Goal: Task Accomplishment & Management: Manage account settings

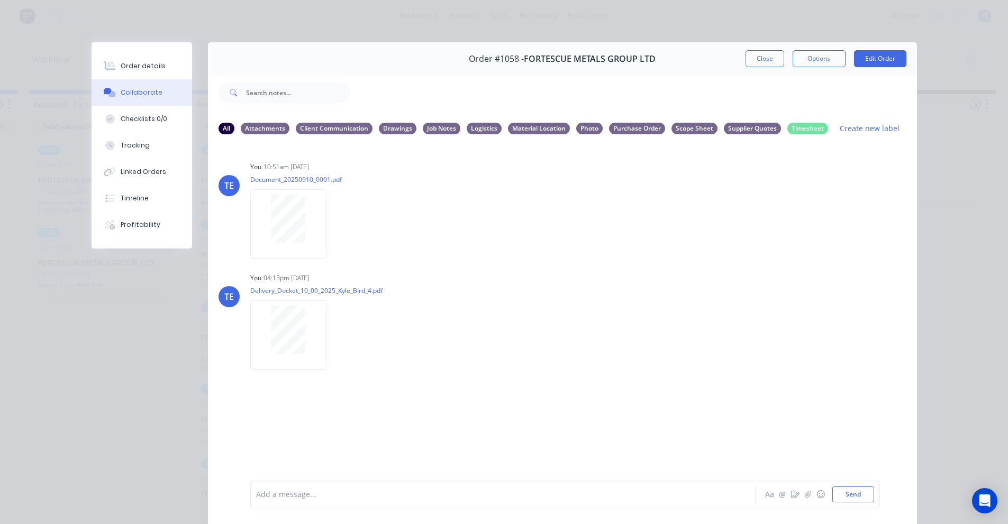
scroll to position [176, 0]
click at [45, 36] on div "Order details Collaborate Checklists 0/0 Tracking Linked Orders Timeline Profit…" at bounding box center [504, 262] width 1008 height 524
click at [765, 58] on button "Close" at bounding box center [764, 58] width 39 height 17
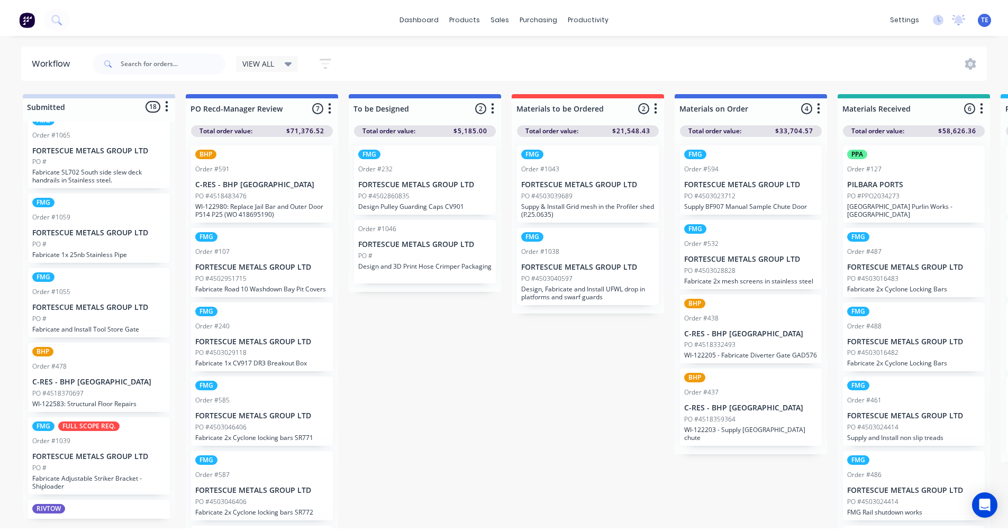
scroll to position [185, 0]
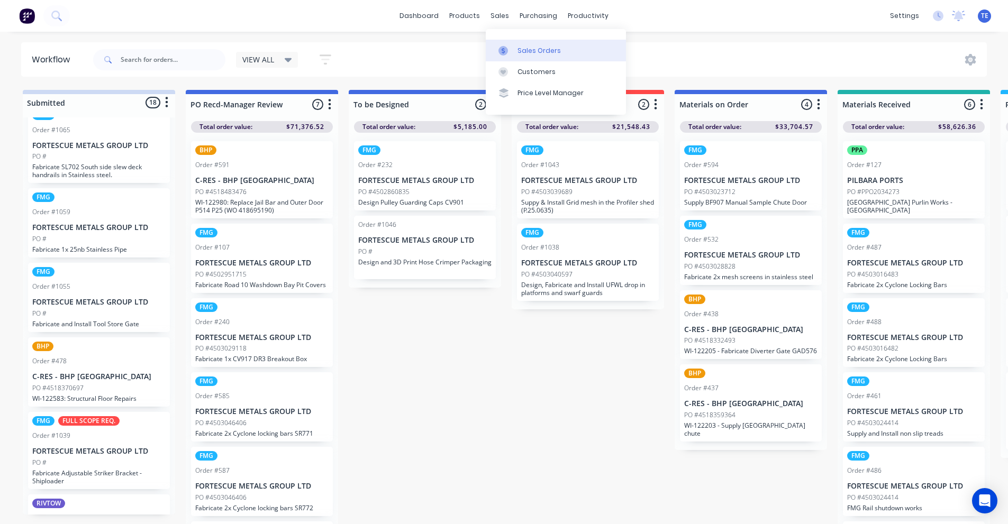
click at [537, 53] on div "Sales Orders" at bounding box center [538, 51] width 43 height 10
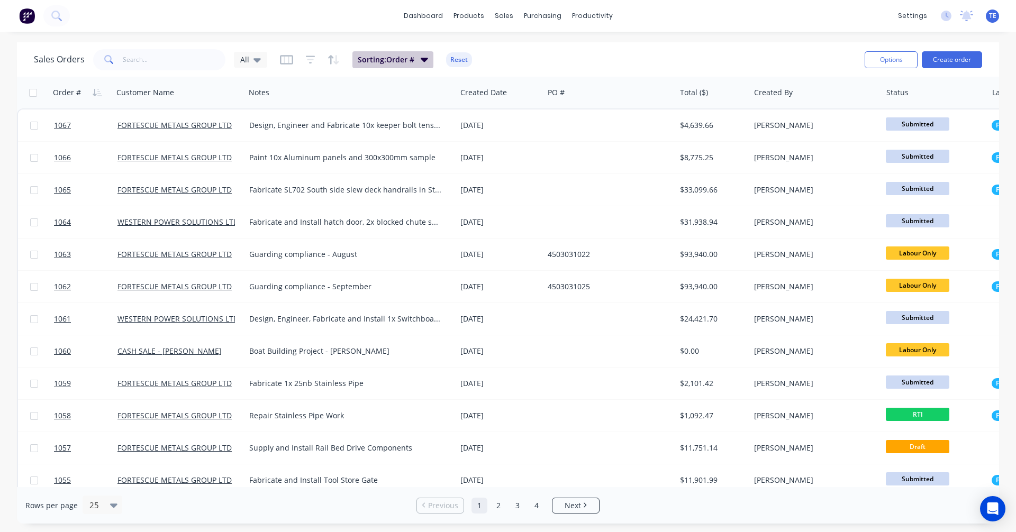
click at [430, 61] on button "Sorting: Order #" at bounding box center [392, 59] width 81 height 17
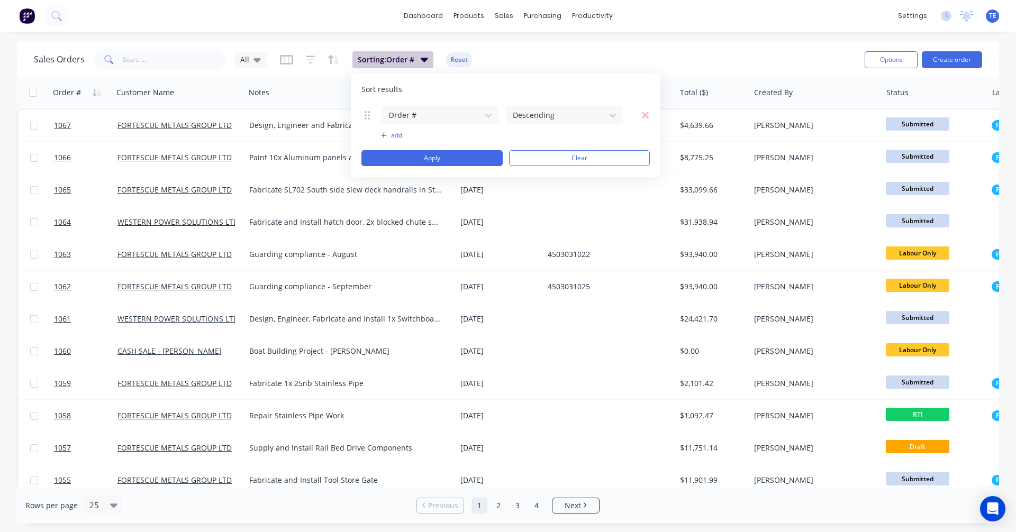
click at [430, 61] on button "Sorting: Order #" at bounding box center [392, 59] width 81 height 17
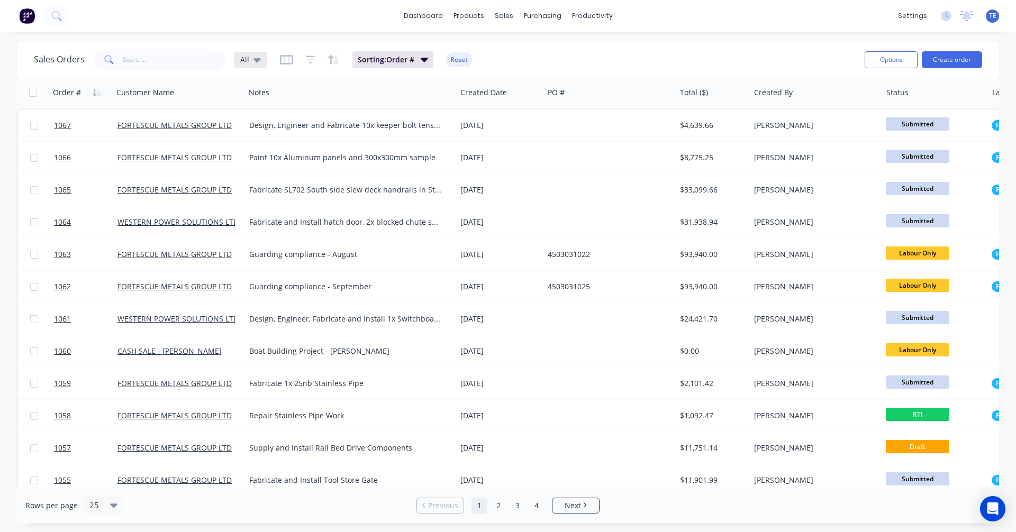
click at [264, 60] on div "All" at bounding box center [250, 60] width 33 height 16
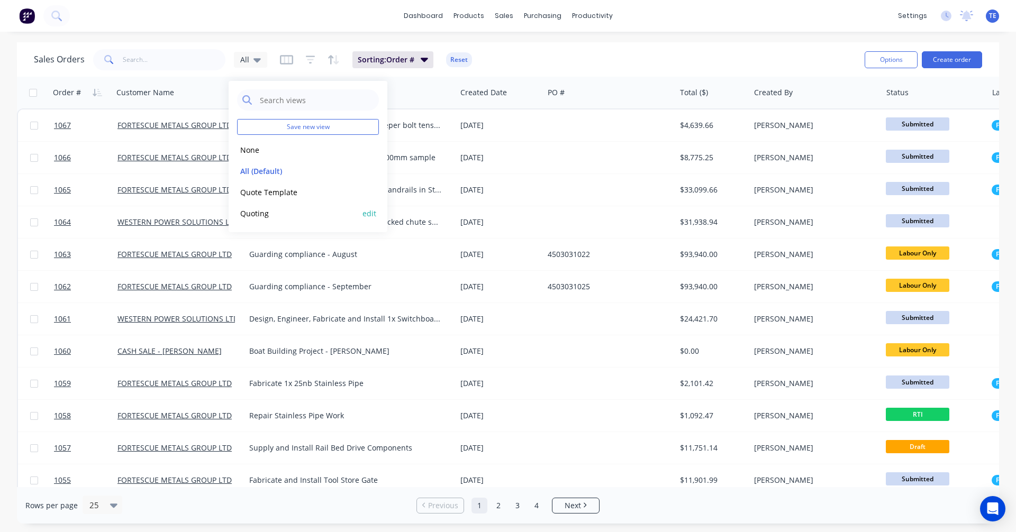
click at [284, 213] on button "Quoting" at bounding box center [297, 213] width 121 height 12
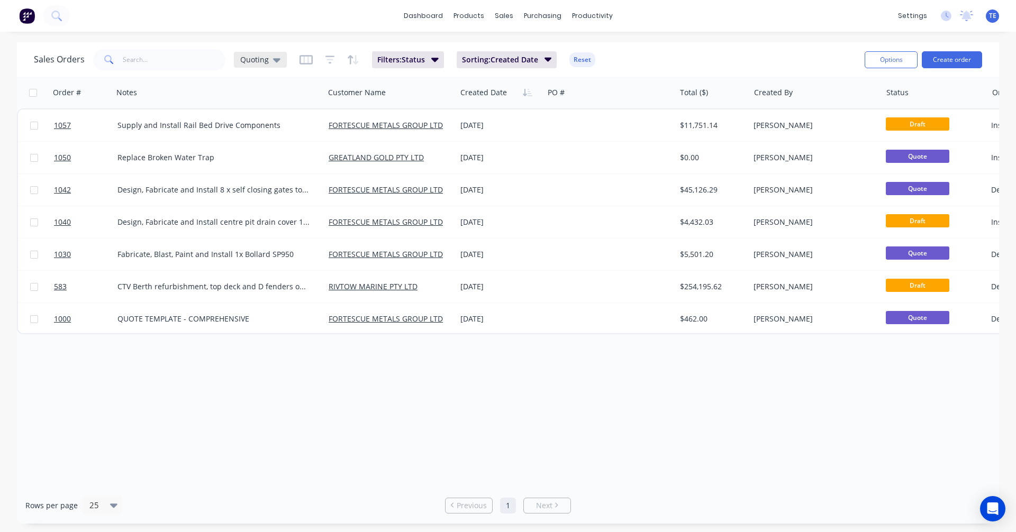
click at [278, 62] on icon at bounding box center [276, 60] width 7 height 12
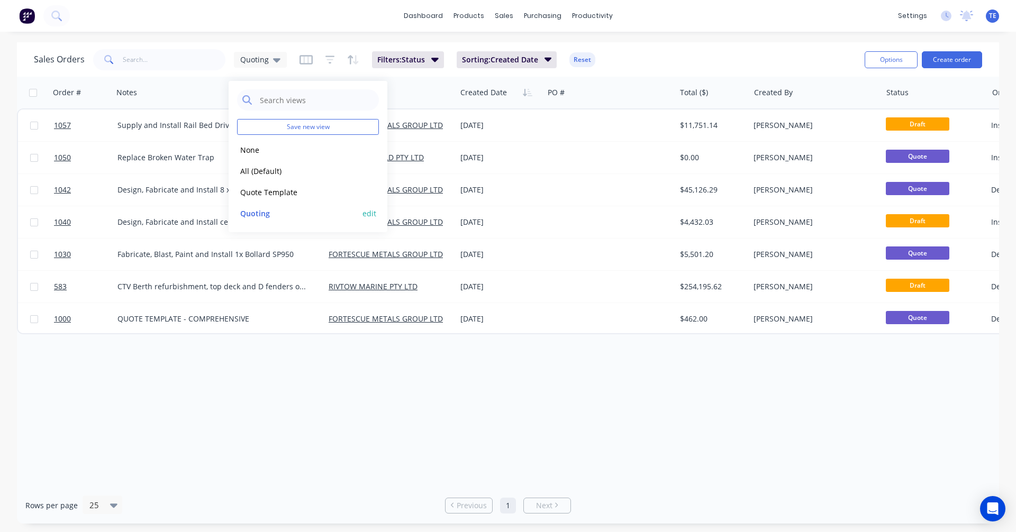
click at [366, 212] on button "edit" at bounding box center [369, 213] width 14 height 11
click at [429, 124] on label "Set as your default view" at bounding box center [465, 125] width 85 height 11
click at [417, 124] on input "Set as your default view" at bounding box center [412, 125] width 8 height 10
checkbox input "true"
click at [440, 145] on button "Update" at bounding box center [443, 147] width 71 height 17
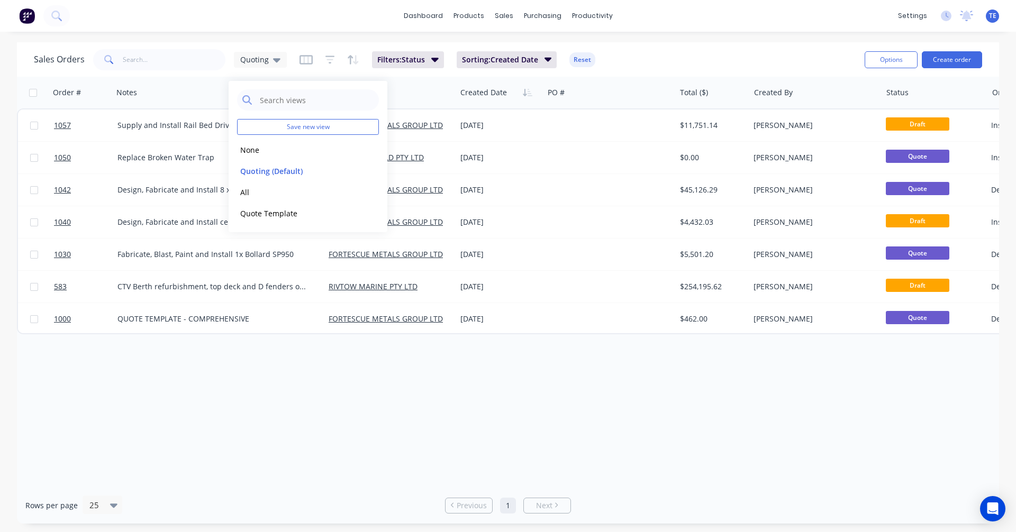
click at [438, 378] on div "Order # Notes Customer Name Created Date PO # Total ($) Created By Status Order…" at bounding box center [508, 282] width 982 height 410
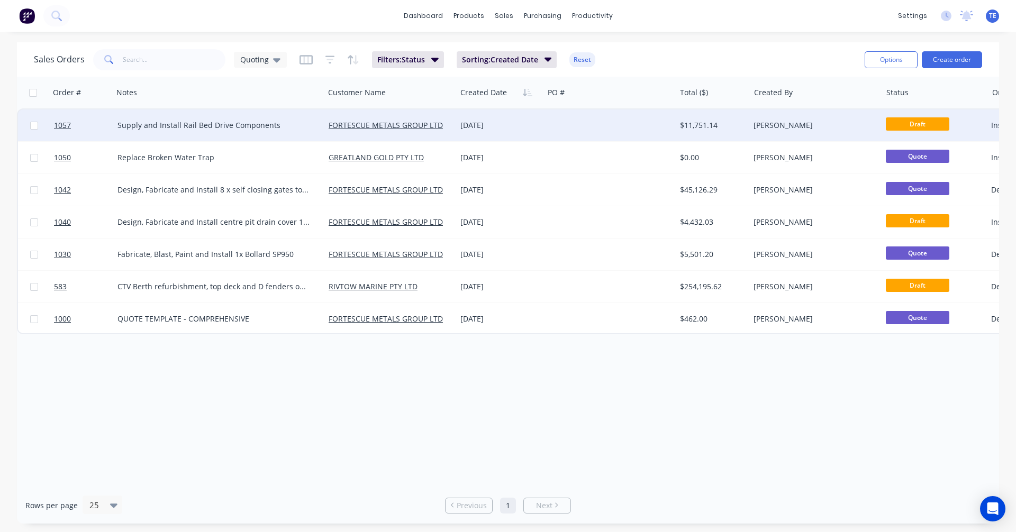
click at [560, 126] on div at bounding box center [609, 125] width 132 height 32
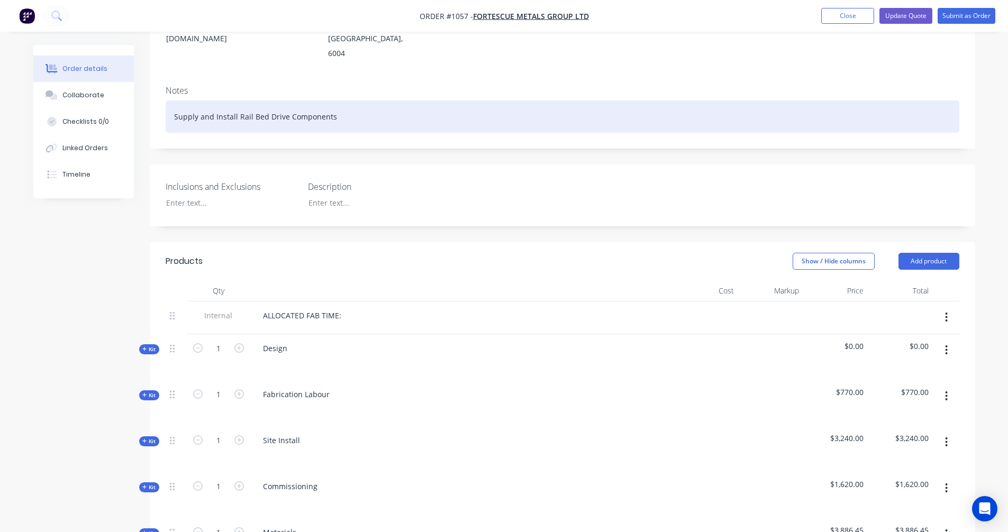
scroll to position [353, 0]
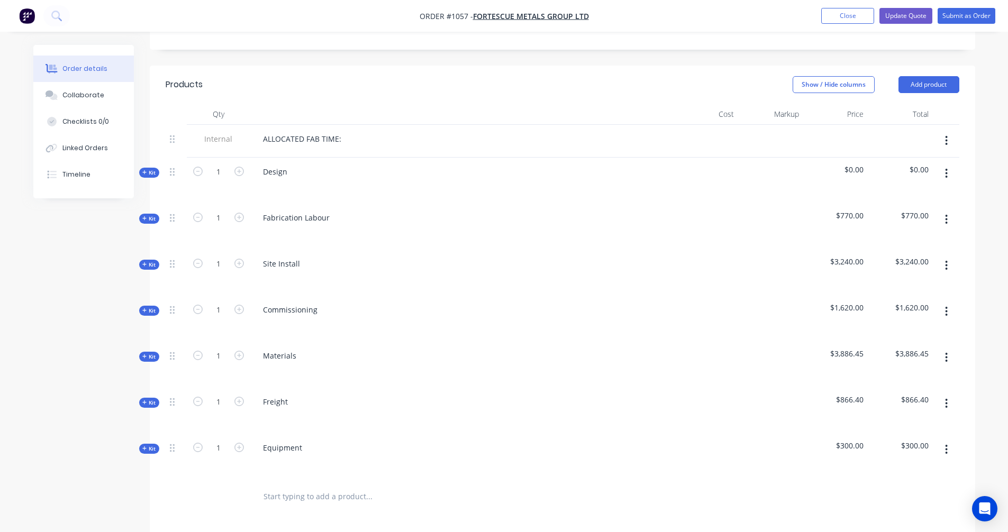
click at [146, 354] on icon at bounding box center [144, 356] width 5 height 5
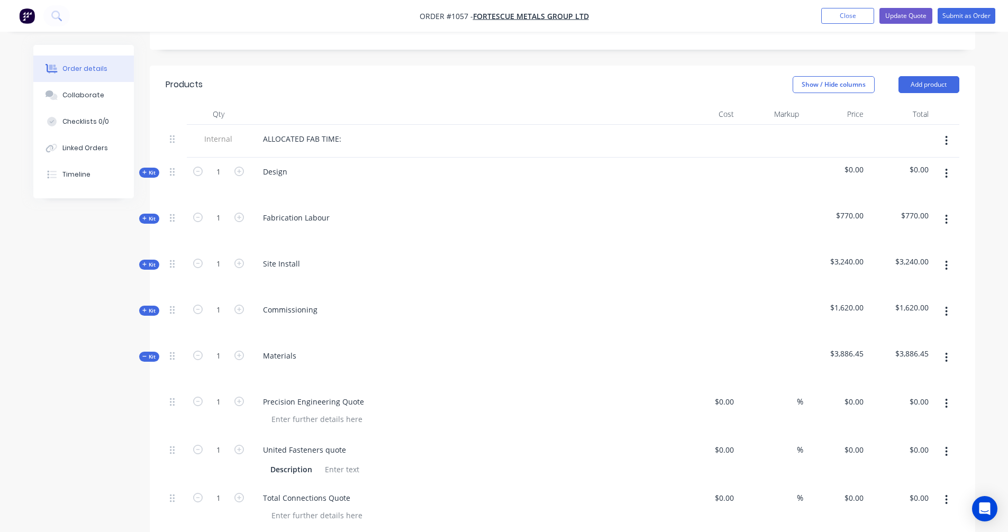
type input "$2,107.60"
type input "30"
type input "$2,739.88"
type input "$881.98"
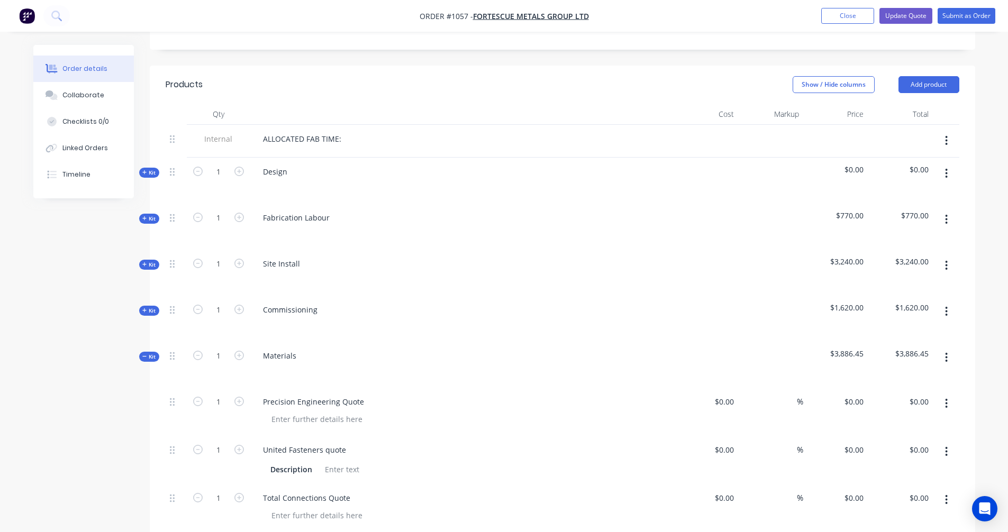
type input "30"
type input "$1,146.574"
type input "$1,146.57"
type input "56"
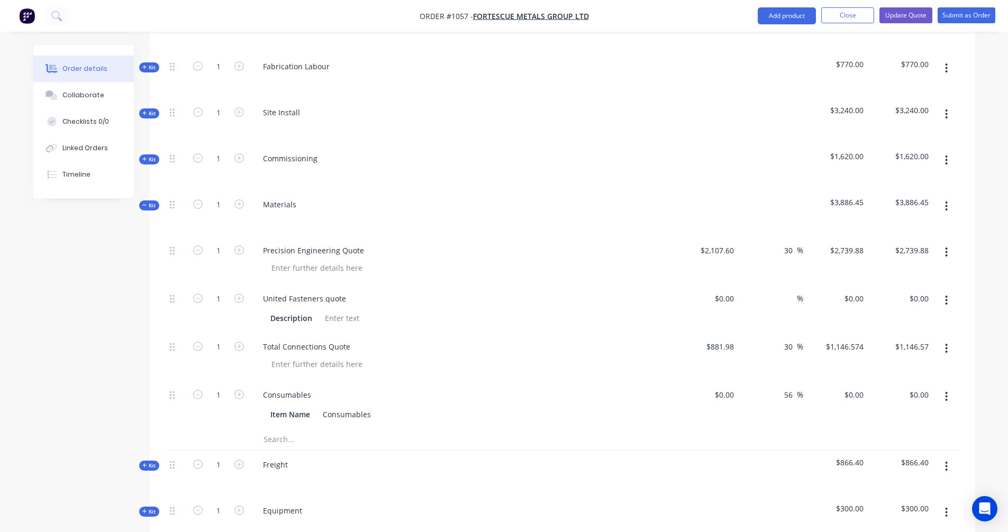
scroll to position [529, 0]
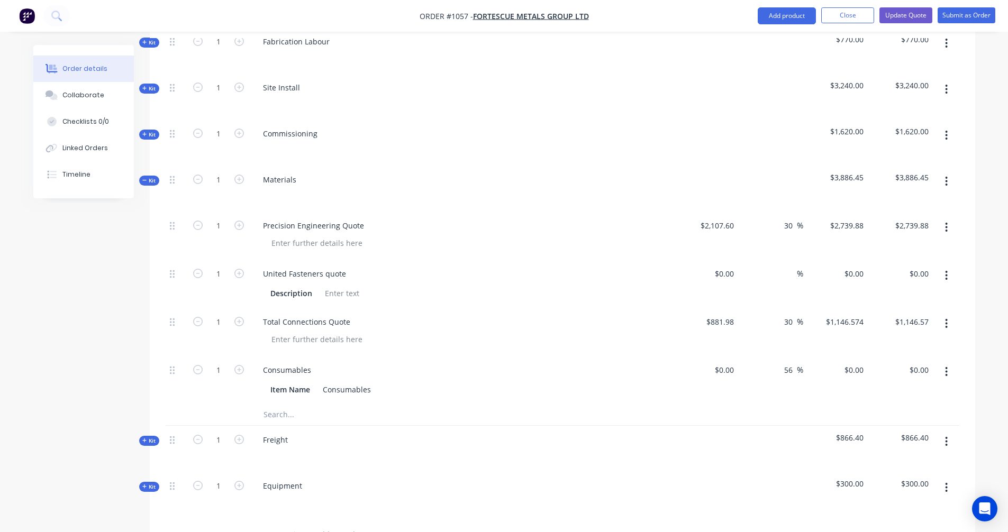
click at [275, 404] on input "text" at bounding box center [369, 414] width 212 height 21
type input "Aims Industrial"
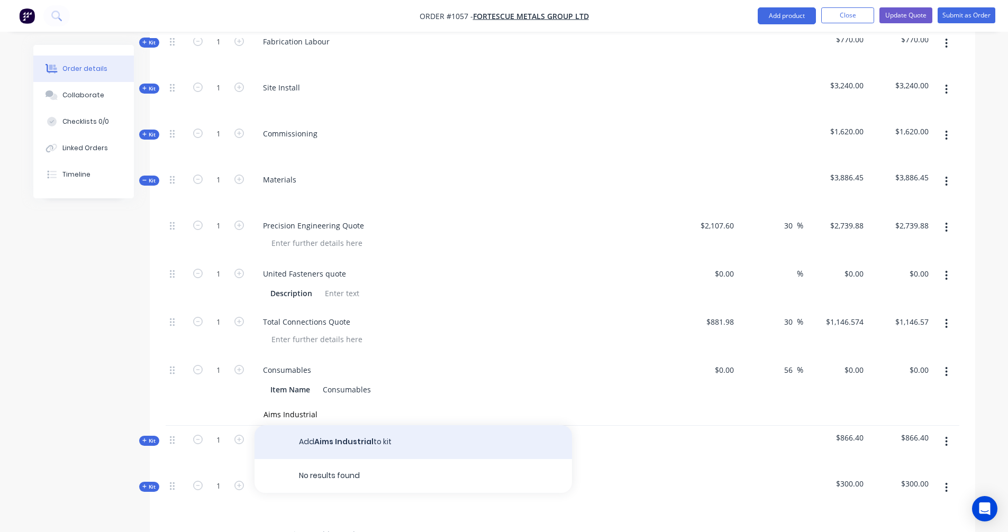
click at [364, 425] on button "Add Aims Industrial to kit" at bounding box center [412, 442] width 317 height 34
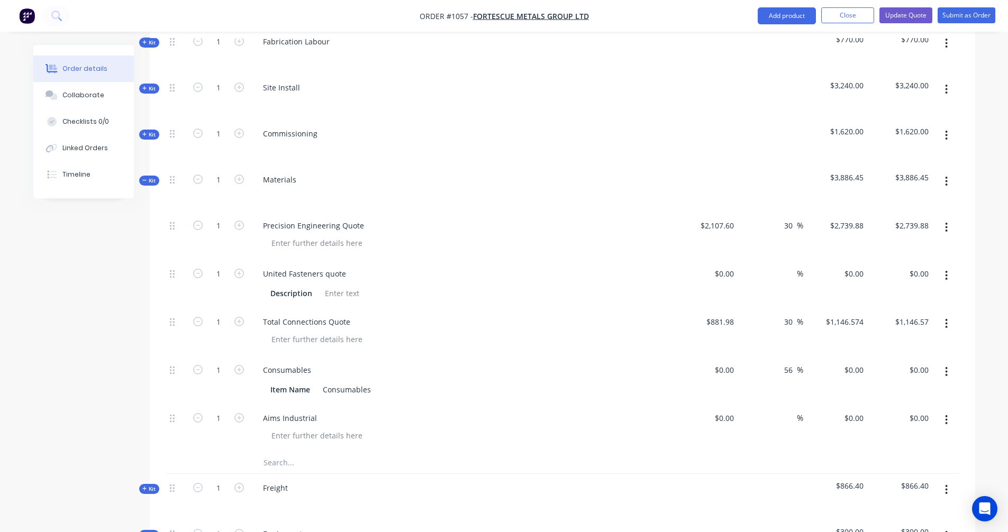
click at [948, 410] on button "button" at bounding box center [946, 419] width 25 height 19
click at [314, 410] on div "Aims Industrial" at bounding box center [289, 417] width 71 height 15
click at [362, 410] on div "Aims Industrial Sprocket SHU" at bounding box center [314, 417] width 121 height 15
click at [726, 410] on input at bounding box center [732, 417] width 12 height 15
type input "$222.50"
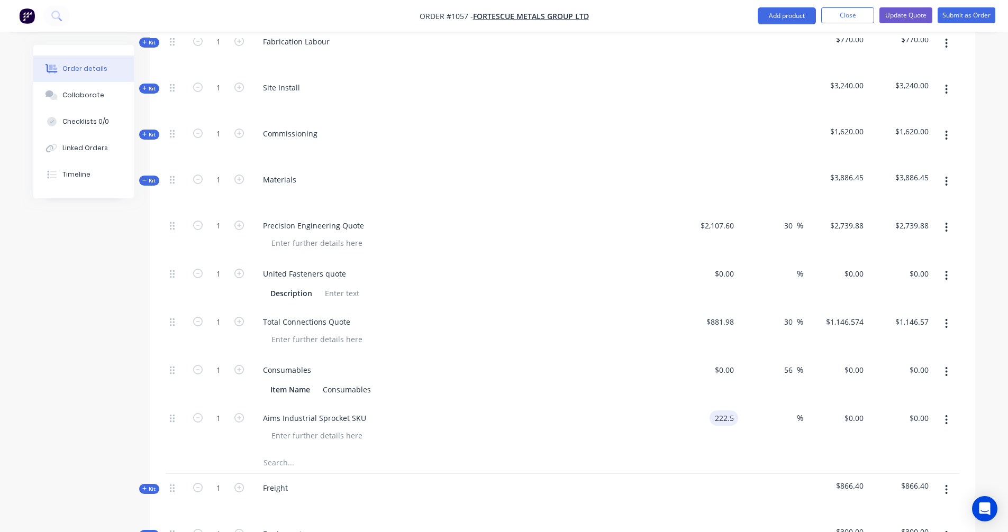
type input "$222.50"
type input "10"
type input "$244.75"
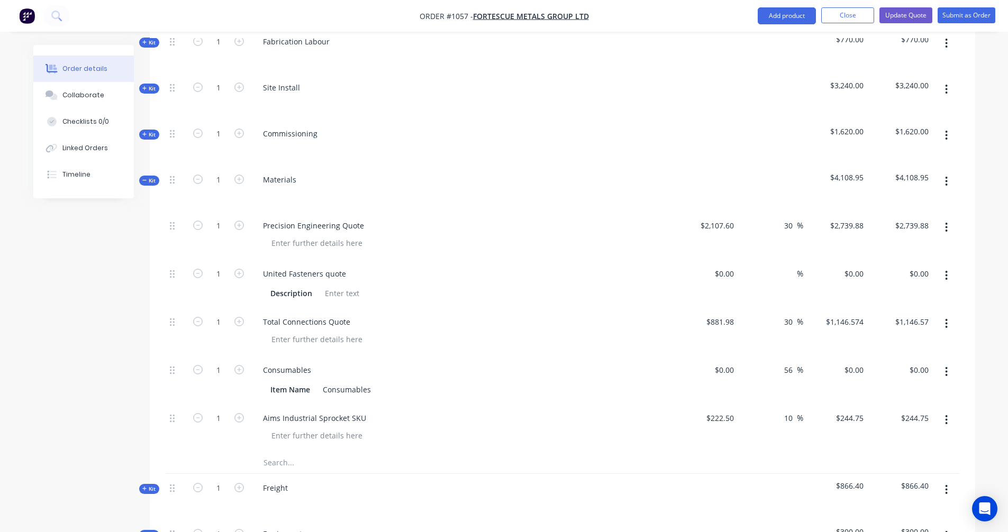
click at [819, 434] on div "$244.75 $222.50" at bounding box center [835, 428] width 65 height 48
click at [242, 413] on icon "button" at bounding box center [239, 418] width 10 height 10
type input "2"
type input "$489.50"
click at [242, 413] on icon "button" at bounding box center [239, 418] width 10 height 10
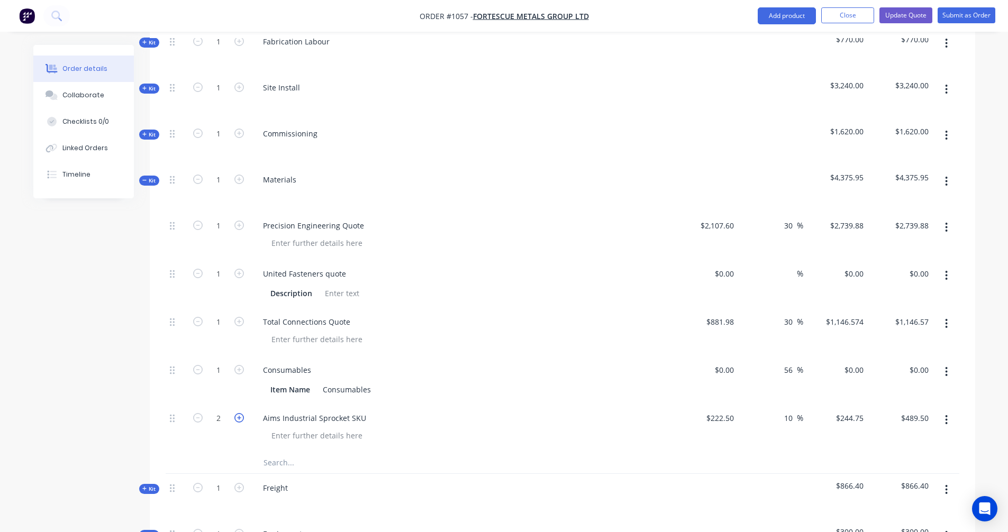
type input "3"
type input "$734.25"
click at [198, 413] on icon "button" at bounding box center [198, 418] width 10 height 10
type input "2"
type input "$489.50"
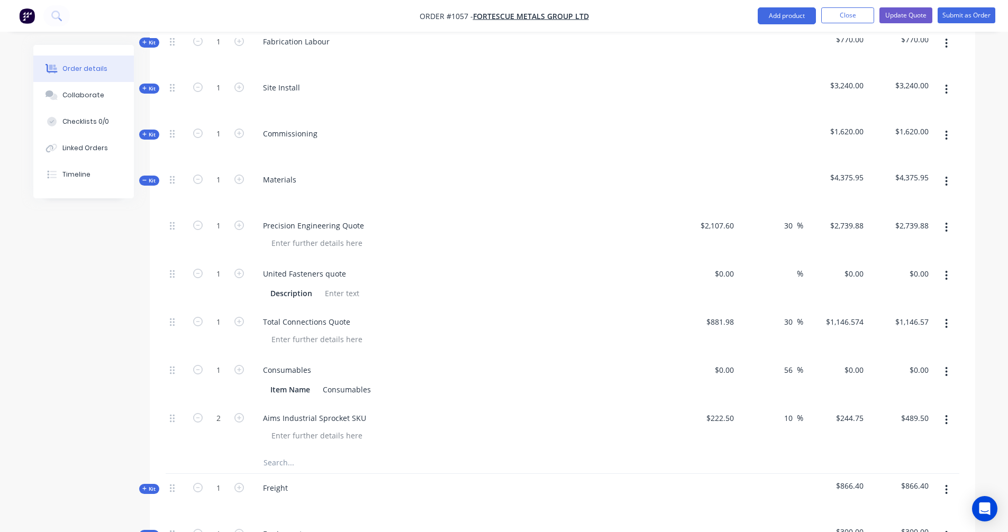
click at [279, 452] on input "text" at bounding box center [369, 462] width 212 height 21
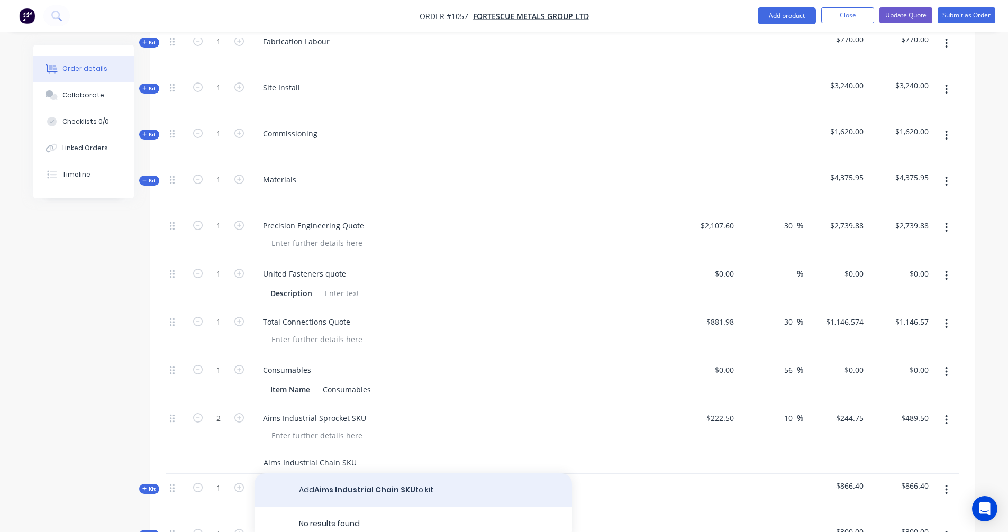
type input "Aims Industrial Chain SKU"
click at [378, 473] on button "Add Aims Industrial Chain SKU to kit" at bounding box center [412, 490] width 317 height 34
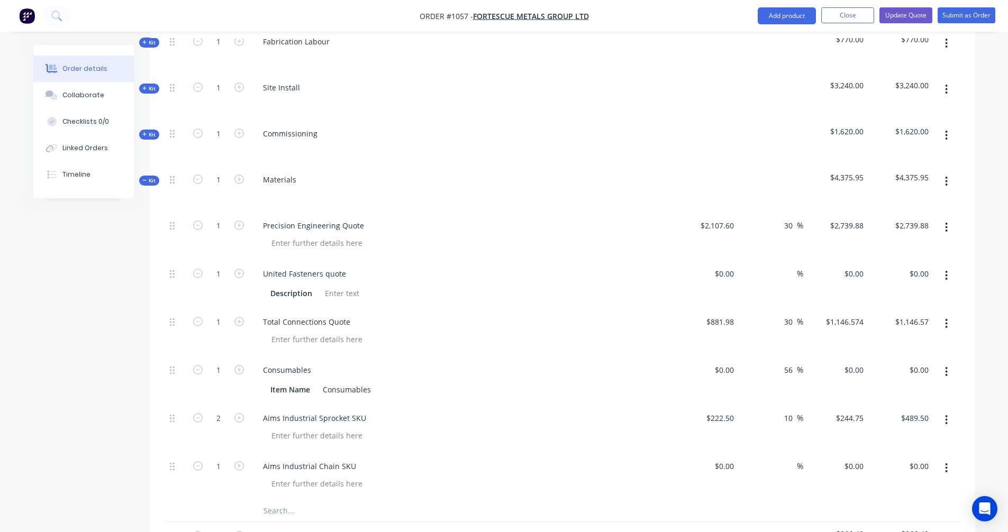
click at [723, 500] on div at bounding box center [562, 511] width 793 height 22
drag, startPoint x: 722, startPoint y: 450, endPoint x: 728, endPoint y: 452, distance: 6.5
click at [722, 459] on div "$0.00" at bounding box center [723, 466] width 29 height 15
type input "$1,141.15"
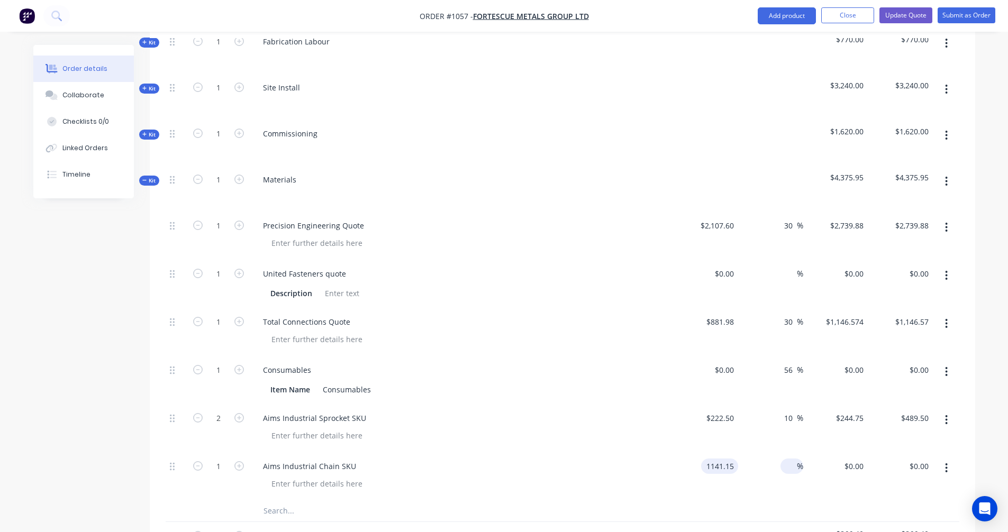
type input "$1,141.15"
click at [787, 459] on input at bounding box center [790, 466] width 12 height 15
type input "10"
type input "$1,255.265"
type input "$1,255.27"
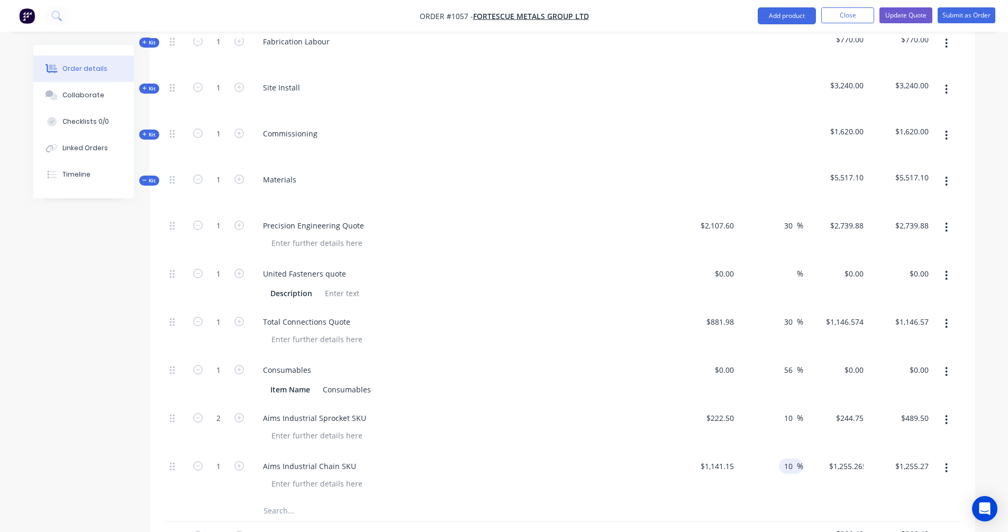
click at [800, 485] on div "10 10 %" at bounding box center [770, 476] width 65 height 48
click at [221, 459] on input "1" at bounding box center [219, 467] width 28 height 16
click at [230, 459] on input "1" at bounding box center [219, 467] width 28 height 16
type input "10"
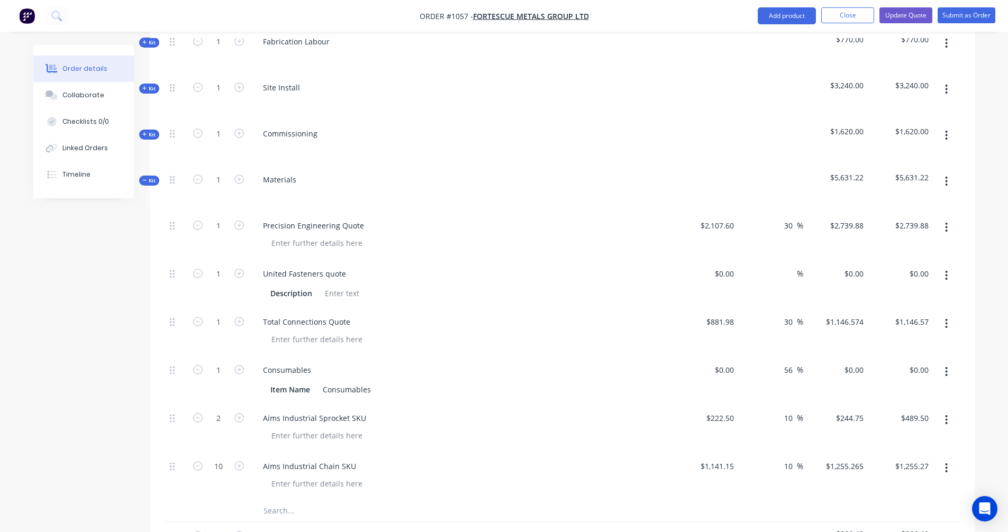
type input "$12,552.65"
click at [187, 481] on div "10" at bounding box center [218, 476] width 63 height 48
click at [791, 459] on input "10" at bounding box center [790, 466] width 14 height 15
type input "15"
type input "$1,312.3225"
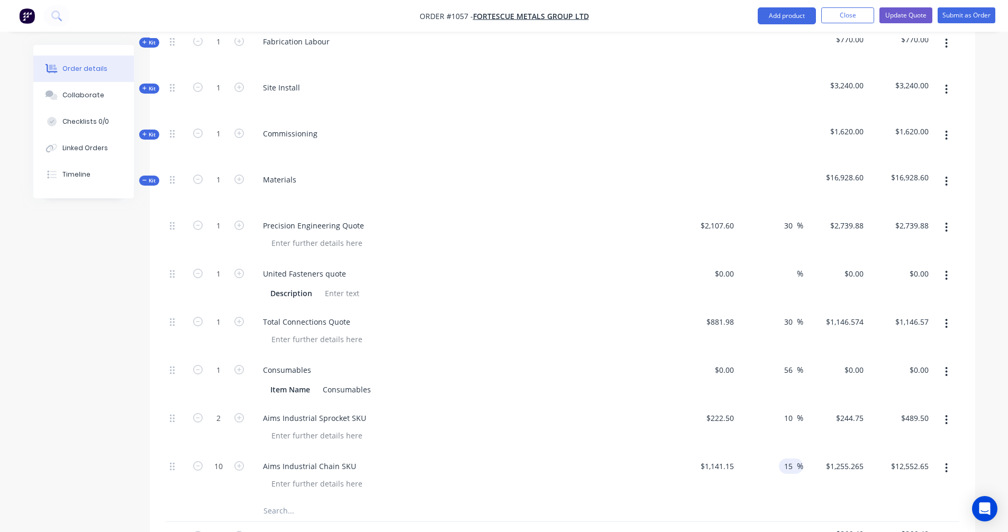
type input "$13,123.23"
click at [783, 475] on div "15 15 %" at bounding box center [770, 476] width 65 height 48
click at [792, 410] on input "10" at bounding box center [790, 417] width 14 height 15
type input "15"
type input "$255.875"
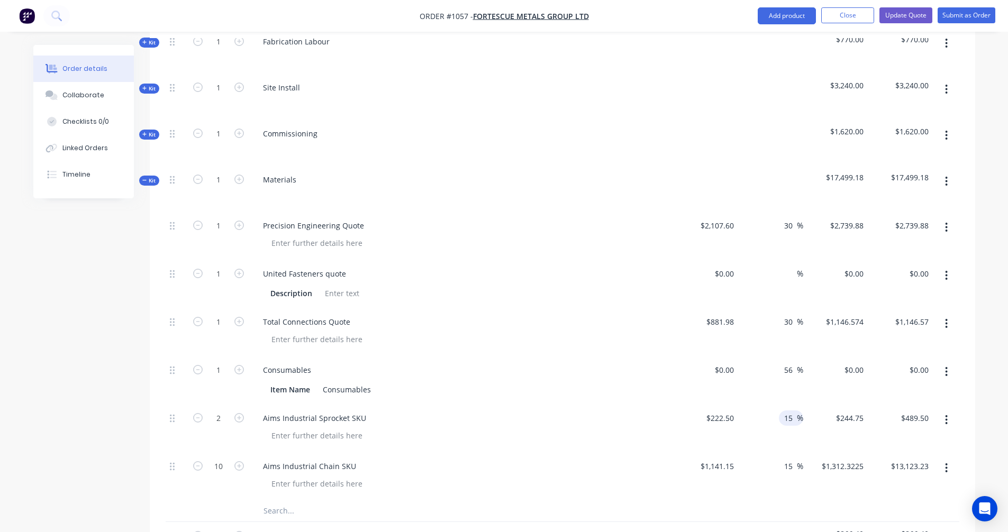
type input "$511.75"
click at [793, 481] on div "15 15 %" at bounding box center [770, 476] width 65 height 48
click at [726, 266] on input "0" at bounding box center [732, 273] width 12 height 15
type input "$67.37"
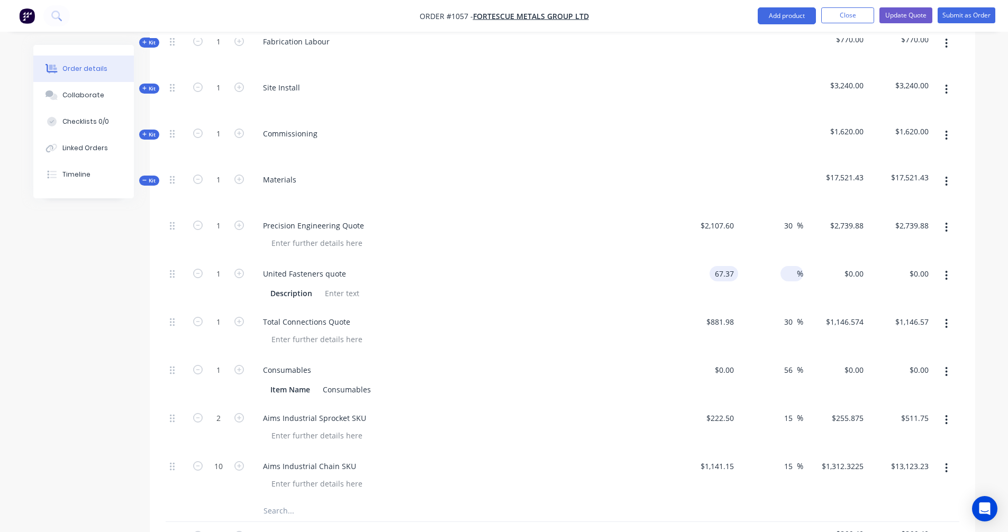
type input "$67.37"
click at [802, 268] on span "%" at bounding box center [800, 274] width 6 height 12
type input "30"
type input "$87.581"
type input "$87.58"
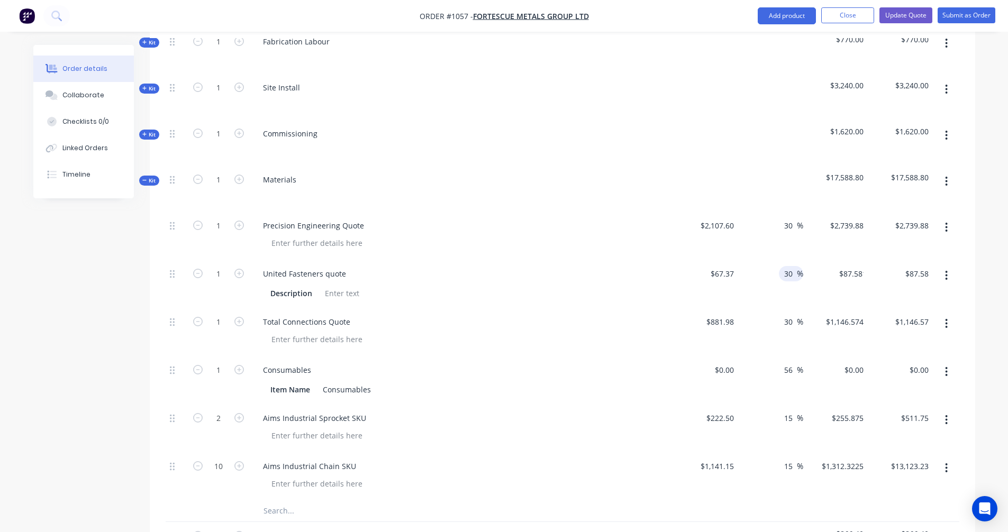
click at [759, 280] on div "30 30 %" at bounding box center [770, 284] width 65 height 48
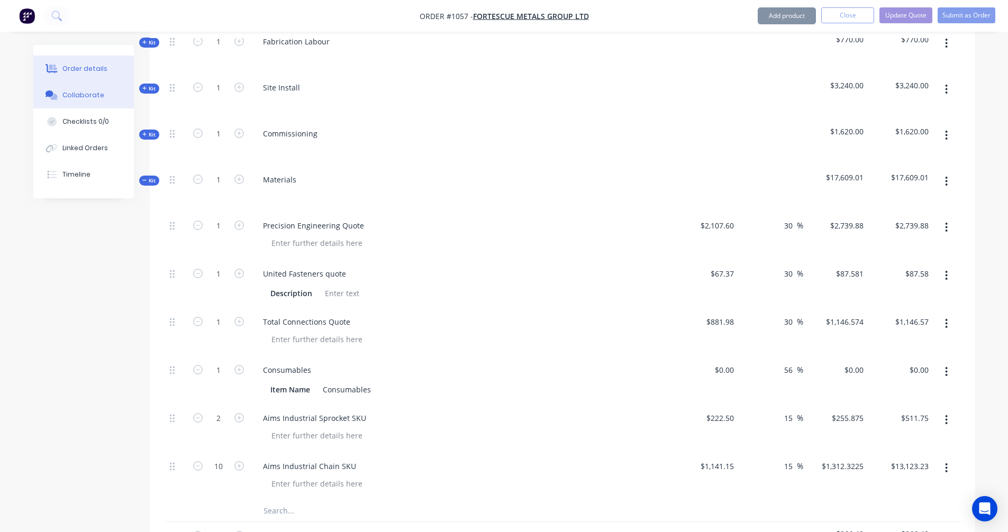
click at [58, 98] on div at bounding box center [52, 95] width 16 height 10
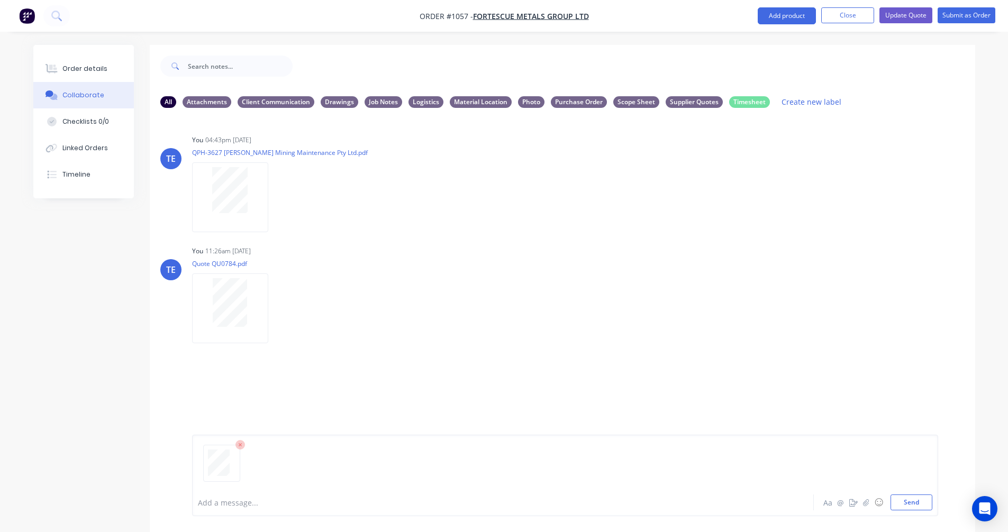
scroll to position [70, 0]
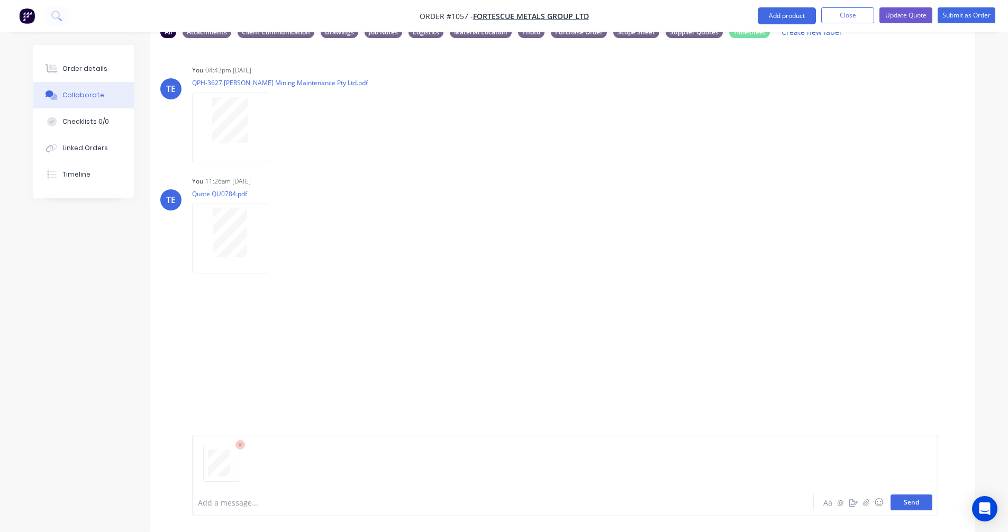
click at [901, 496] on button "Send" at bounding box center [911, 503] width 42 height 16
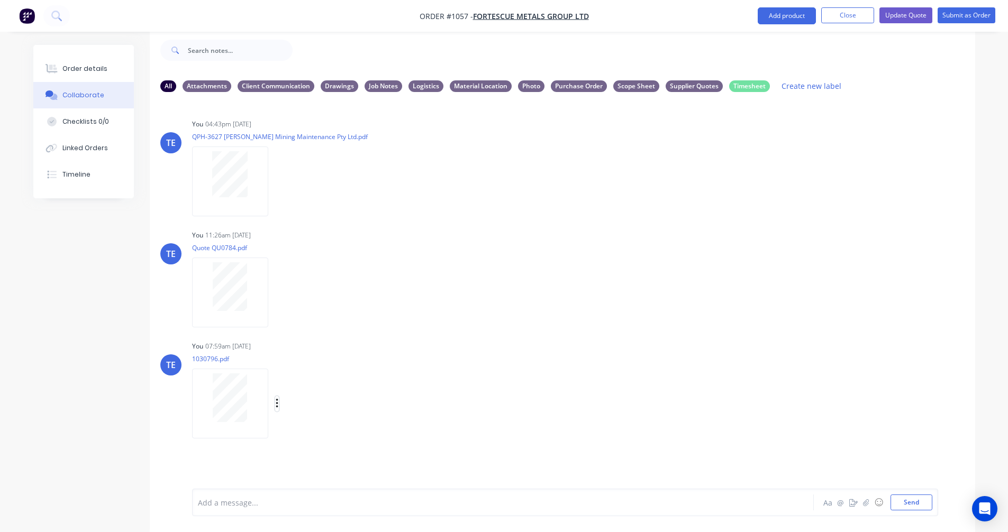
click at [276, 401] on icon "button" at bounding box center [277, 404] width 3 height 12
click at [322, 412] on button "Labels" at bounding box center [346, 408] width 119 height 24
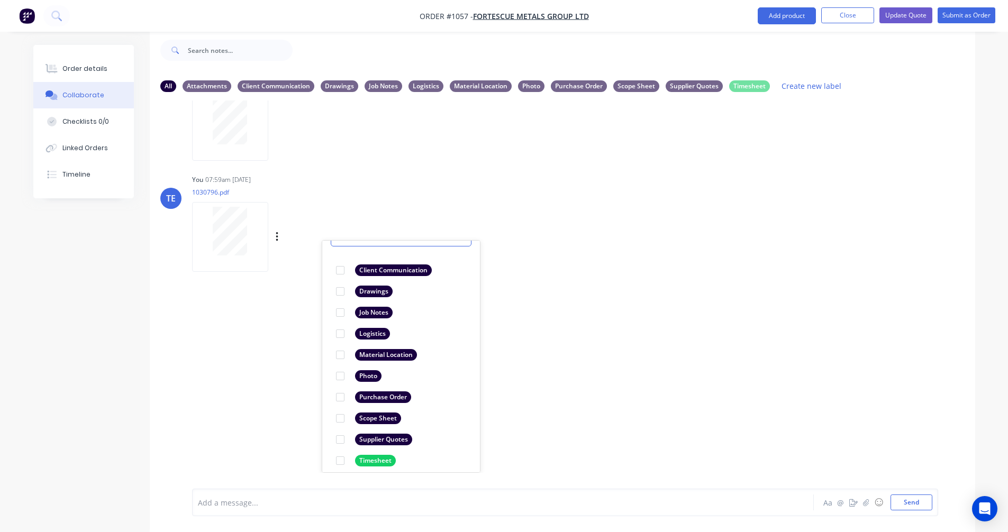
scroll to position [61, 0]
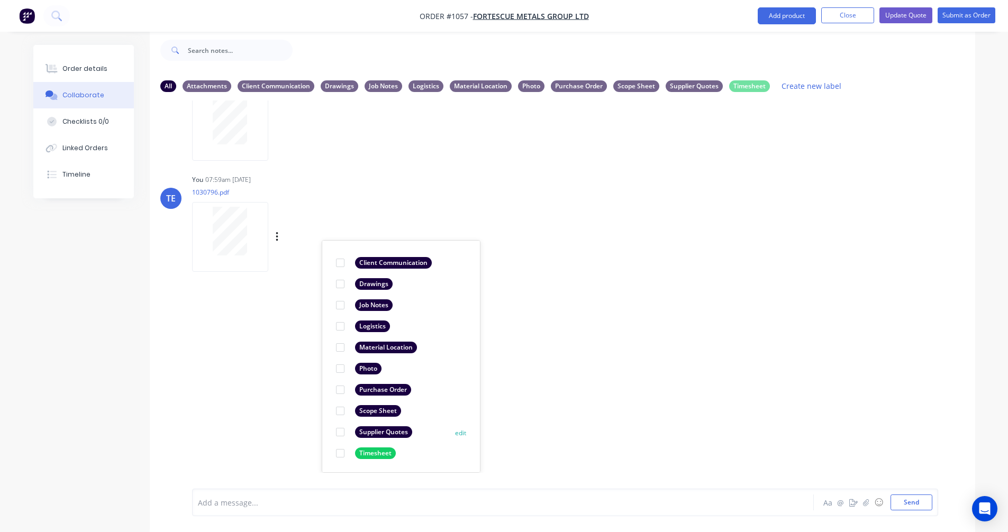
click at [340, 432] on div at bounding box center [340, 432] width 21 height 21
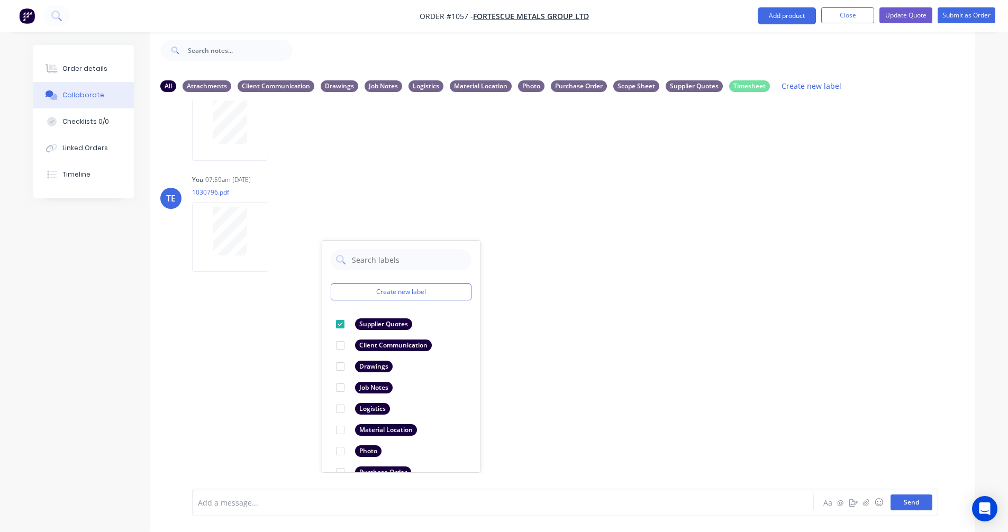
click at [904, 504] on button "Send" at bounding box center [911, 503] width 42 height 16
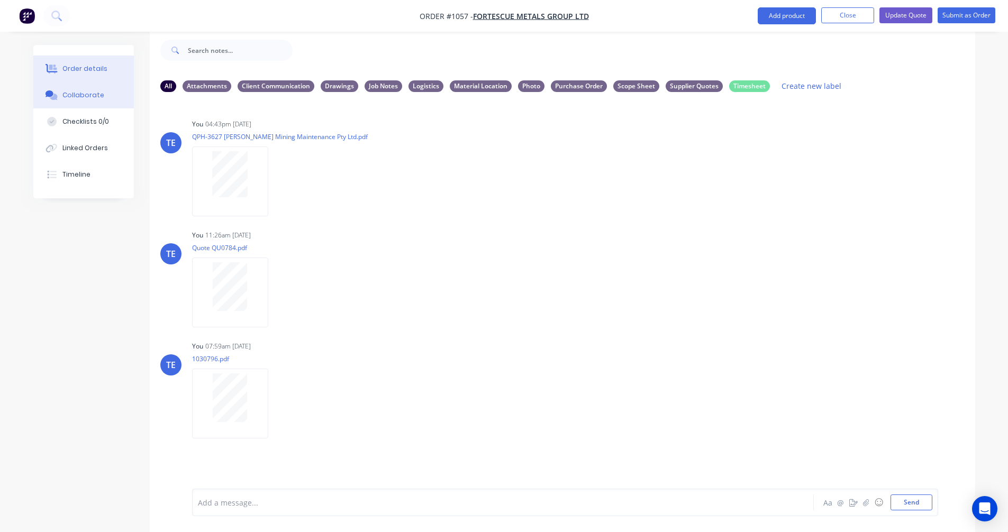
click at [96, 68] on div "Order details" at bounding box center [84, 69] width 45 height 10
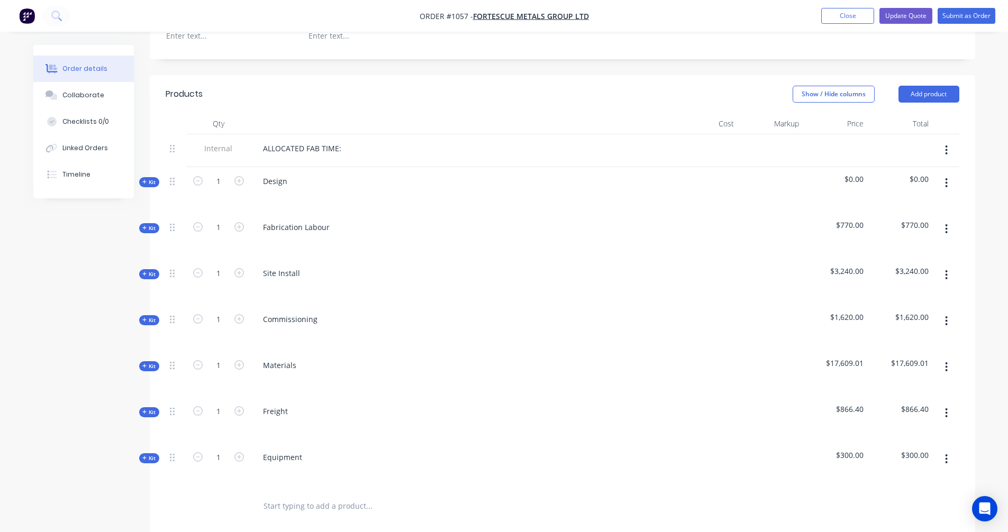
scroll to position [369, 0]
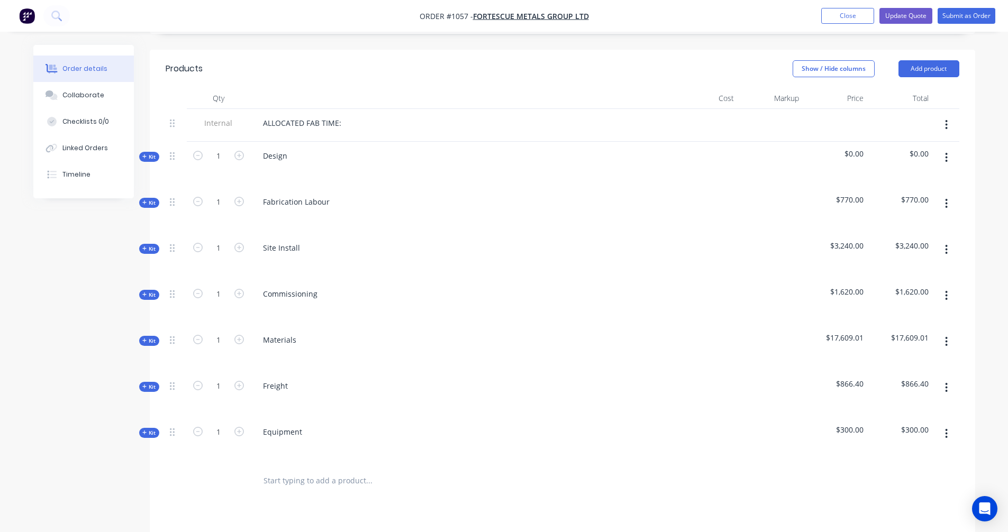
click at [148, 337] on span "Kit" at bounding box center [149, 341] width 14 height 8
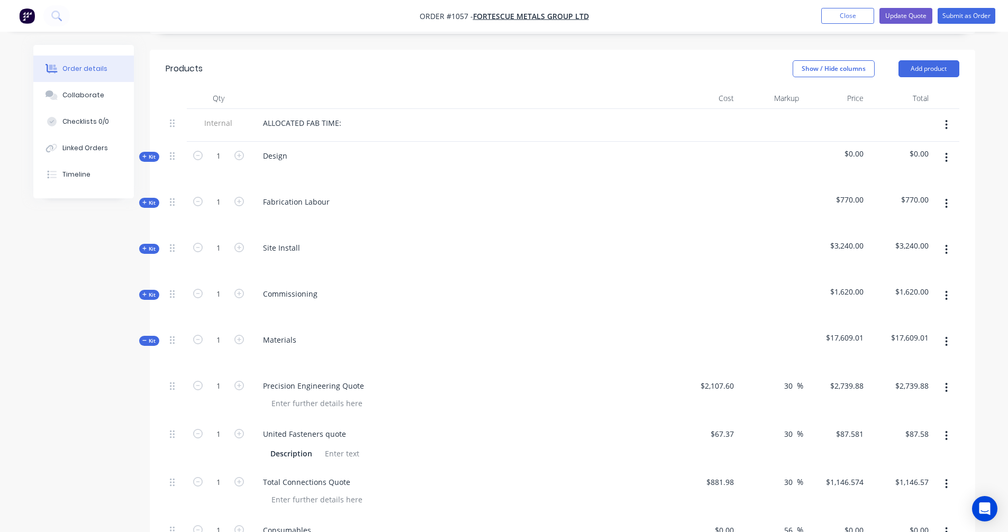
click at [145, 200] on icon at bounding box center [144, 202] width 5 height 5
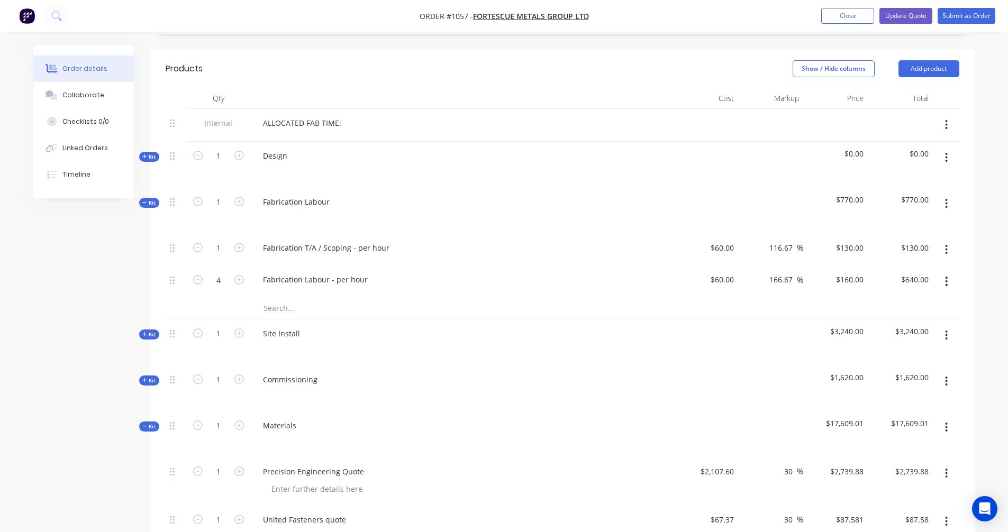
click at [950, 194] on button "button" at bounding box center [946, 203] width 25 height 19
click at [919, 224] on div "Add product to kit" at bounding box center [908, 231] width 81 height 15
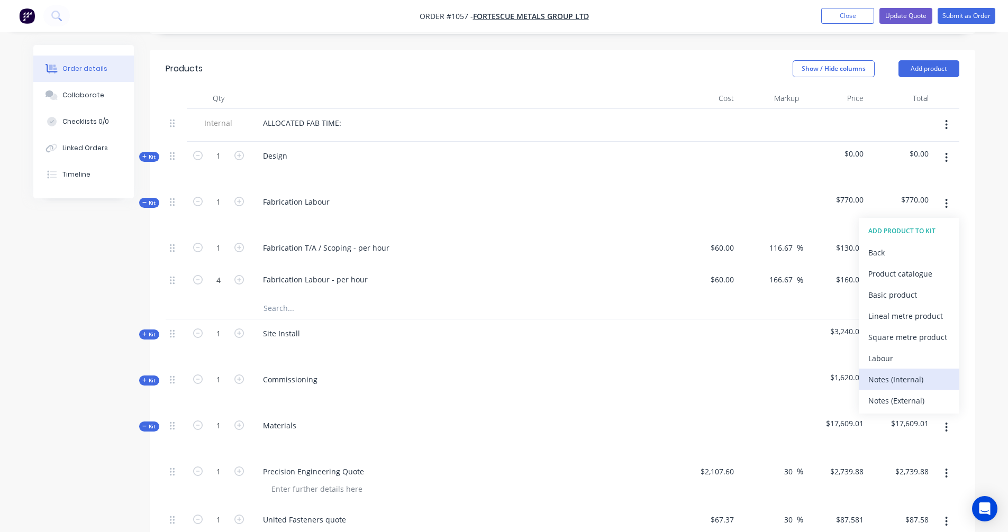
click at [907, 372] on div "Notes (Internal)" at bounding box center [908, 379] width 81 height 15
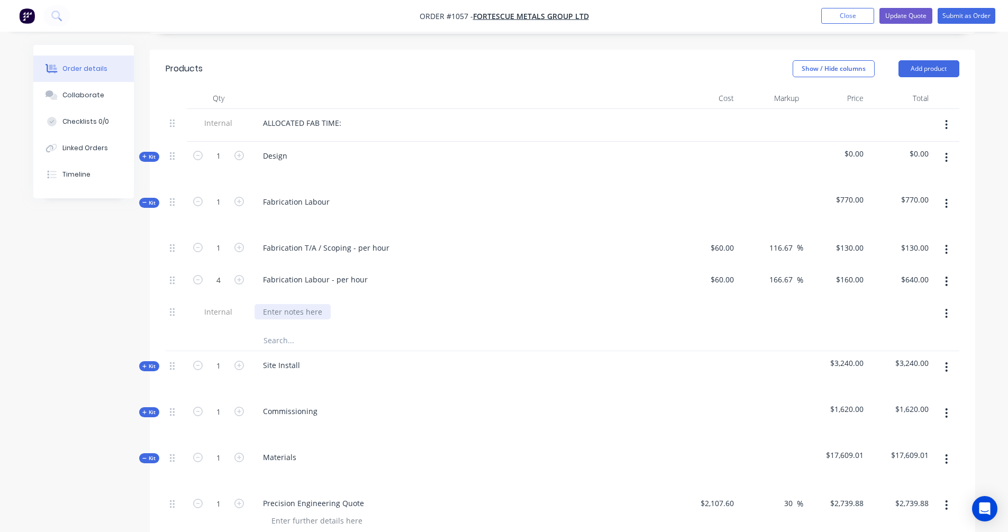
click at [298, 304] on div at bounding box center [292, 311] width 76 height 15
click at [346, 330] on input "text" at bounding box center [369, 340] width 212 height 21
click at [240, 275] on icon "button" at bounding box center [239, 280] width 10 height 10
type input "5"
type input "$800.00"
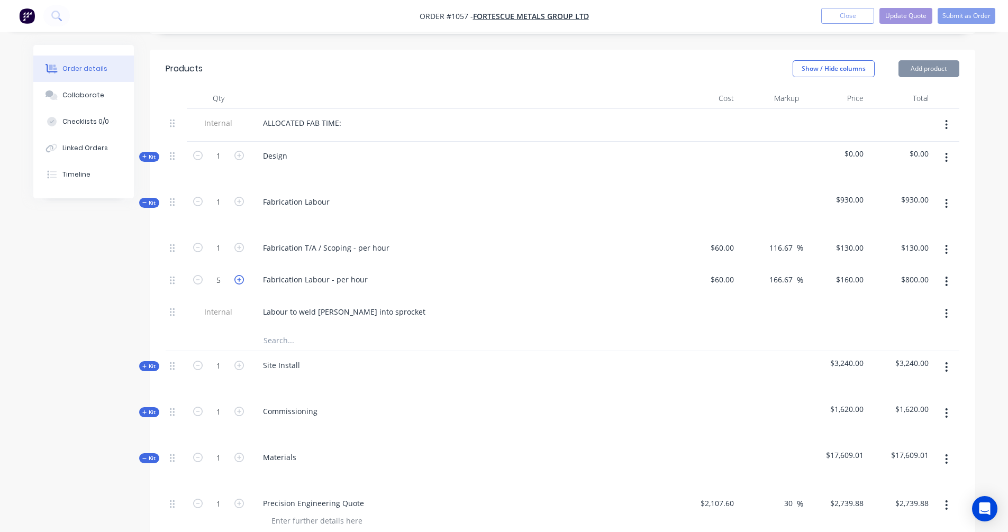
click at [240, 275] on icon "button" at bounding box center [239, 280] width 10 height 10
type input "6"
type input "$960.00"
click at [202, 330] on div at bounding box center [218, 340] width 63 height 21
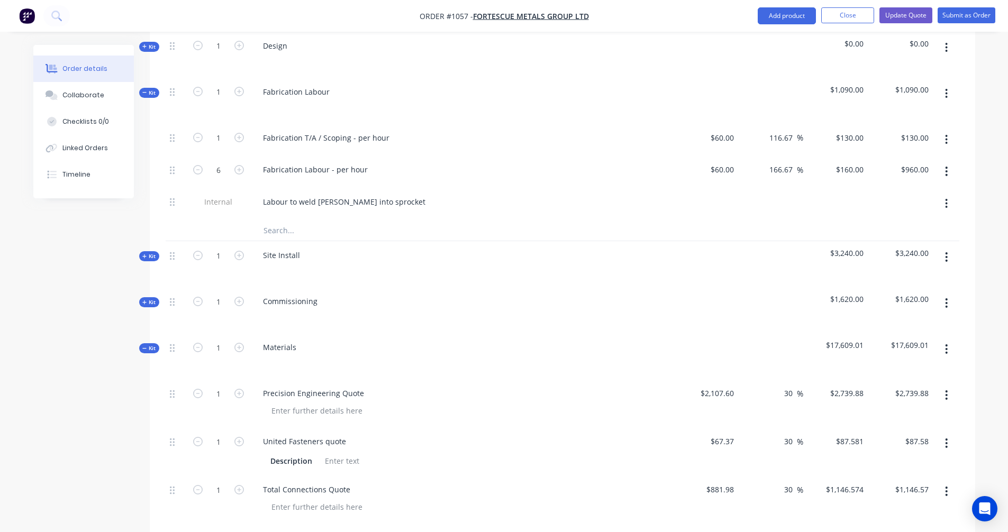
scroll to position [482, 0]
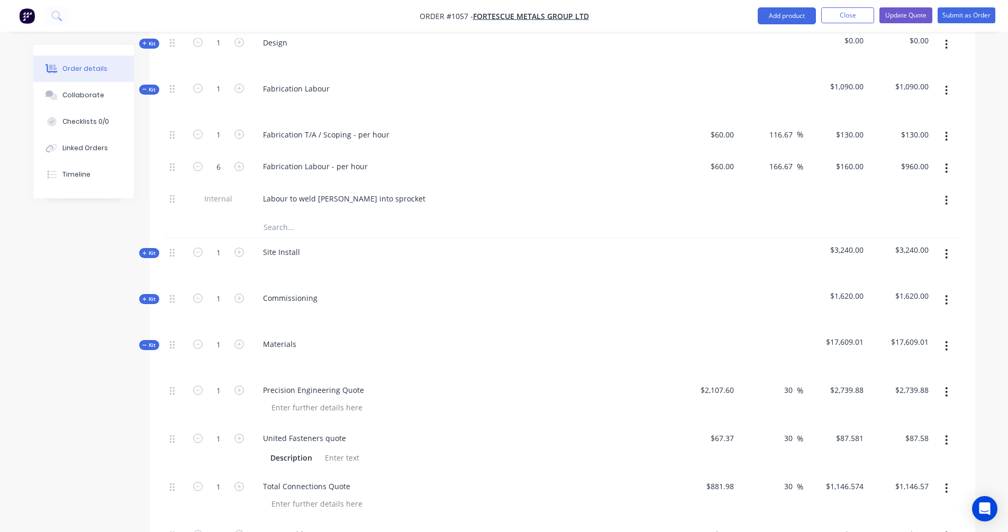
click at [147, 251] on icon at bounding box center [144, 253] width 5 height 5
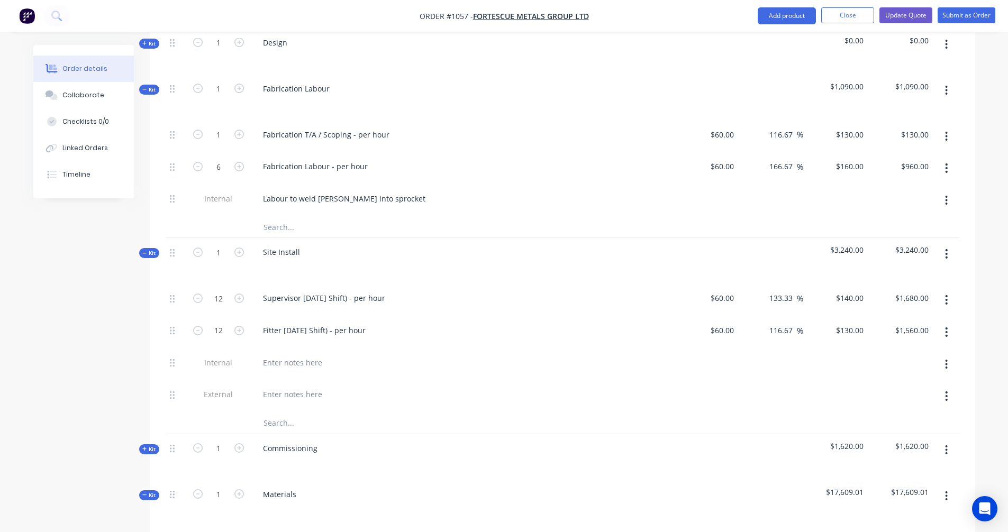
click at [147, 251] on icon at bounding box center [144, 253] width 5 height 5
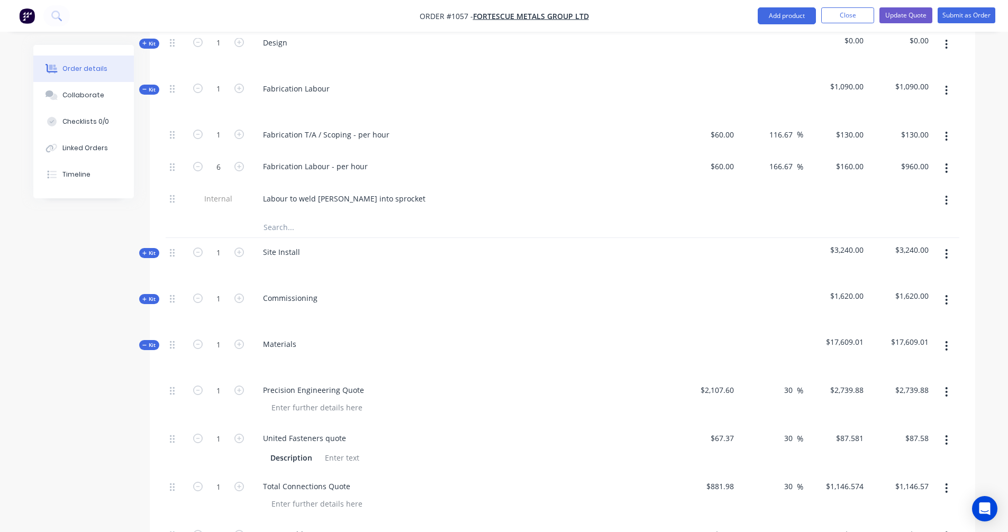
click at [152, 295] on span "Kit" at bounding box center [149, 299] width 14 height 8
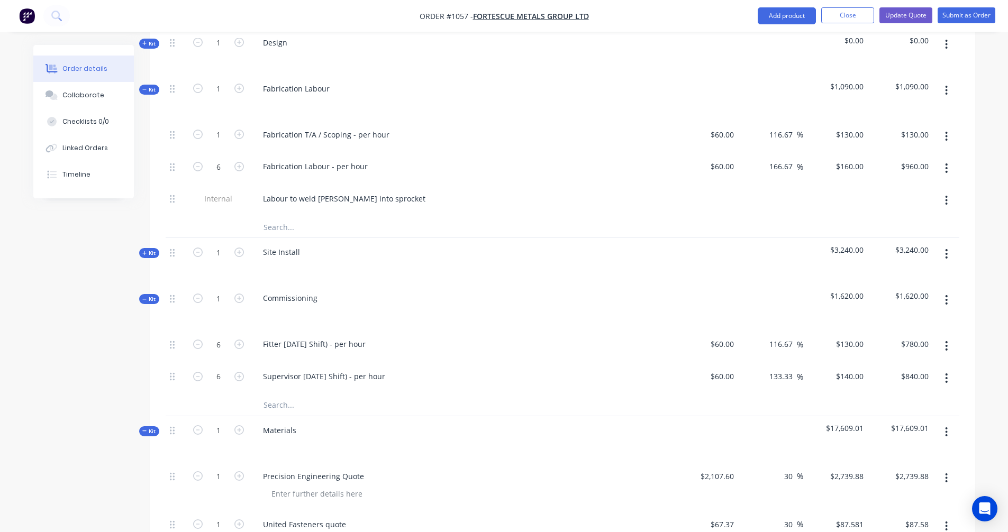
click at [152, 295] on span "Kit" at bounding box center [149, 299] width 14 height 8
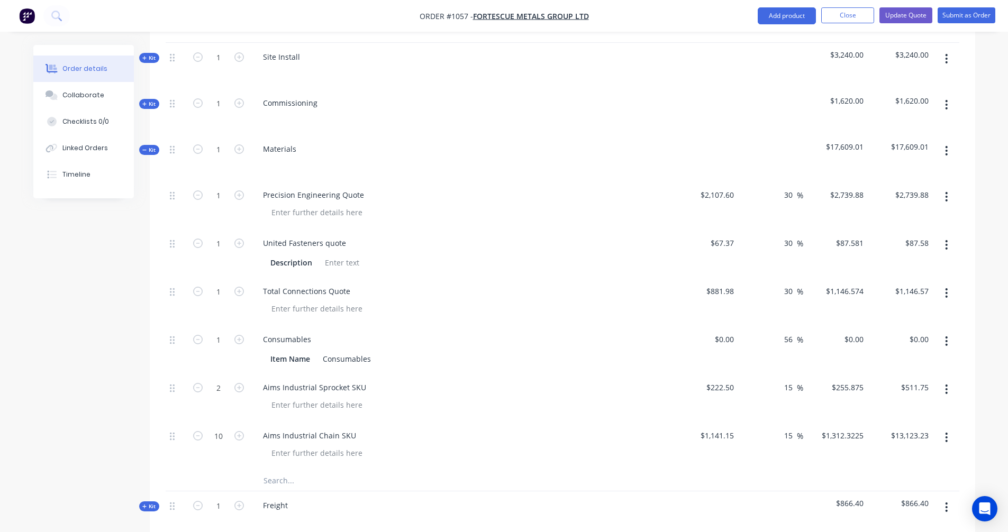
scroll to position [664, 0]
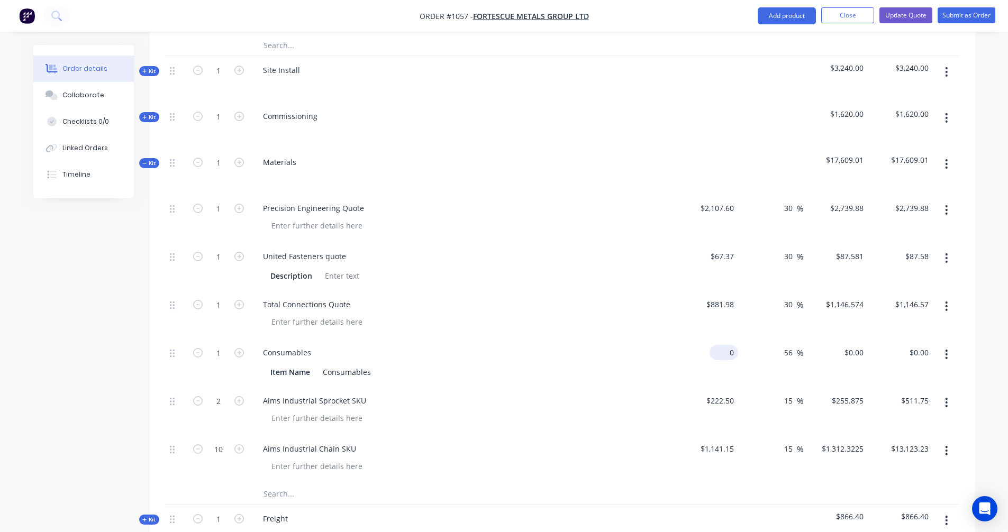
click at [726, 345] on input "0" at bounding box center [726, 352] width 24 height 15
type input "$100.00"
type input "$156.00"
type input "200"
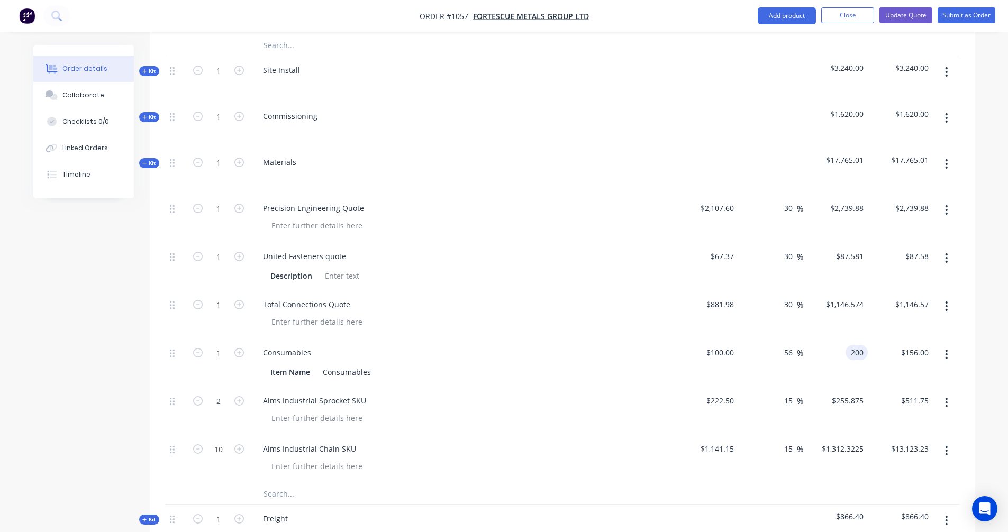
type input "100"
type input "$200.00"
click at [794, 355] on div "100 100 %" at bounding box center [770, 363] width 65 height 48
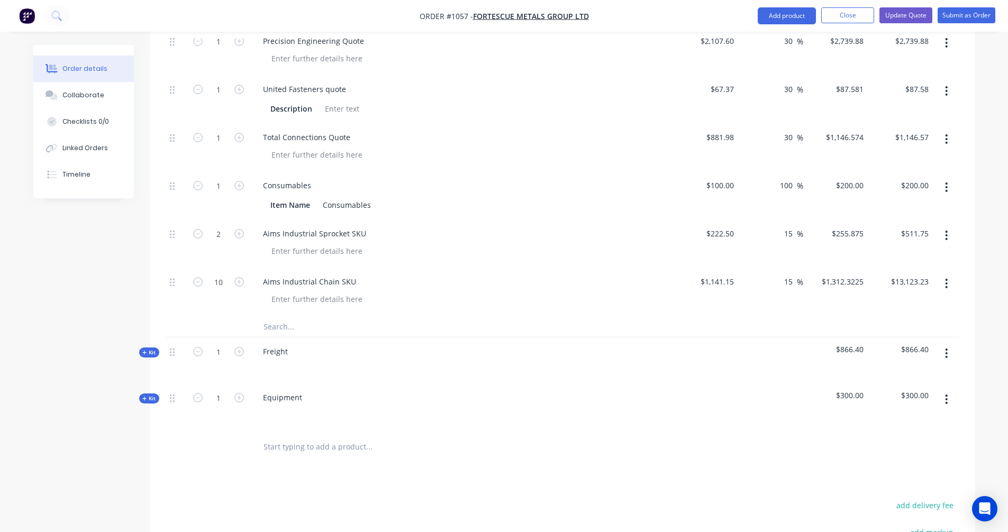
scroll to position [840, 0]
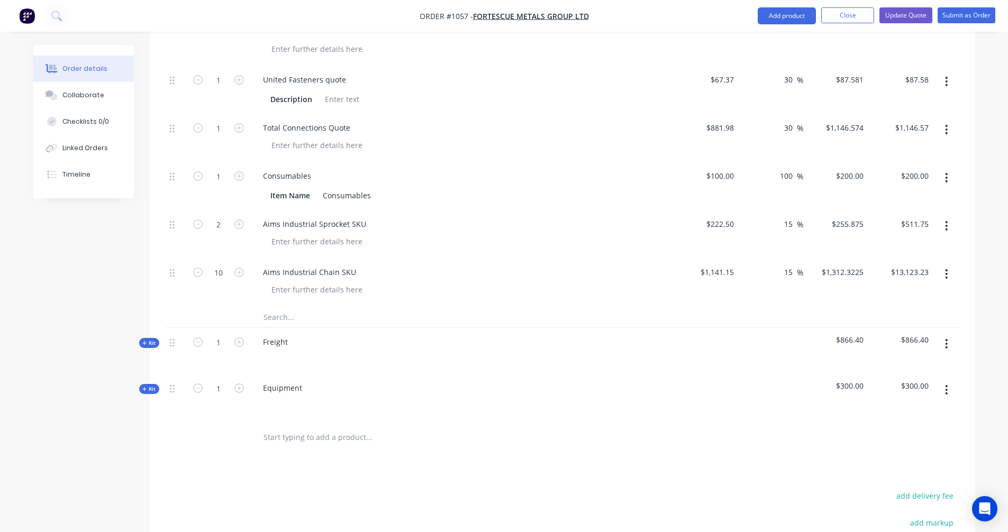
click at [337, 329] on div "Freight" at bounding box center [461, 351] width 423 height 46
click at [150, 339] on span "Kit" at bounding box center [149, 343] width 14 height 8
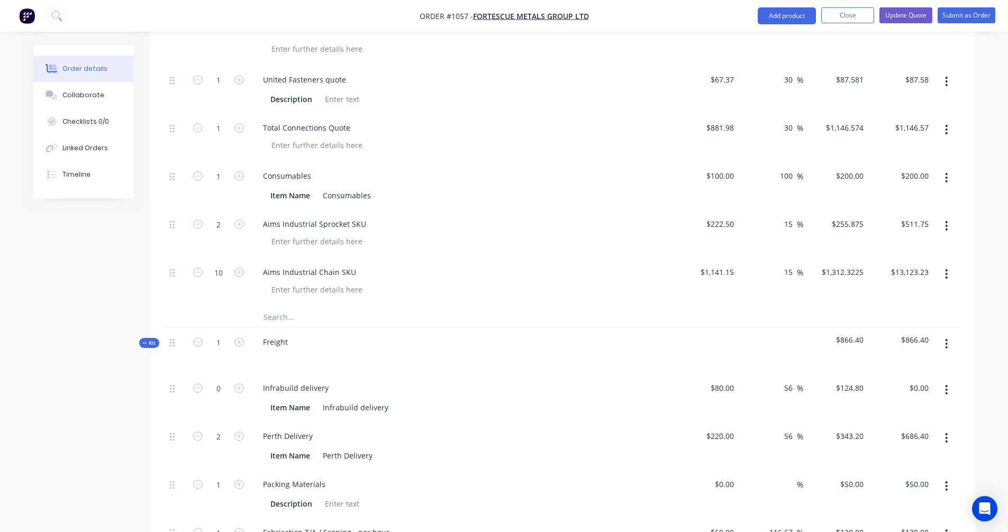
click at [150, 339] on span "Kit" at bounding box center [149, 343] width 14 height 8
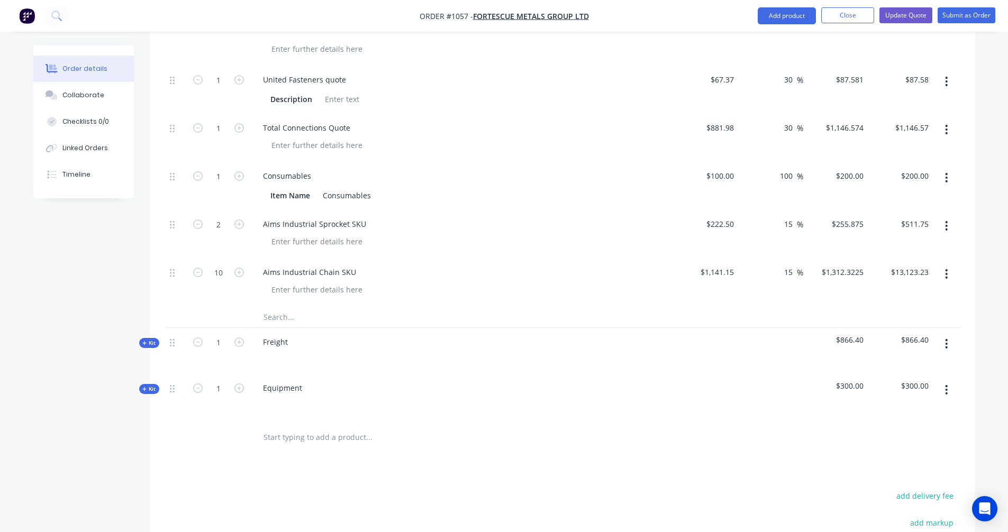
click at [149, 385] on span "Kit" at bounding box center [149, 389] width 14 height 8
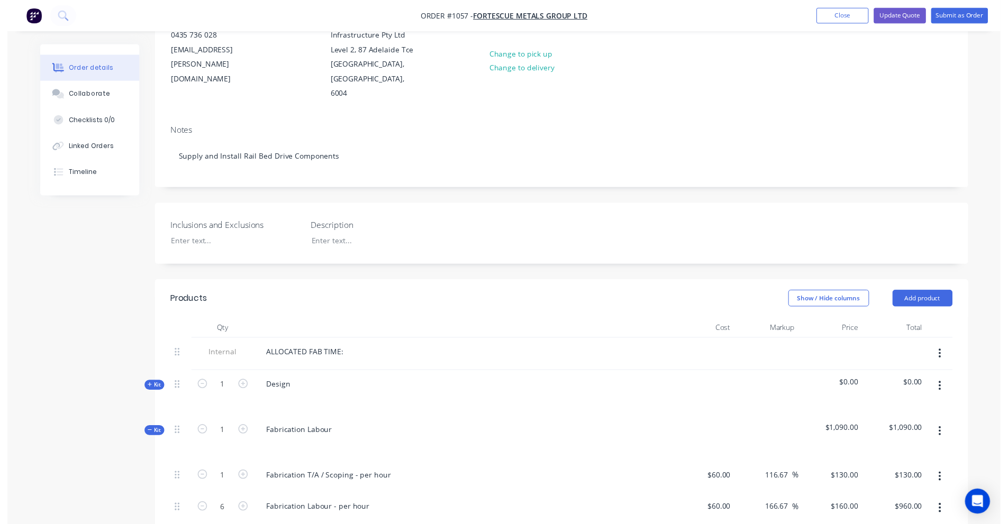
scroll to position [0, 0]
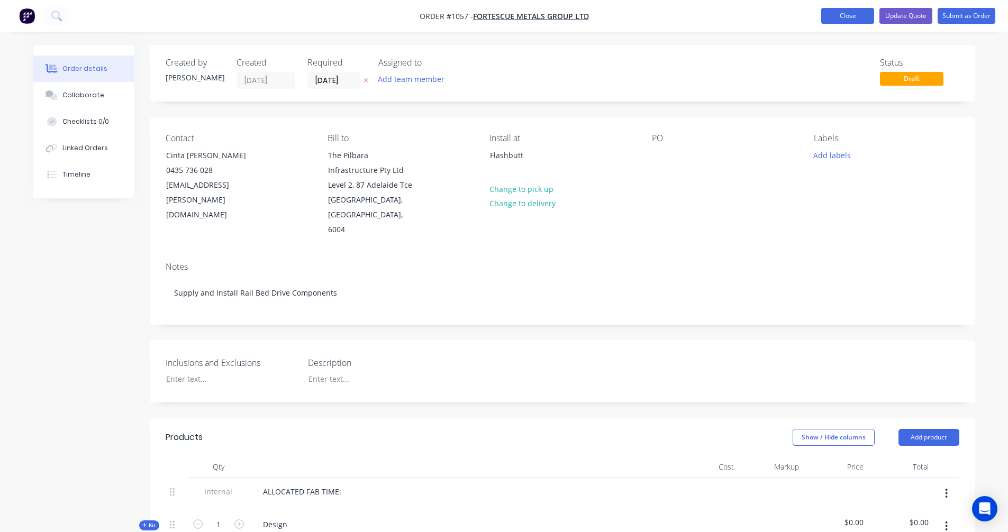
click at [836, 16] on button "Close" at bounding box center [847, 16] width 53 height 16
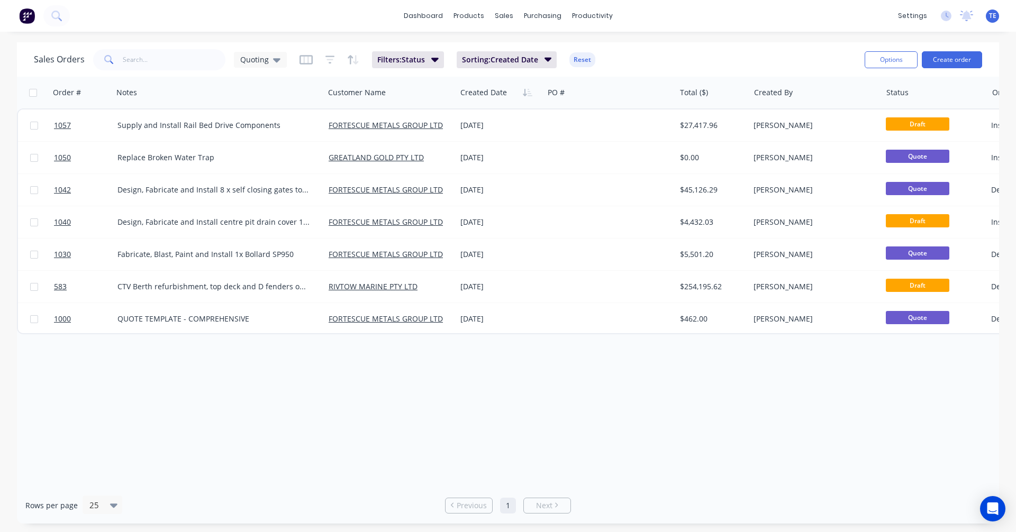
click at [29, 13] on img at bounding box center [27, 16] width 16 height 16
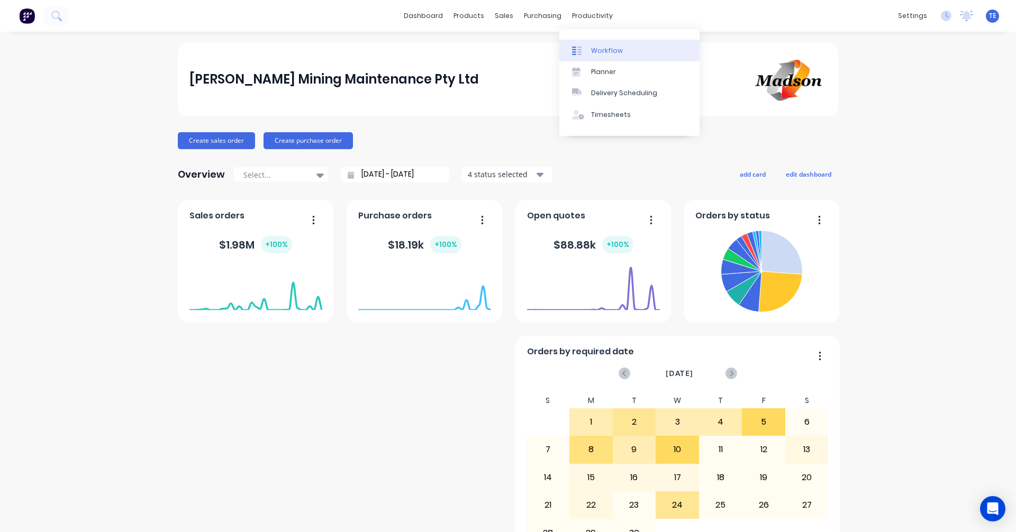
click at [592, 58] on link "Workflow" at bounding box center [629, 50] width 140 height 21
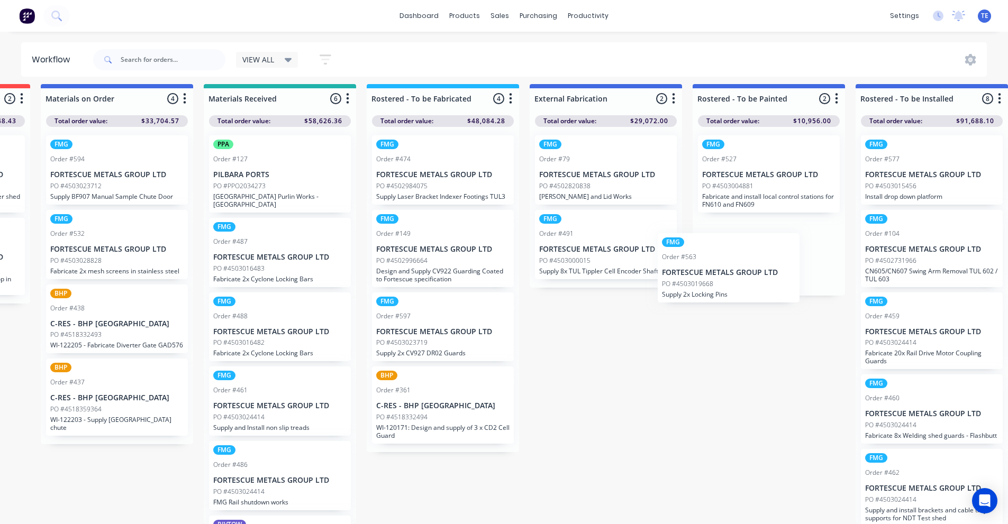
scroll to position [14, 635]
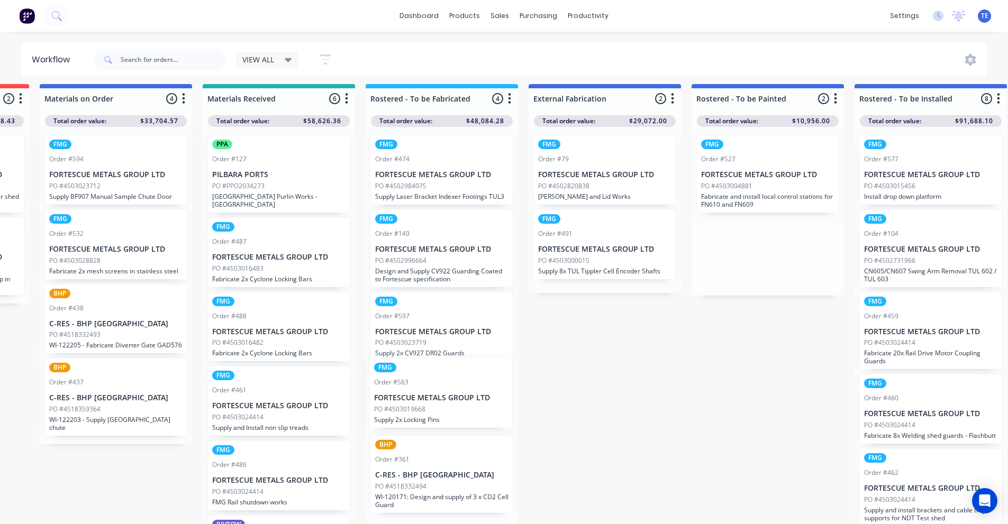
drag, startPoint x: 767, startPoint y: 241, endPoint x: 435, endPoint y: 392, distance: 365.3
click at [435, 392] on div "Submitted 18 Status colour #CDDAF4 hex #CDDAF4 Save Cancel Summaries Total orde…" at bounding box center [699, 304] width 2684 height 440
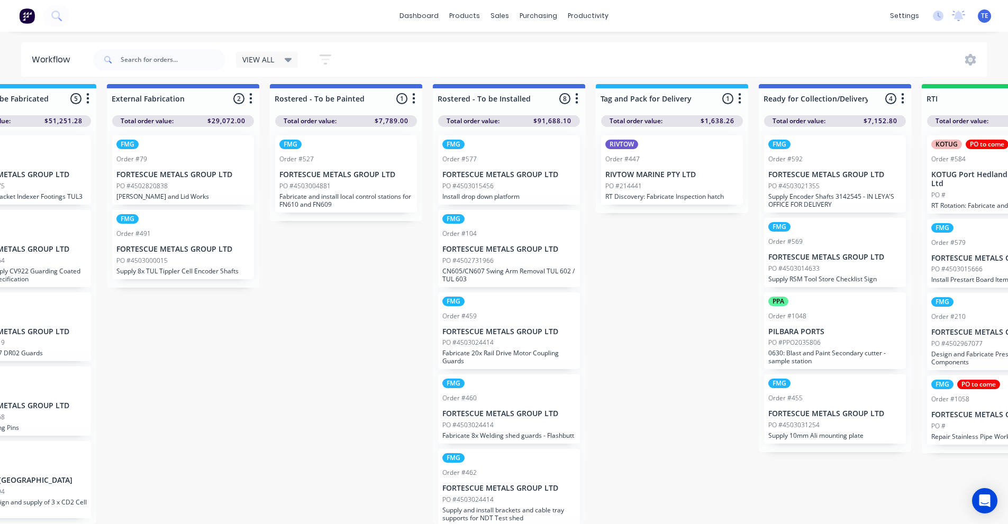
click at [346, 170] on p "FORTESCUE METALS GROUP LTD" at bounding box center [345, 174] width 133 height 9
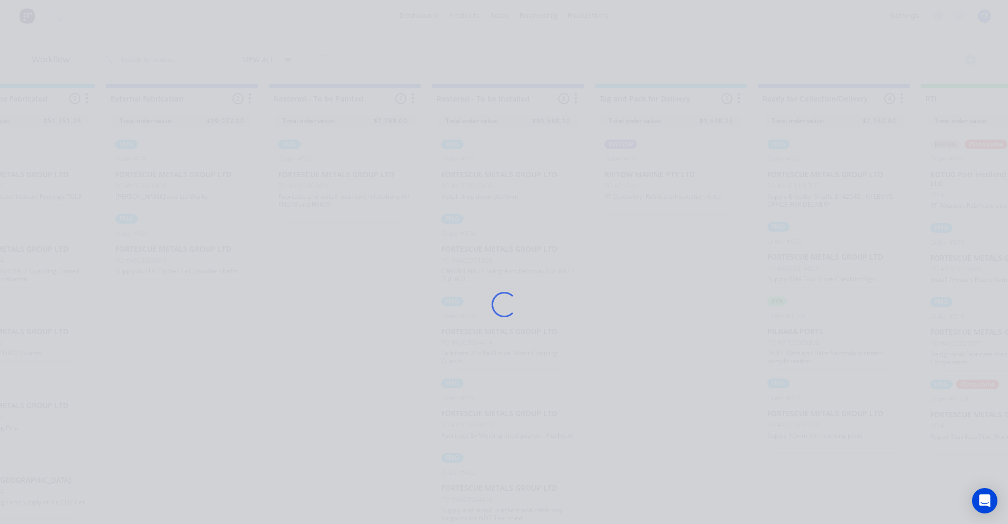
scroll to position [14, 1058]
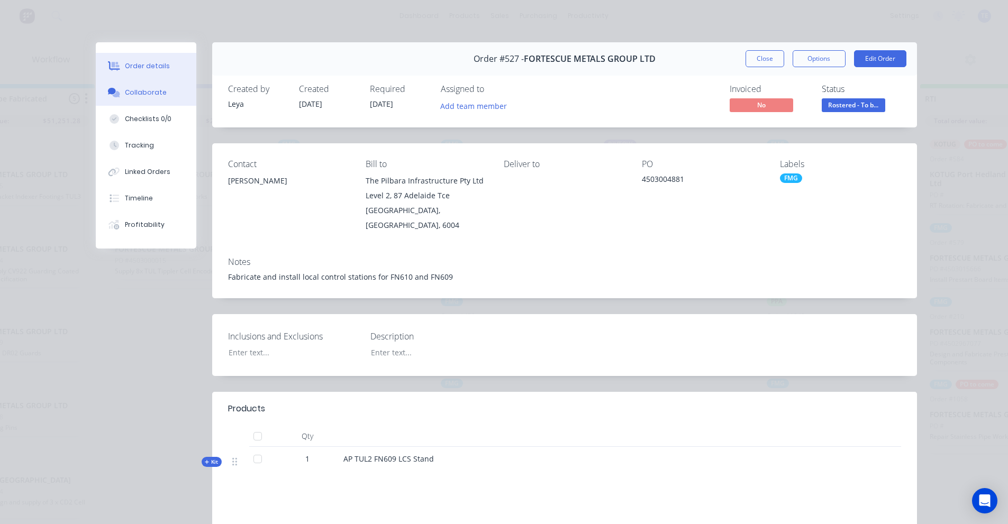
click at [126, 93] on div "Collaborate" at bounding box center [146, 93] width 42 height 10
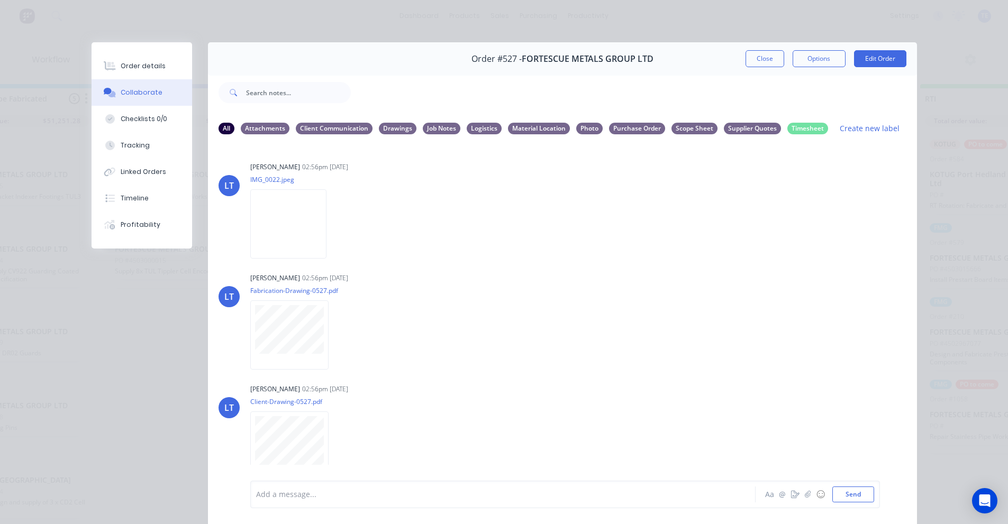
click at [105, 336] on div "Order #527 - FORTESCUE METALS GROUP LTD Close Options Edit Order All Attachment…" at bounding box center [504, 290] width 825 height 497
click at [749, 54] on button "Close" at bounding box center [764, 58] width 39 height 17
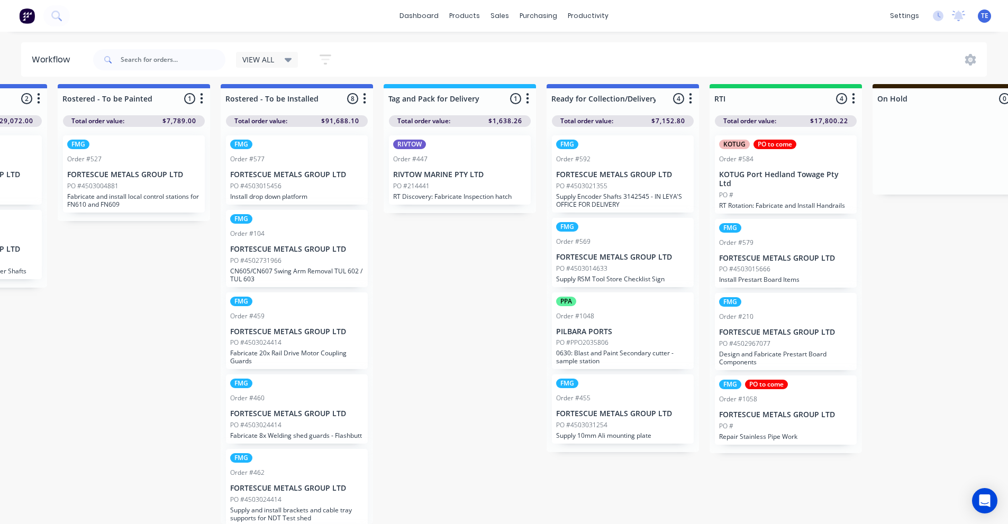
drag, startPoint x: 139, startPoint y: 154, endPoint x: 130, endPoint y: 159, distance: 10.9
click at [130, 159] on div "FMG Order #527 FORTESCUE METALS GROUP LTD PO #4503004881 Fabricate and install …" at bounding box center [134, 173] width 142 height 77
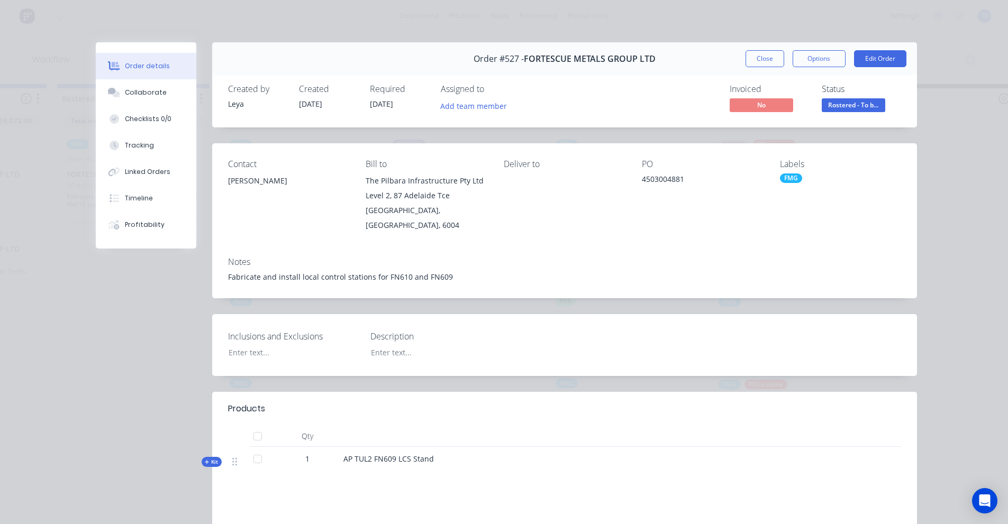
scroll to position [0, 0]
click at [754, 53] on button "Close" at bounding box center [764, 58] width 39 height 17
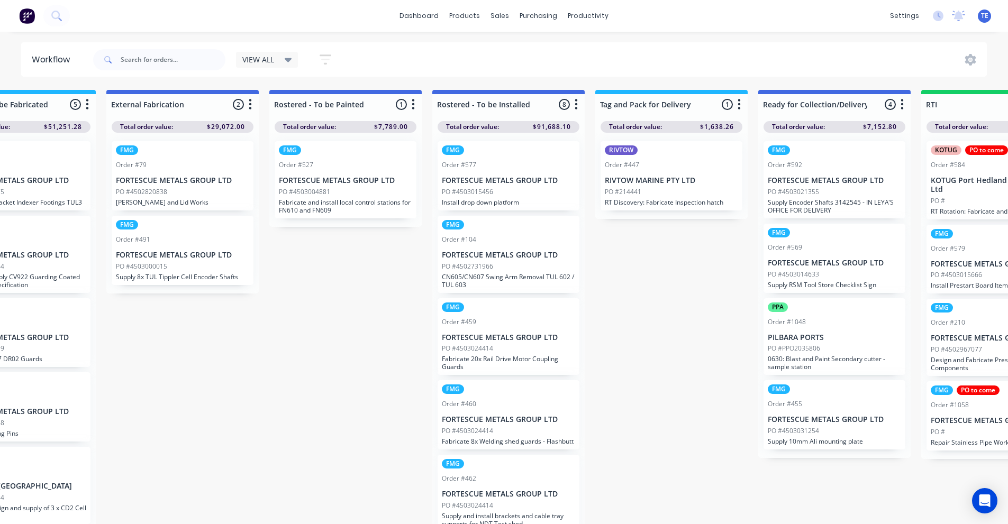
scroll to position [0, 1057]
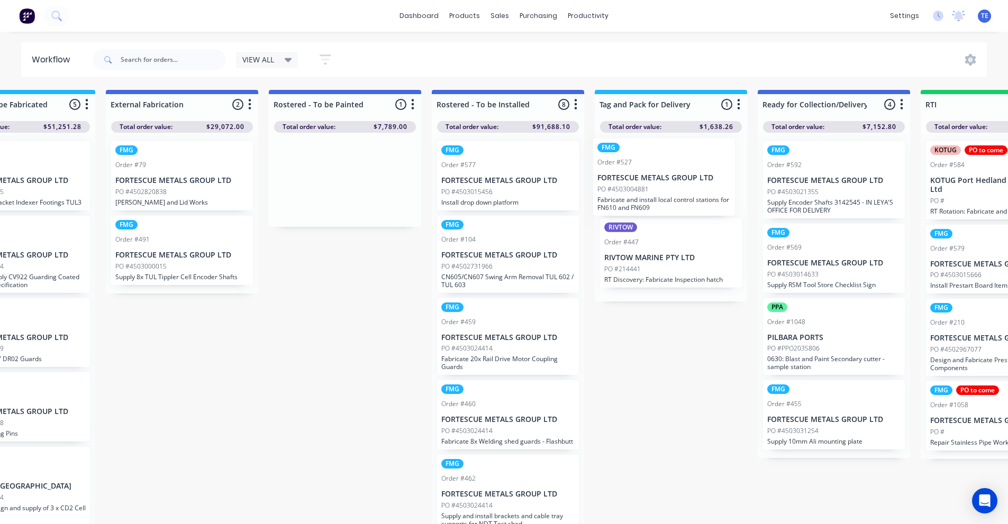
drag, startPoint x: 325, startPoint y: 186, endPoint x: 652, endPoint y: 184, distance: 326.9
click at [652, 184] on div "Submitted 18 Status colour #CDDAF4 hex #CDDAF4 Save Cancel Summaries Total orde…" at bounding box center [277, 310] width 2684 height 440
click at [698, 245] on div "Order #447" at bounding box center [670, 248] width 133 height 10
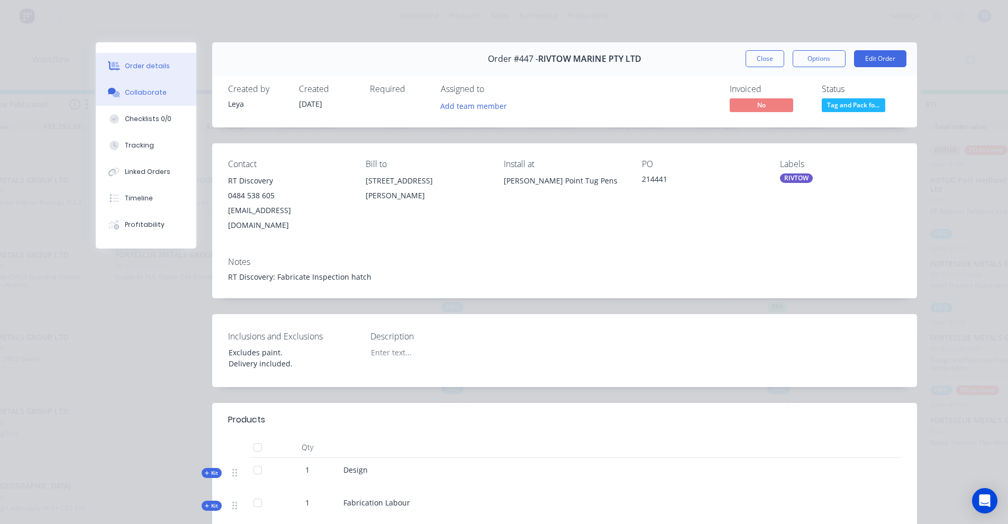
click at [145, 91] on div "Collaborate" at bounding box center [146, 93] width 42 height 10
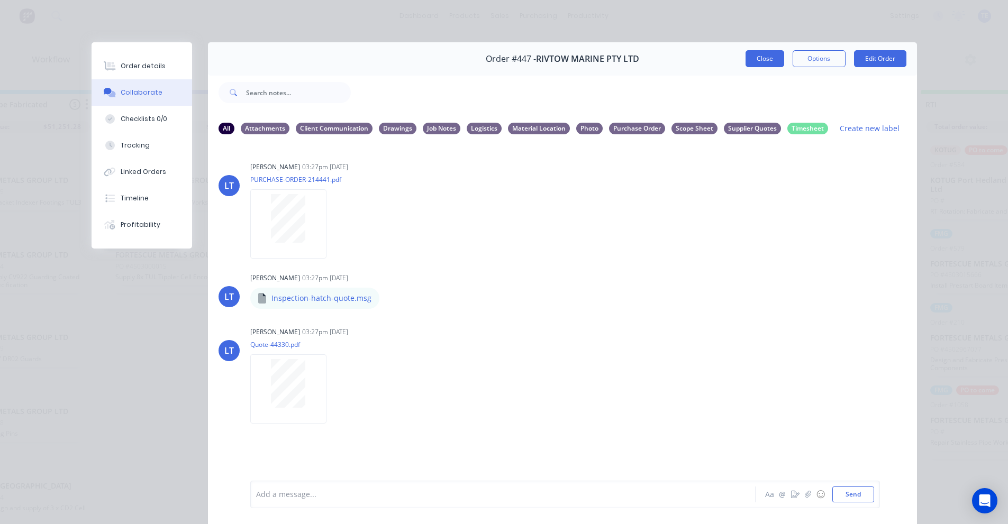
click at [745, 54] on button "Close" at bounding box center [764, 58] width 39 height 17
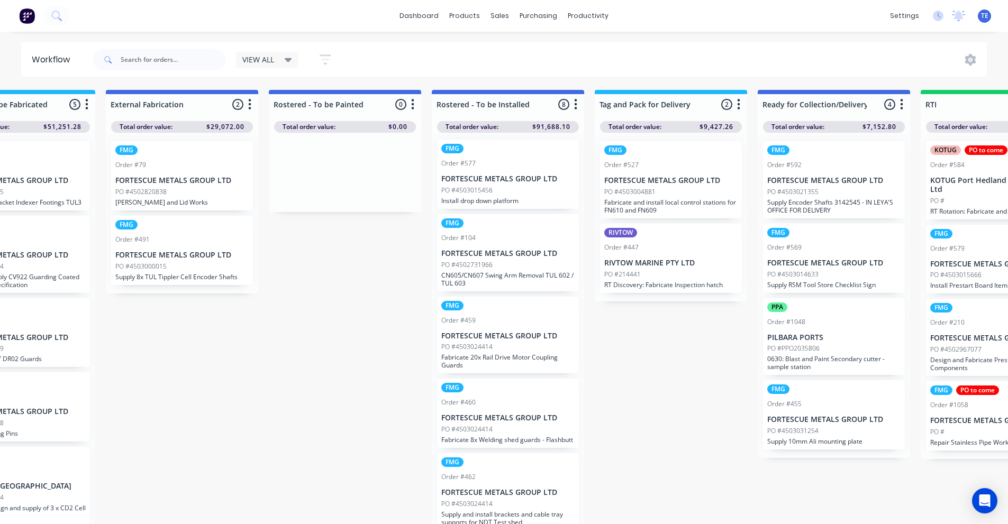
scroll to position [0, 0]
click at [161, 66] on input "text" at bounding box center [173, 59] width 105 height 21
type input "wabtec"
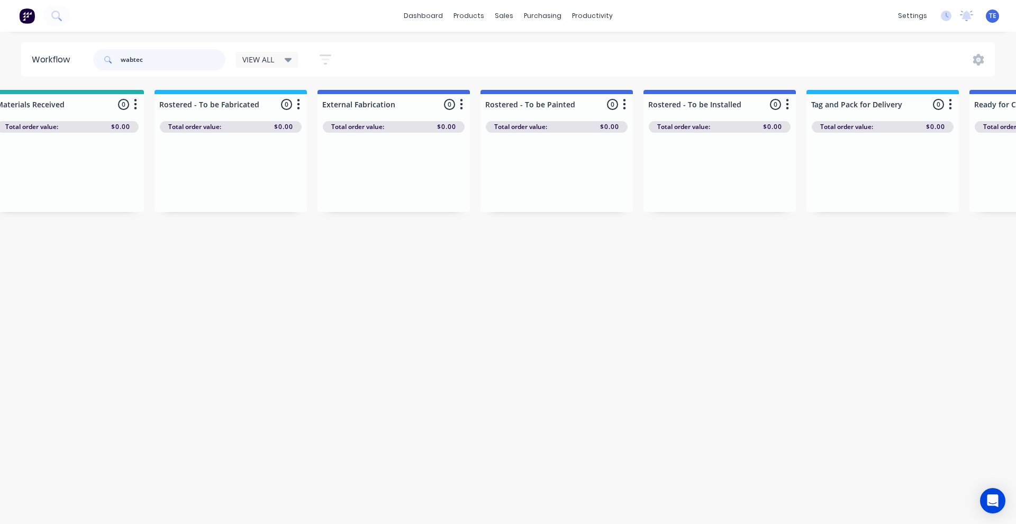
scroll to position [0, 845]
drag, startPoint x: 158, startPoint y: 59, endPoint x: 45, endPoint y: 61, distance: 113.2
click at [45, 61] on header "Workflow wabtec VIEW ALL Save new view None edit VIEW ALL (Default) edit Labour…" at bounding box center [508, 59] width 974 height 34
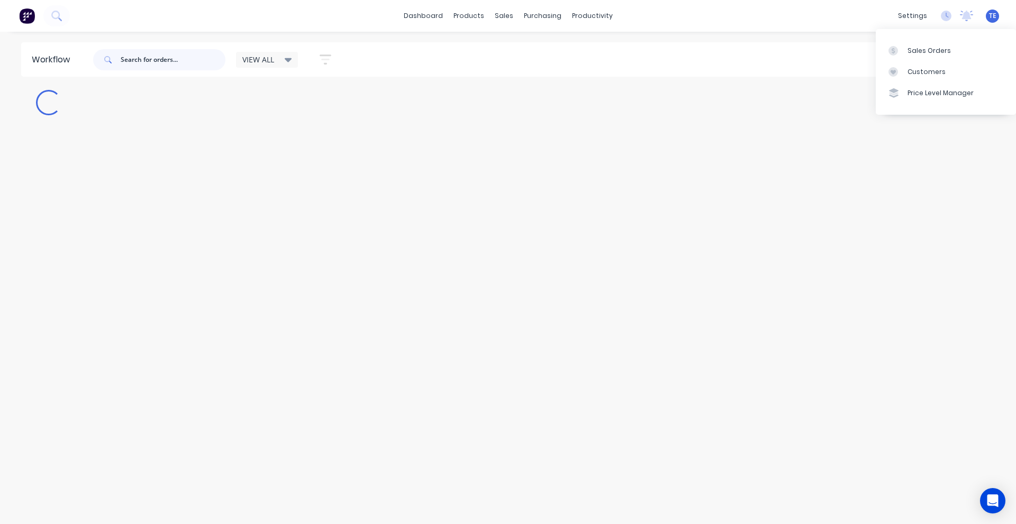
scroll to position [0, 0]
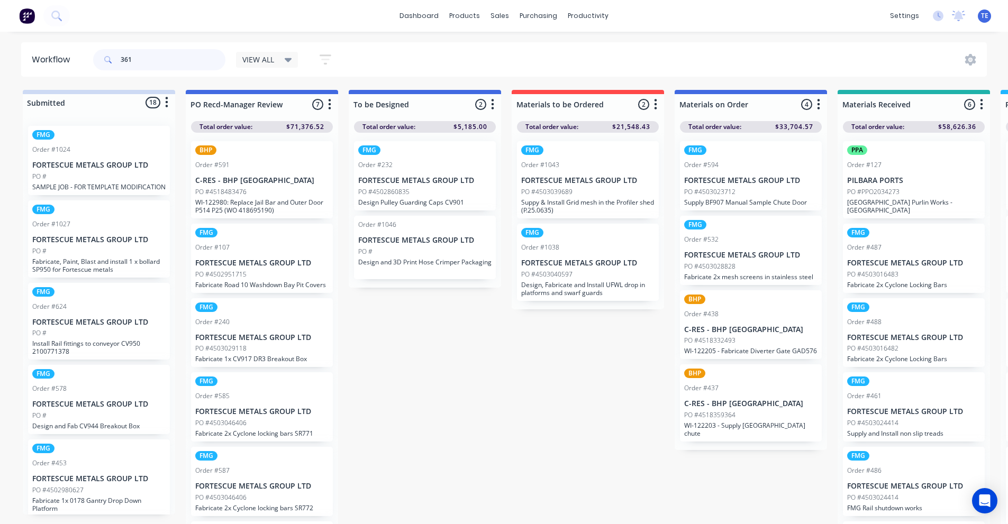
type input "361"
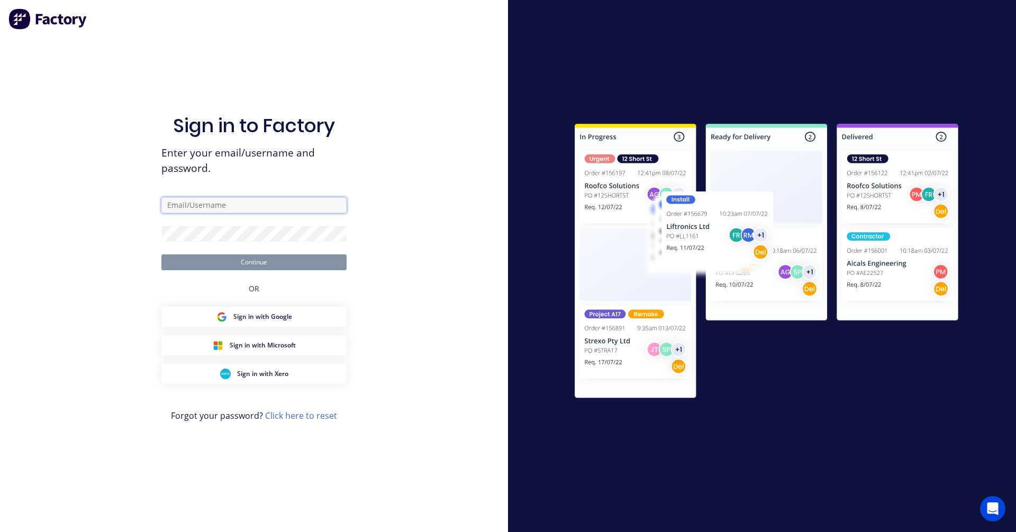
type input "[EMAIL_ADDRESS][PERSON_NAME][DOMAIN_NAME]"
click at [275, 261] on button "Continue" at bounding box center [253, 262] width 185 height 16
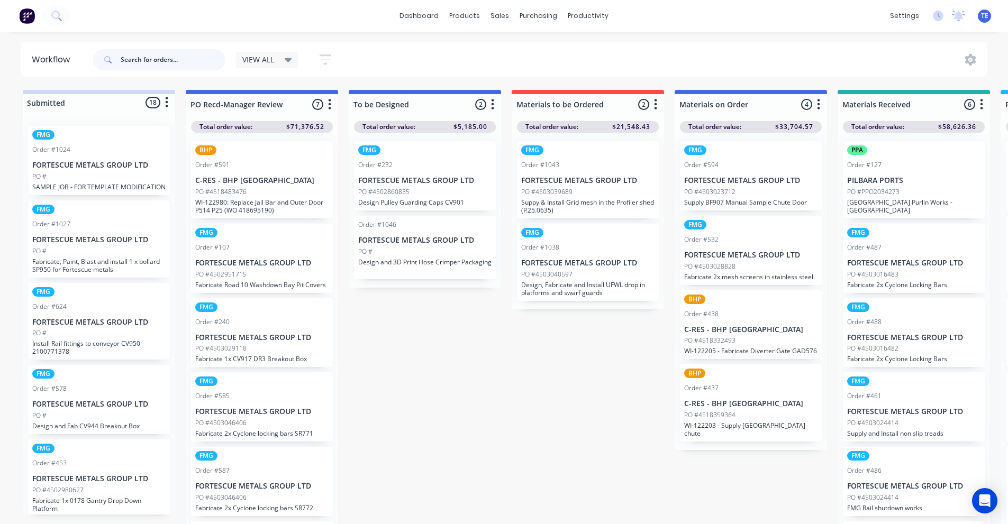
click at [142, 63] on input "text" at bounding box center [173, 59] width 105 height 21
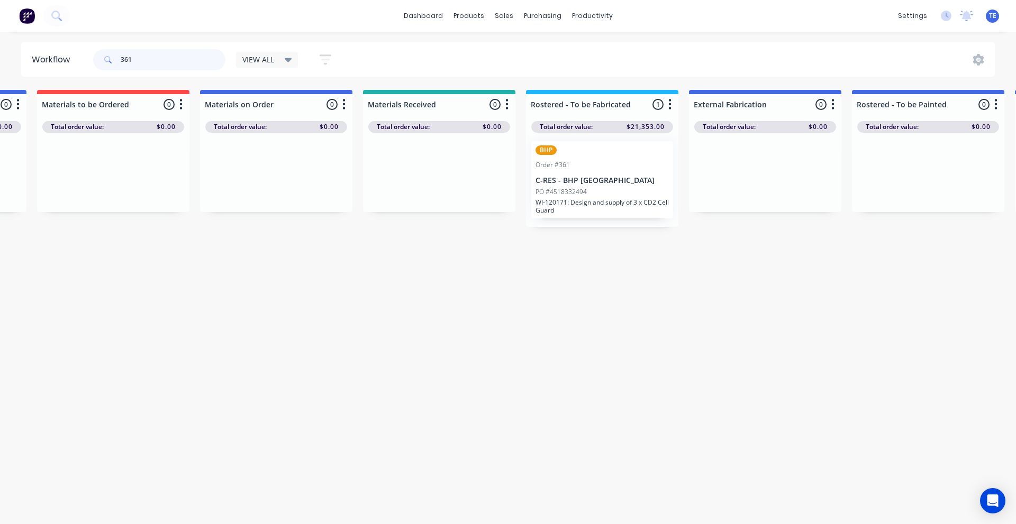
scroll to position [0, 475]
click at [656, 156] on div "BHP Order #361 C-RES - BHP [GEOGRAPHIC_DATA] PO #4518332494 WI-120171: Design a…" at bounding box center [602, 179] width 142 height 77
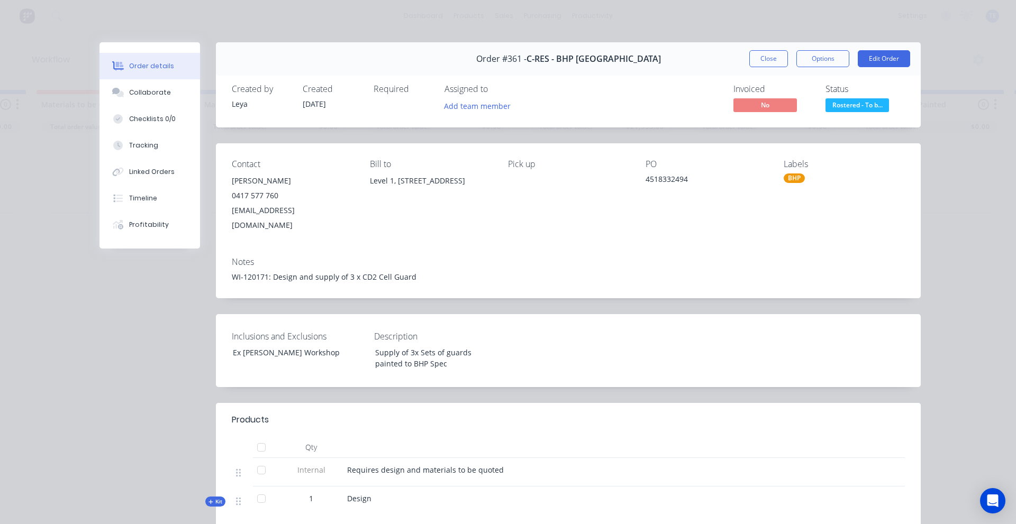
click at [269, 14] on div "Order details Collaborate Checklists 0/0 Tracking Linked Orders Timeline Profit…" at bounding box center [508, 262] width 1016 height 524
click at [750, 57] on button "Close" at bounding box center [768, 58] width 39 height 17
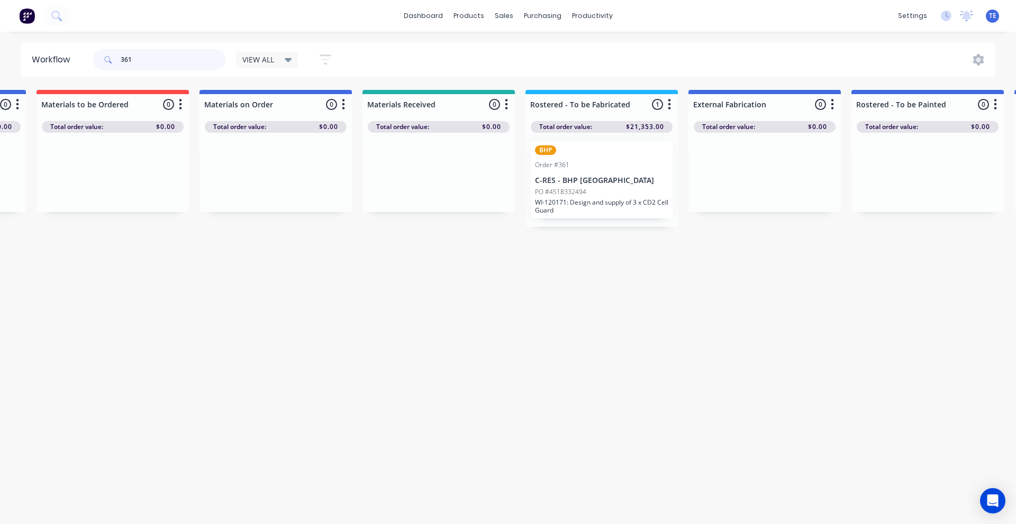
drag, startPoint x: 141, startPoint y: 60, endPoint x: 88, endPoint y: 61, distance: 52.9
click at [88, 61] on header "Workflow 361 VIEW ALL Save new view None edit VIEW ALL (Default) edit Labour On…" at bounding box center [508, 59] width 974 height 34
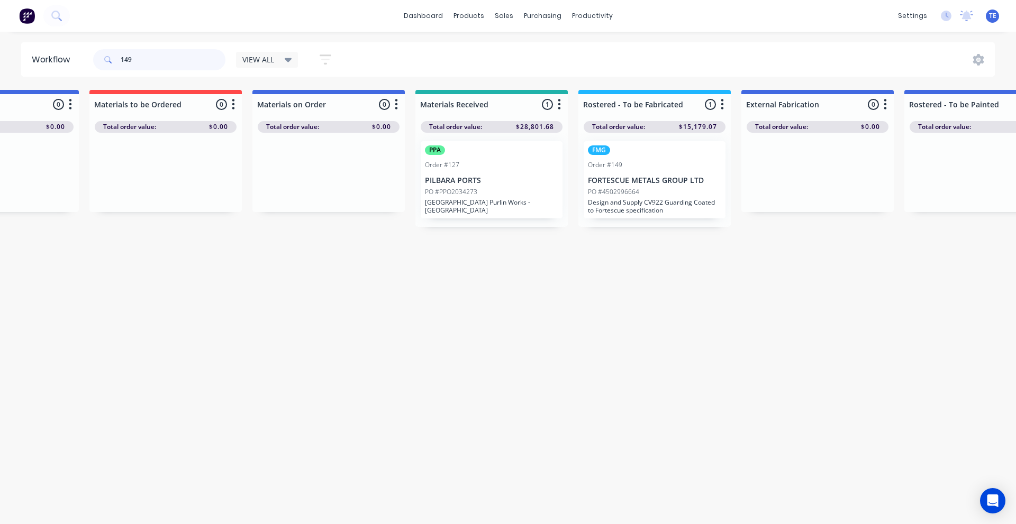
scroll to position [0, 423]
drag, startPoint x: 68, startPoint y: 60, endPoint x: 46, endPoint y: 59, distance: 22.2
click at [46, 59] on header "Workflow 149 VIEW ALL Save new view None edit VIEW ALL (Default) edit Labour On…" at bounding box center [508, 59] width 974 height 34
type input "620"
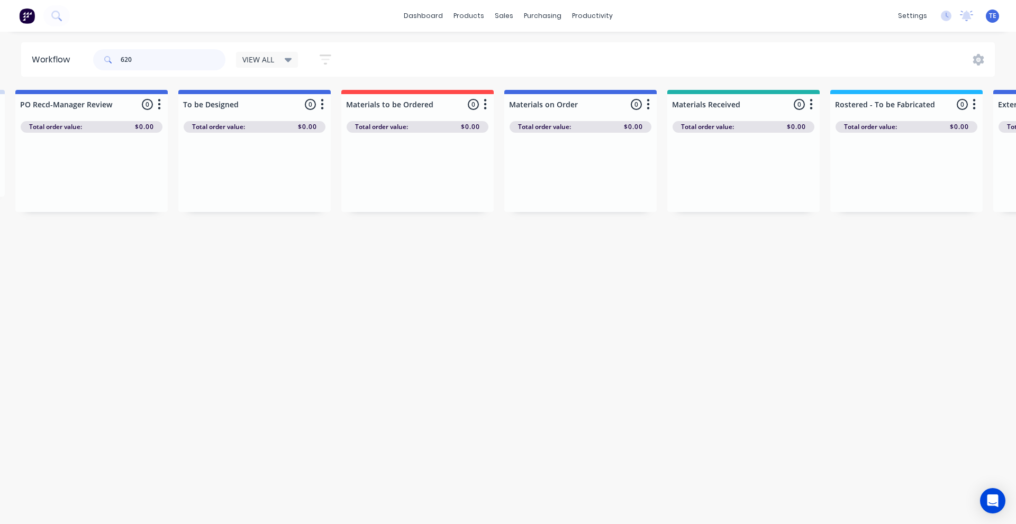
scroll to position [0, 0]
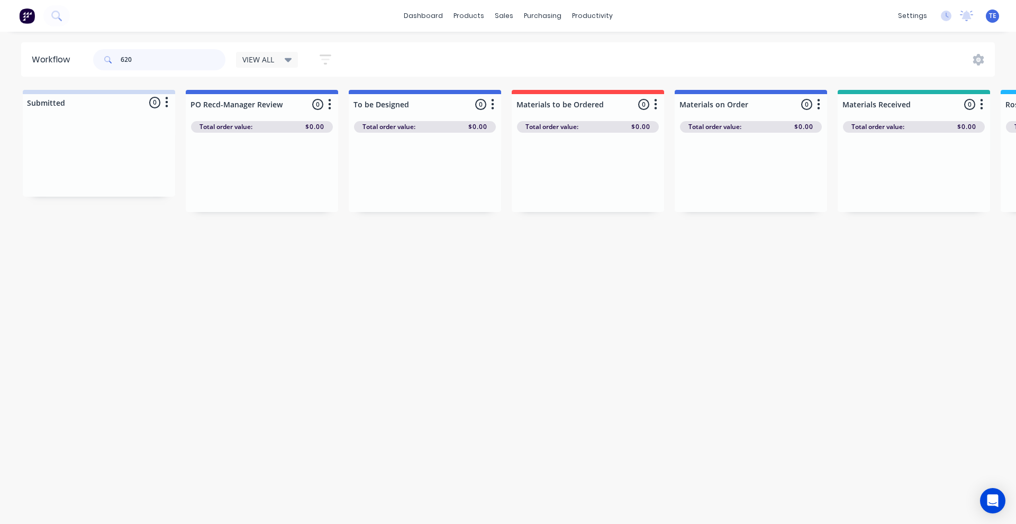
drag, startPoint x: 155, startPoint y: 61, endPoint x: 103, endPoint y: 61, distance: 51.8
click at [103, 61] on div "620" at bounding box center [159, 59] width 132 height 21
click at [234, 391] on div "Workflow VIEW ALL Save new view None edit VIEW ALL (Default) edit Labour Only e…" at bounding box center [508, 272] width 1016 height 461
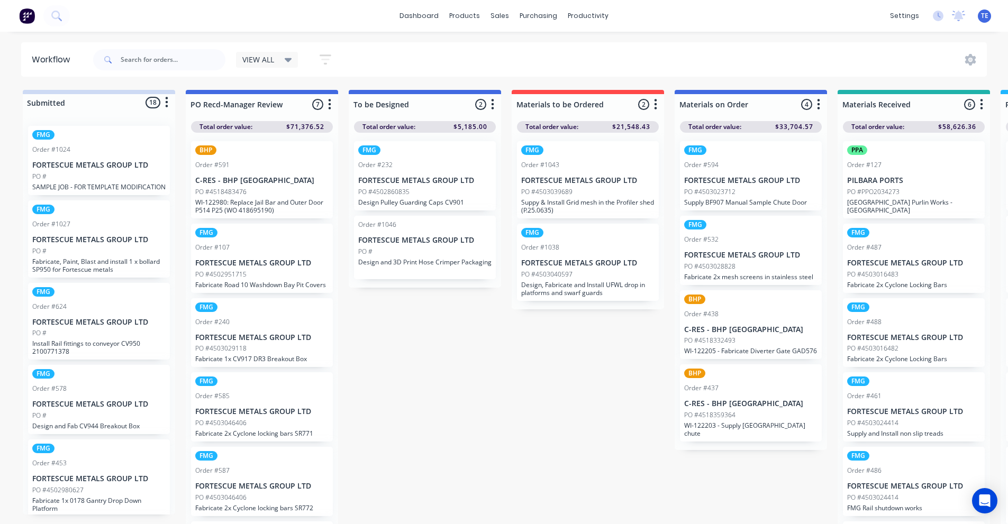
click at [159, 45] on div at bounding box center [159, 60] width 132 height 32
click at [159, 65] on input "text" at bounding box center [173, 59] width 105 height 21
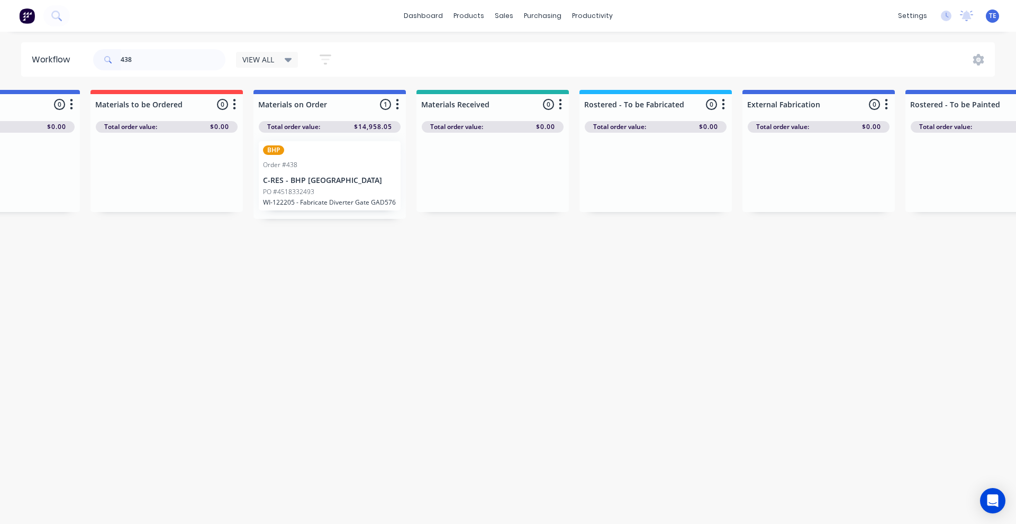
click at [335, 159] on div "BHP Order #438 C-RES - BHP [GEOGRAPHIC_DATA] PO #4518332493 WI-122205 - Fabrica…" at bounding box center [330, 175] width 142 height 69
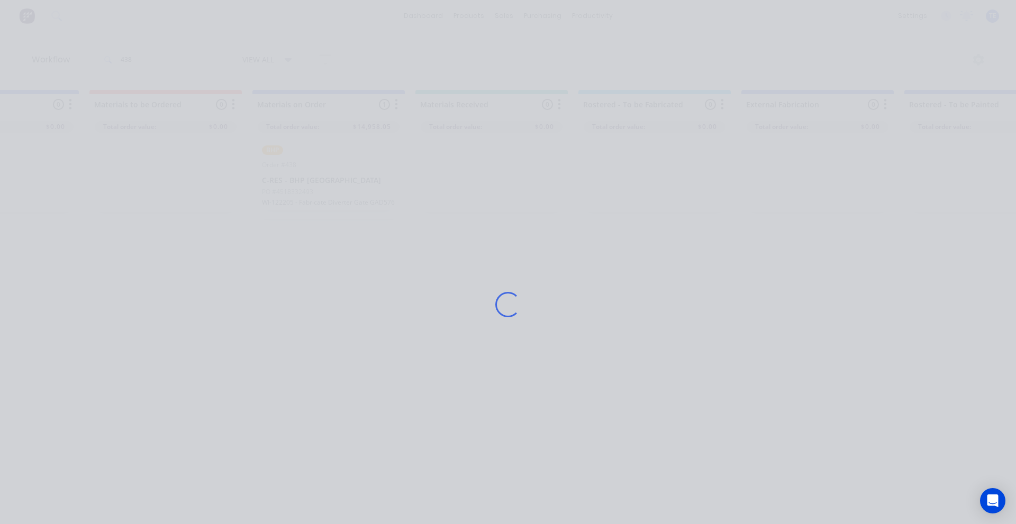
scroll to position [0, 423]
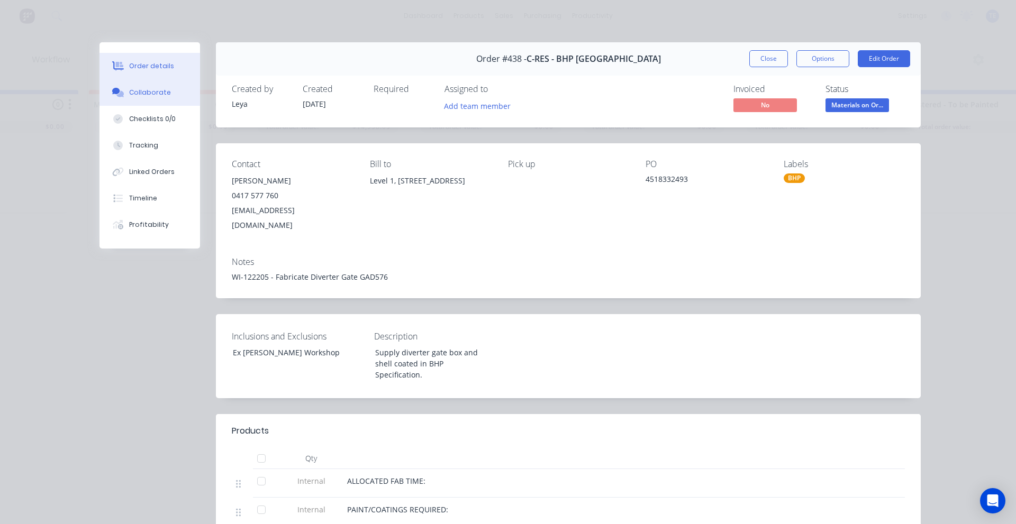
click at [149, 94] on div "Collaborate" at bounding box center [150, 93] width 42 height 10
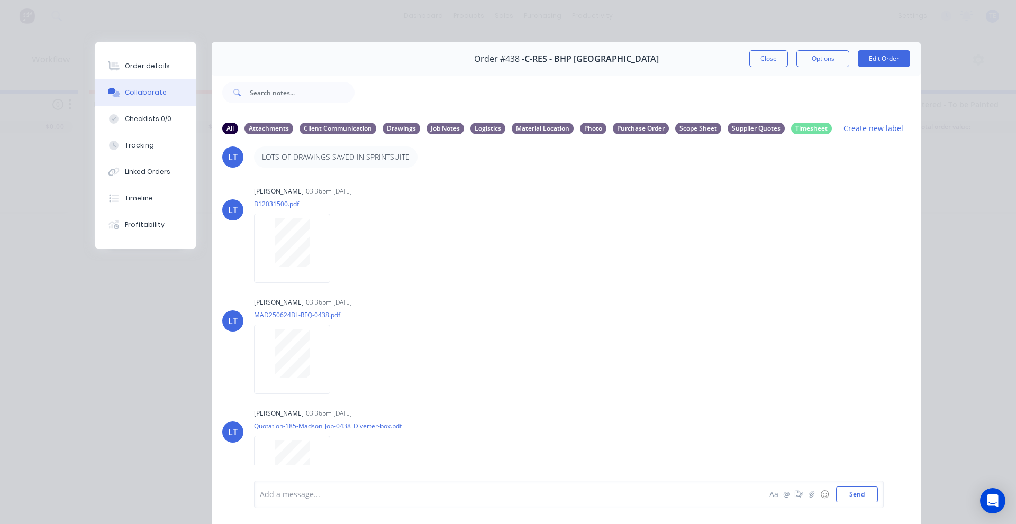
scroll to position [0, 0]
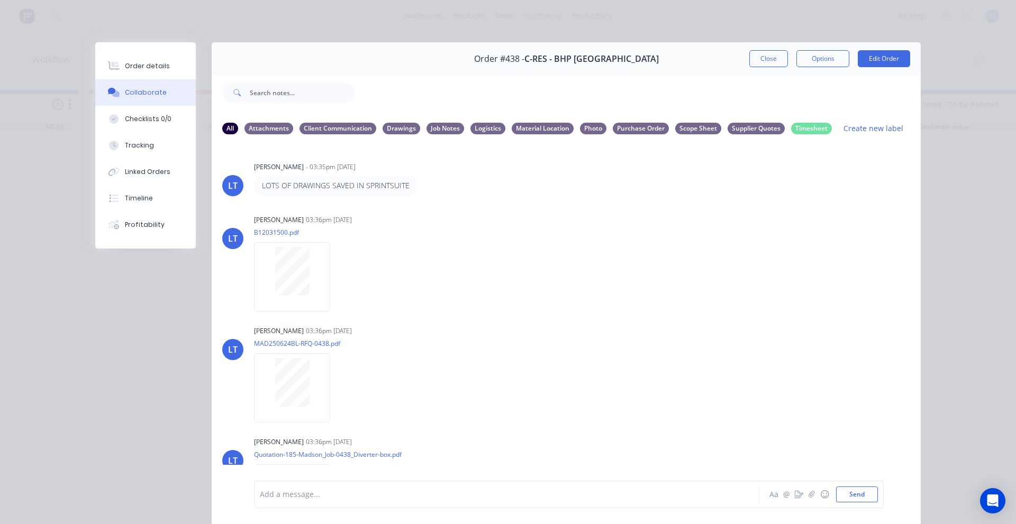
click at [148, 341] on div "Order #438 - C-RES - BHP Port Hedland Close Options Edit Order All Attachments …" at bounding box center [507, 290] width 825 height 497
click at [973, 172] on div "Order details Collaborate Checklists 0/0 Tracking Linked Orders Timeline Profit…" at bounding box center [508, 262] width 1016 height 524
click at [124, 336] on div "Order #438 - C-RES - BHP Port Hedland Close Options Edit Order All Attachments …" at bounding box center [507, 290] width 825 height 497
click at [427, 15] on div "Order details Collaborate Checklists 0/0 Tracking Linked Orders Timeline Profit…" at bounding box center [508, 262] width 1016 height 524
click at [757, 58] on button "Close" at bounding box center [768, 58] width 39 height 17
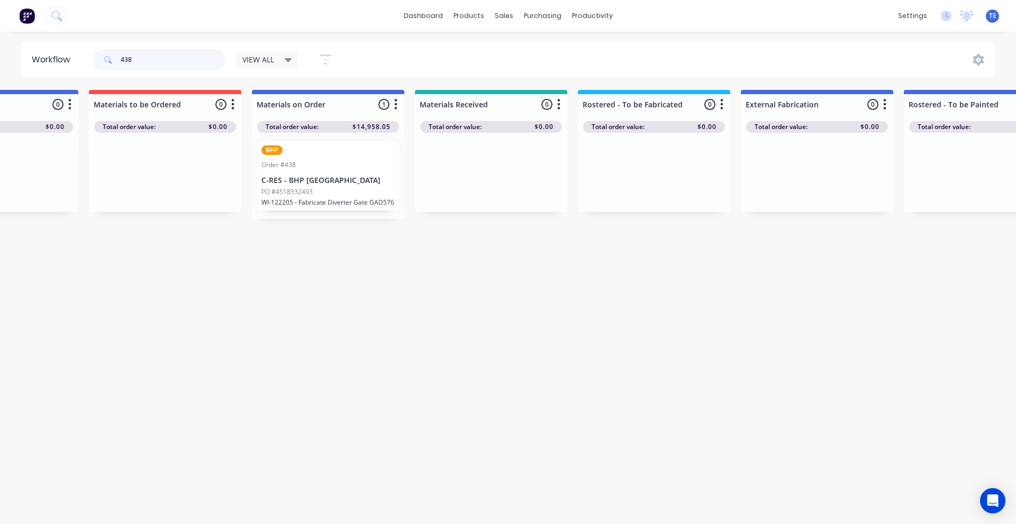
drag, startPoint x: 147, startPoint y: 62, endPoint x: 96, endPoint y: 69, distance: 51.3
click at [96, 69] on div "438" at bounding box center [159, 59] width 132 height 21
type input "487"
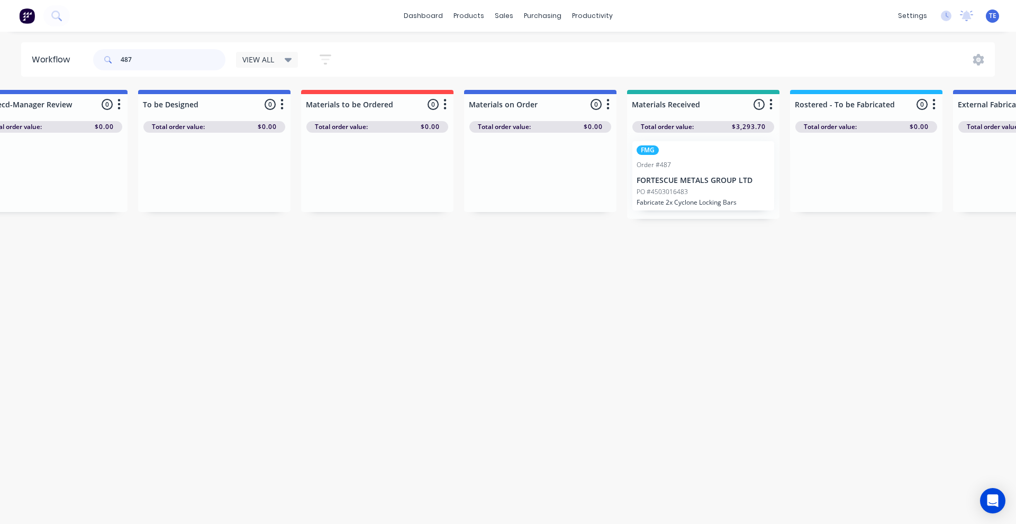
scroll to position [0, 211]
drag, startPoint x: 150, startPoint y: 59, endPoint x: 36, endPoint y: 77, distance: 115.1
click at [36, 77] on div "Workflow 487 VIEW ALL Save new view None edit VIEW ALL (Default) edit Labour On…" at bounding box center [297, 272] width 1016 height 461
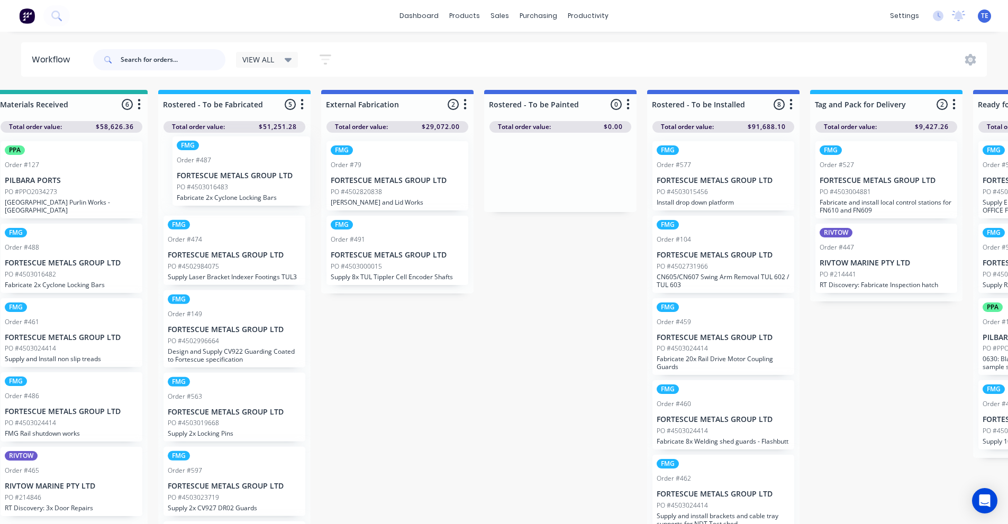
scroll to position [0, 834]
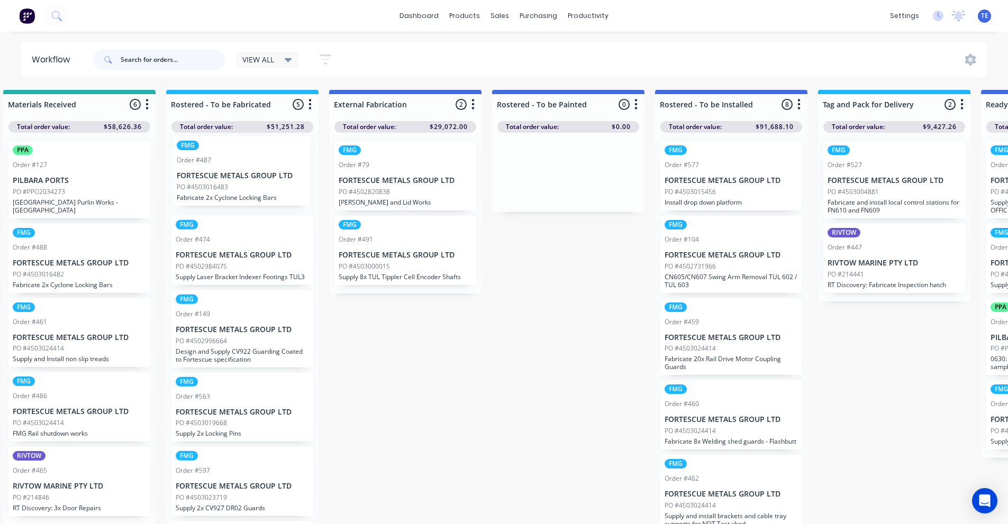
drag, startPoint x: 32, startPoint y: 259, endPoint x: 214, endPoint y: 176, distance: 200.2
click at [214, 176] on div "Submitted 18 Status colour #CDDAF4 hex #CDDAF4 Save Cancel Summaries Total orde…" at bounding box center [500, 310] width 2684 height 440
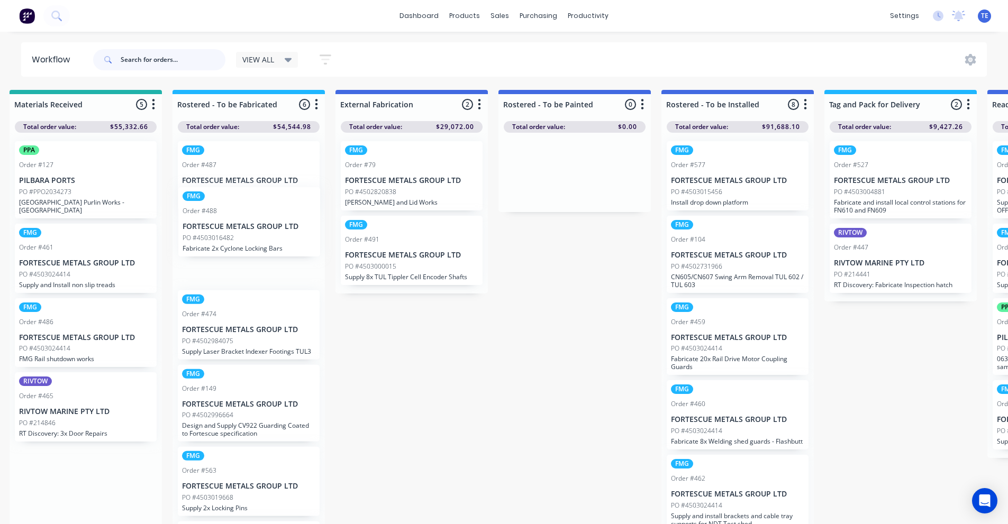
scroll to position [0, 820]
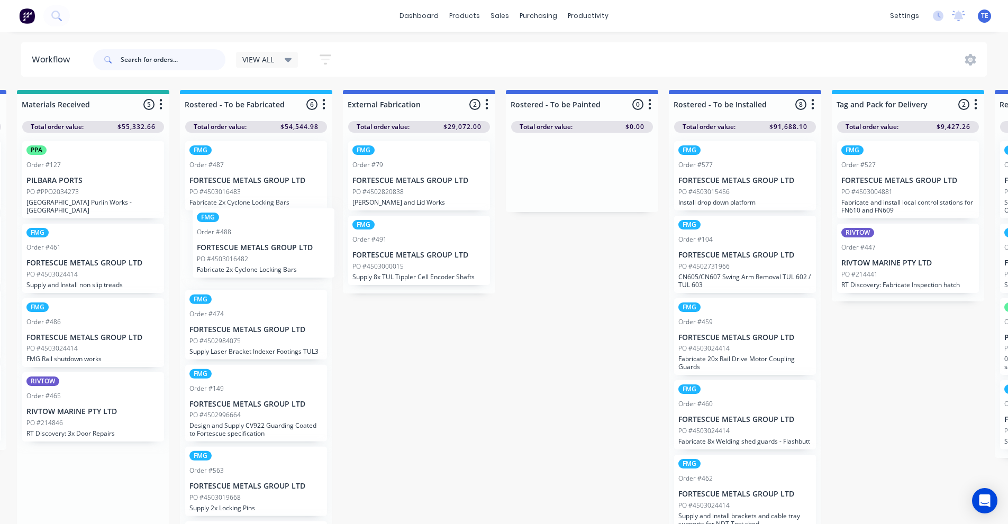
drag, startPoint x: 54, startPoint y: 252, endPoint x: 243, endPoint y: 247, distance: 188.4
click at [243, 247] on div "Submitted 18 Status colour #CDDAF4 hex #CDDAF4 Save Cancel Summaries Total orde…" at bounding box center [514, 310] width 2684 height 440
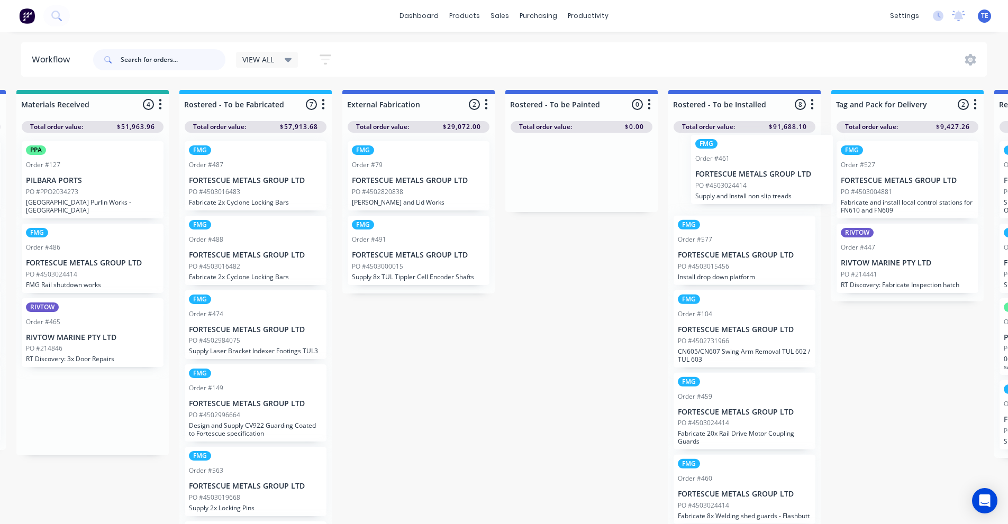
scroll to position [0, 825]
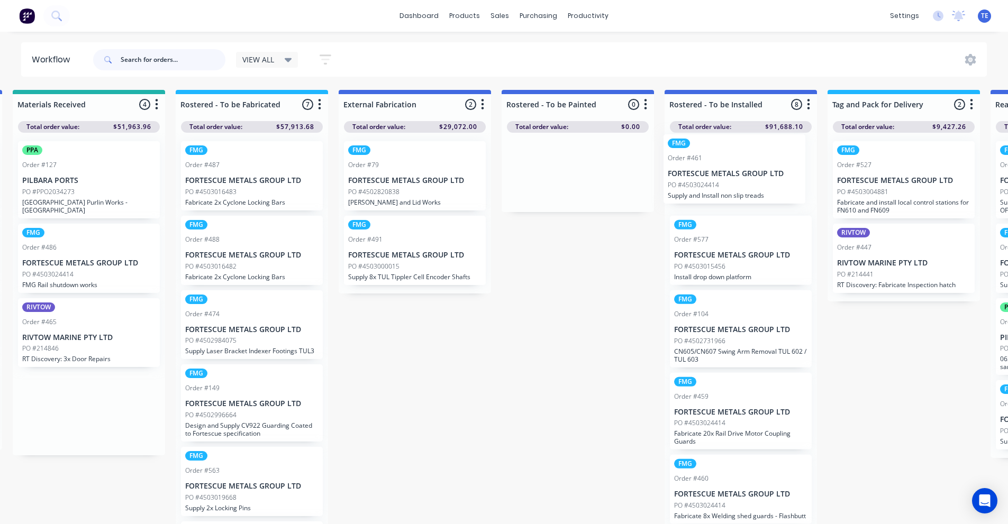
drag, startPoint x: 59, startPoint y: 254, endPoint x: 705, endPoint y: 172, distance: 651.0
click at [705, 172] on div "Submitted 18 Status colour #CDDAF4 hex #CDDAF4 Save Cancel Summaries Total orde…" at bounding box center [509, 310] width 2684 height 440
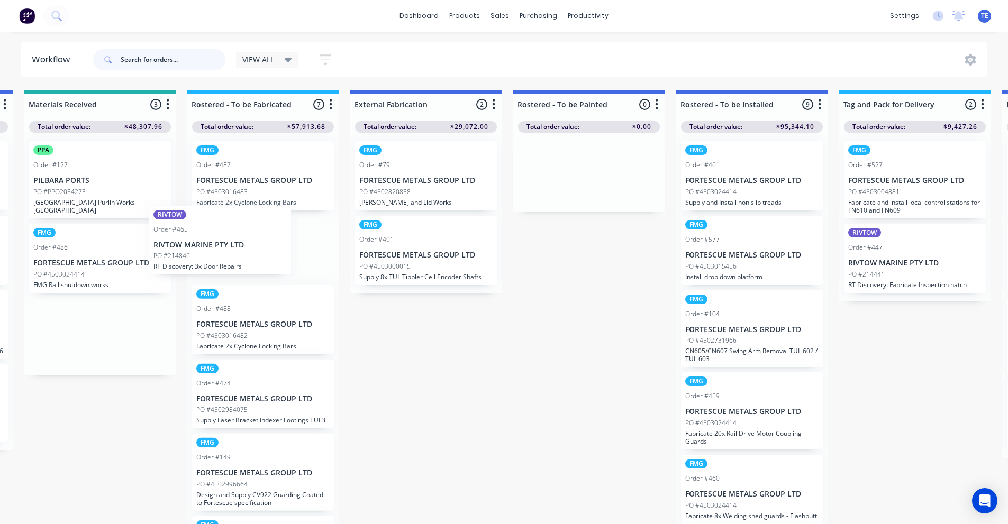
scroll to position [0, 810]
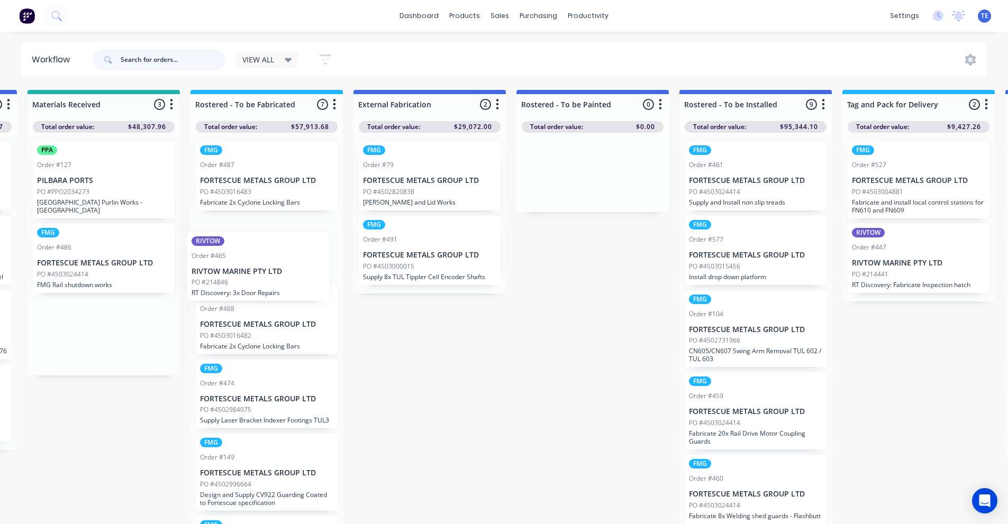
drag, startPoint x: 83, startPoint y: 333, endPoint x: 267, endPoint y: 254, distance: 200.2
click at [267, 254] on div "Submitted 18 Status colour #CDDAF4 hex #CDDAF4 Save Cancel Summaries Total orde…" at bounding box center [524, 310] width 2684 height 440
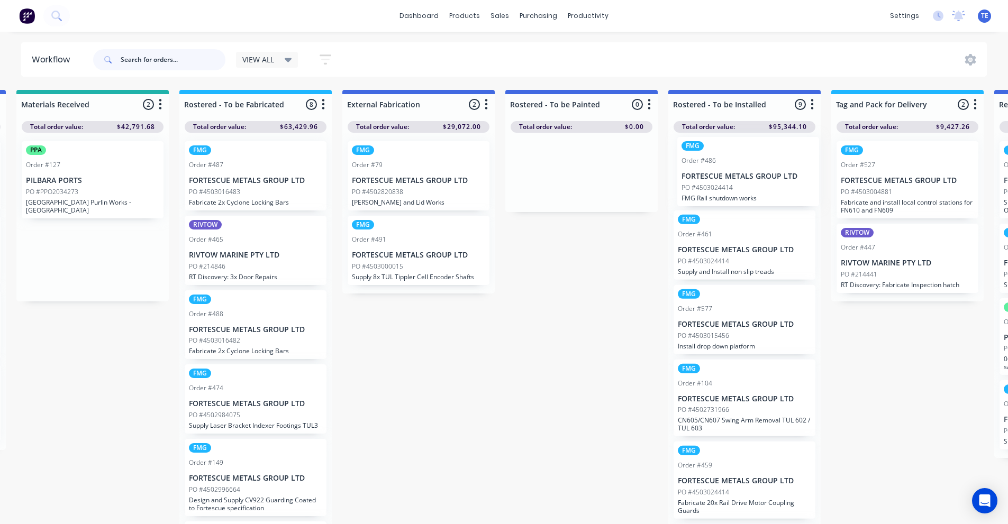
scroll to position [0, 823]
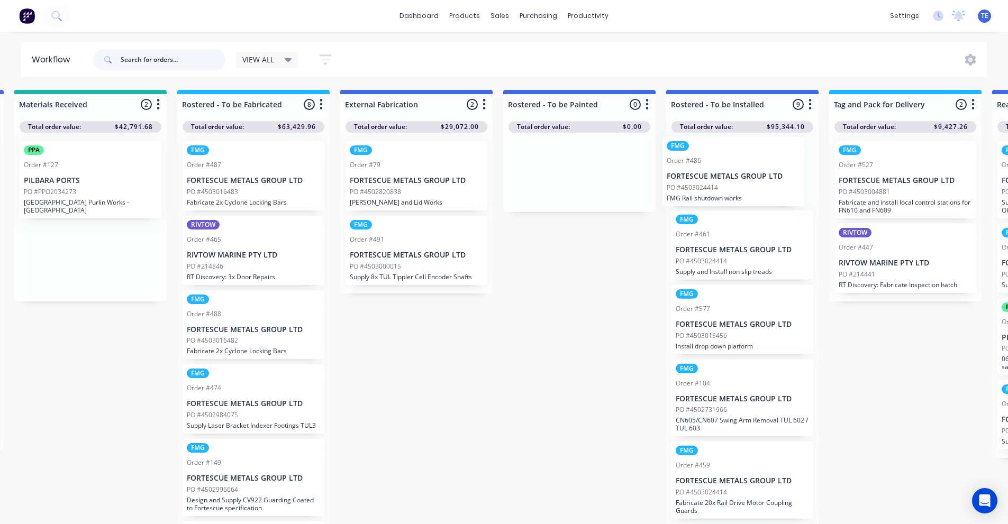
drag, startPoint x: 66, startPoint y: 259, endPoint x: 702, endPoint y: 178, distance: 641.4
click at [702, 178] on div "Submitted 18 Status colour #CDDAF4 hex #CDDAF4 Save Cancel Summaries Total orde…" at bounding box center [511, 310] width 2684 height 440
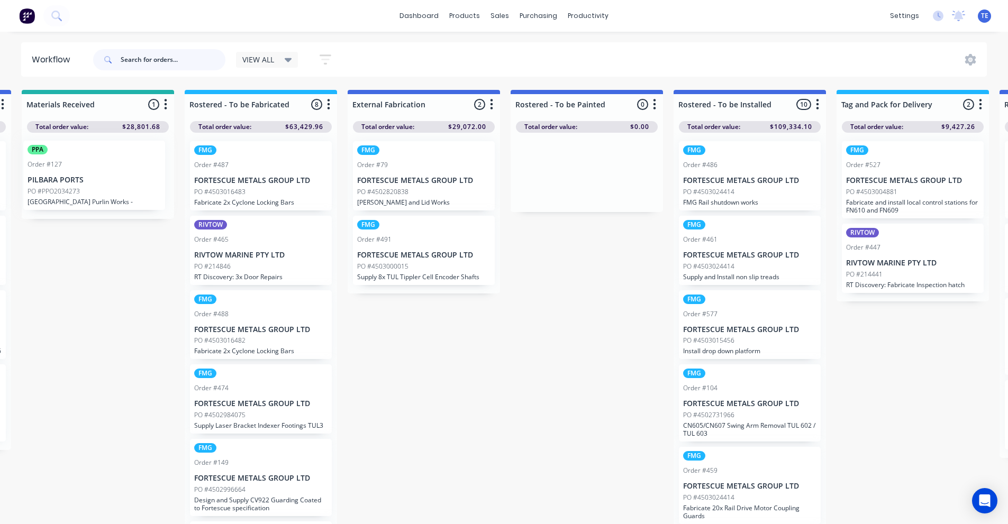
scroll to position [0, 811]
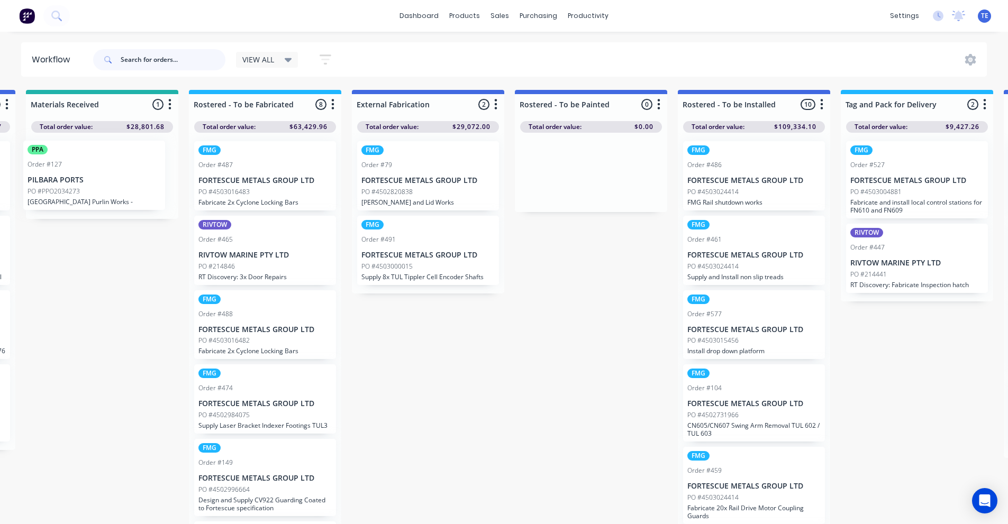
drag, startPoint x: 74, startPoint y: 180, endPoint x: 81, endPoint y: 180, distance: 6.9
click at [81, 180] on div "PPA Order #127 PILBARA PORTS PO #PPO2034273 [GEOGRAPHIC_DATA] [GEOGRAPHIC_DATA]…" at bounding box center [102, 176] width 152 height 86
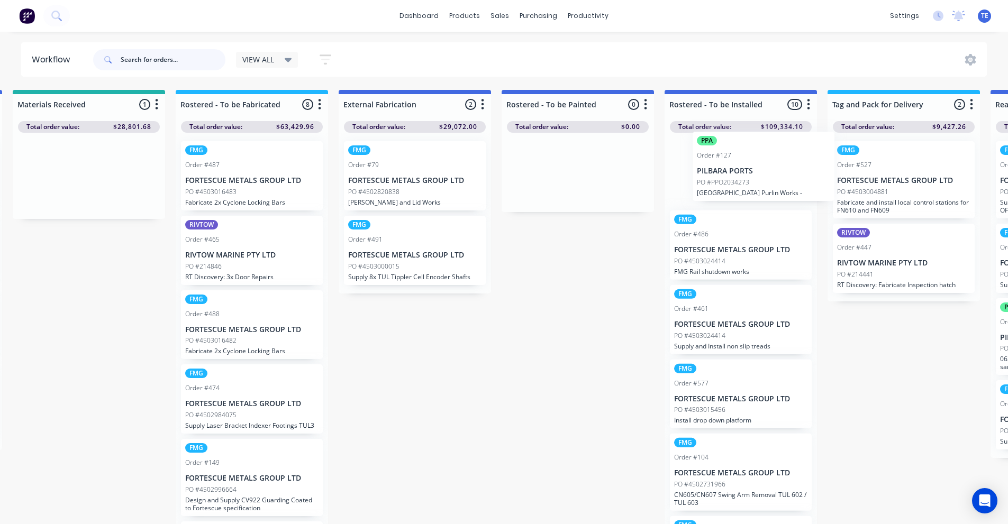
scroll to position [0, 826]
drag, startPoint x: 84, startPoint y: 176, endPoint x: 728, endPoint y: 165, distance: 644.3
click at [728, 165] on div "Submitted 18 Status colour #CDDAF4 hex #CDDAF4 Save Cancel Summaries Total orde…" at bounding box center [508, 310] width 2684 height 440
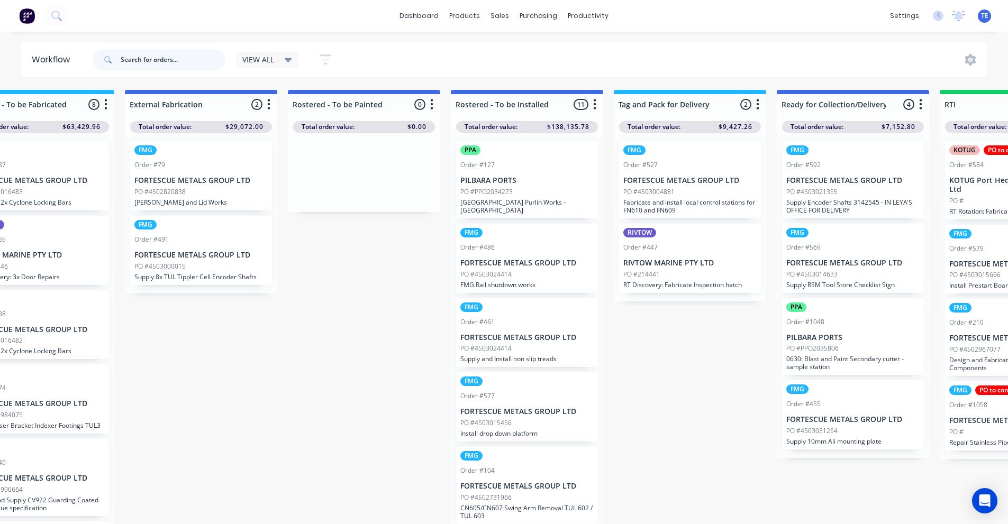
scroll to position [0, 1037]
click at [203, 182] on p "FORTESCUE METALS GROUP LTD" at bounding box center [202, 180] width 133 height 9
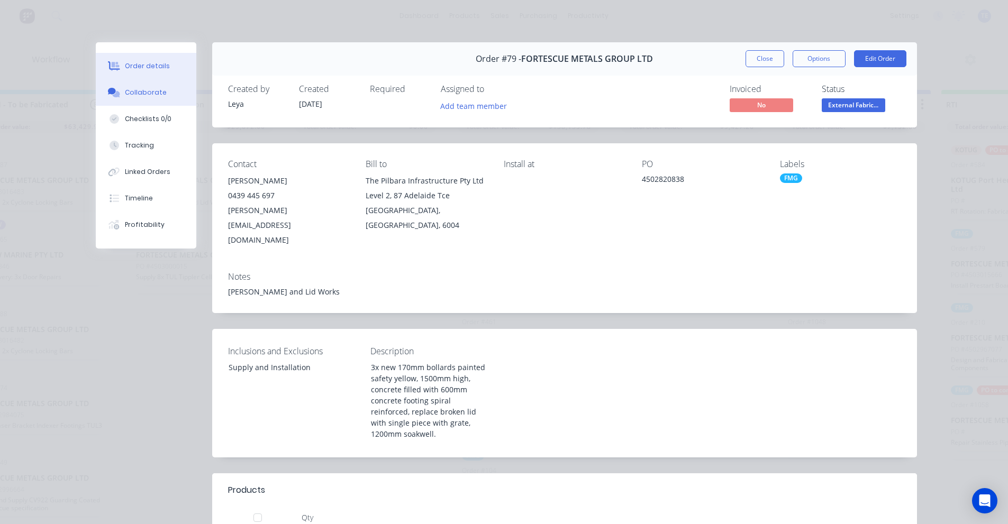
click at [141, 96] on div "Collaborate" at bounding box center [146, 93] width 42 height 10
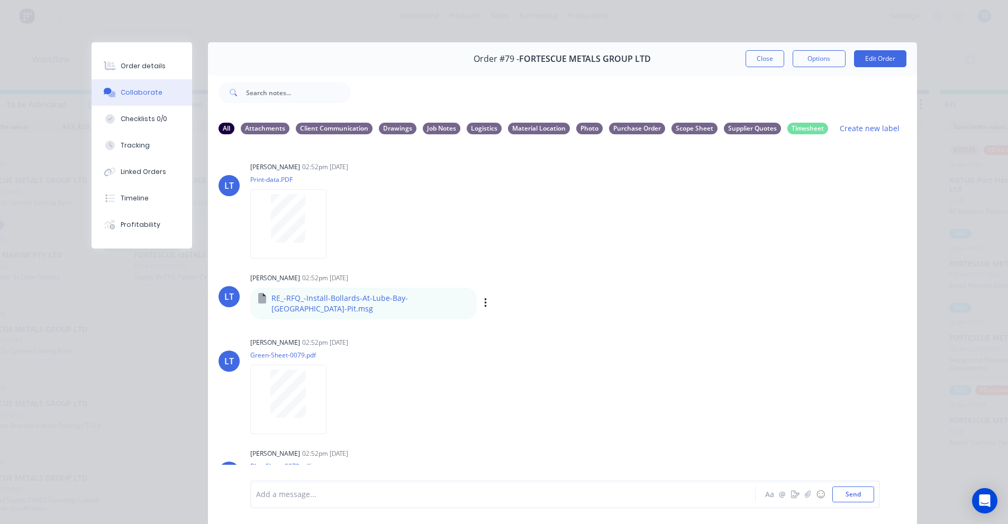
scroll to position [0, 1038]
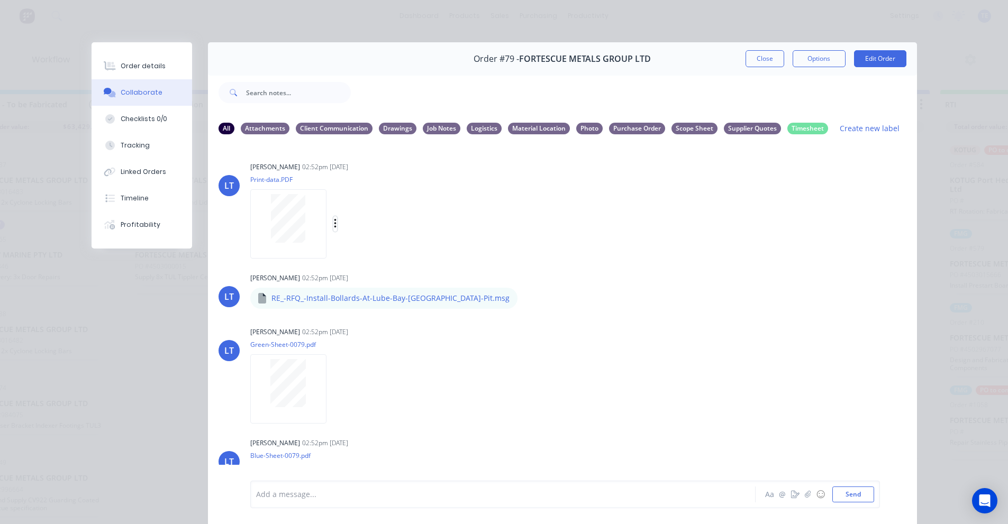
click at [334, 225] on icon "button" at bounding box center [335, 224] width 3 height 12
click at [574, 213] on div "[PERSON_NAME] 02:52pm [DATE] Print-data.PDF Labels Download Delete" at bounding box center [415, 206] width 331 height 95
click at [535, 126] on div "Material Location" at bounding box center [539, 128] width 62 height 12
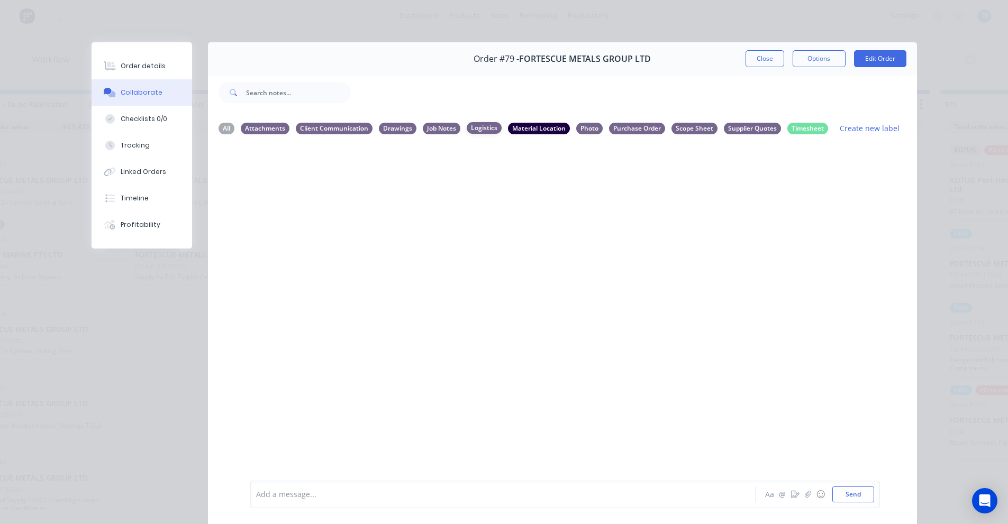
click at [487, 128] on div "Logistics" at bounding box center [484, 128] width 35 height 12
click at [481, 128] on div "Logistics" at bounding box center [484, 128] width 35 height 12
click at [516, 130] on div "Material Location" at bounding box center [539, 128] width 62 height 12
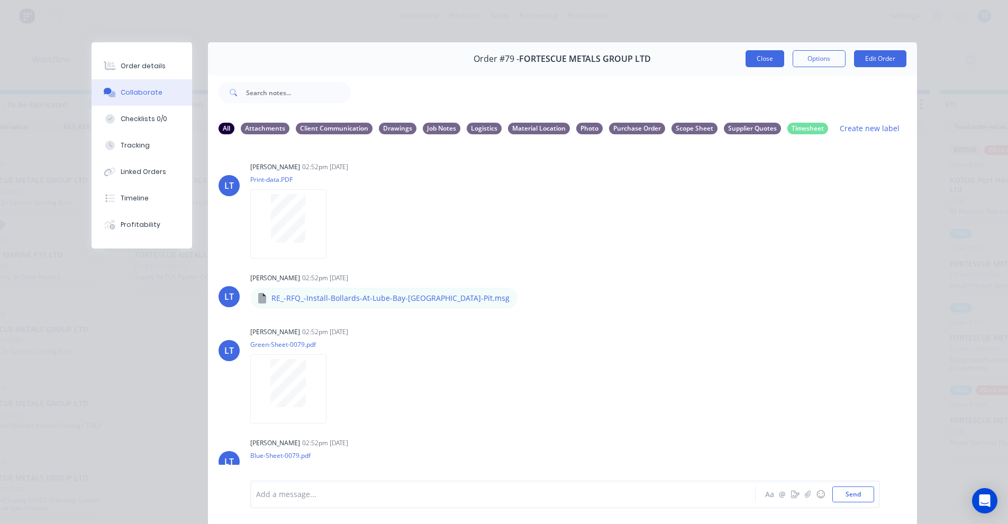
click at [756, 53] on button "Close" at bounding box center [764, 58] width 39 height 17
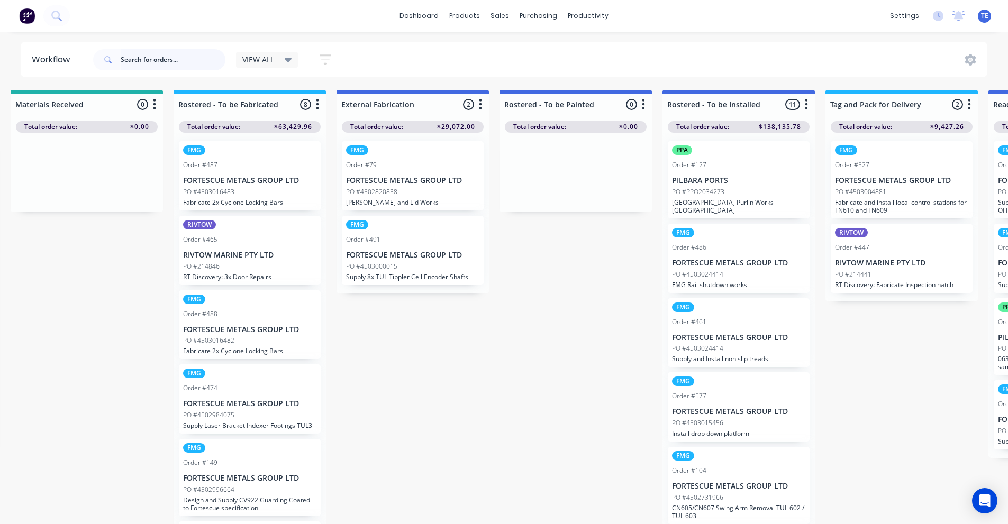
scroll to position [0, 826]
click at [246, 163] on div "Order #487" at bounding box center [250, 165] width 133 height 10
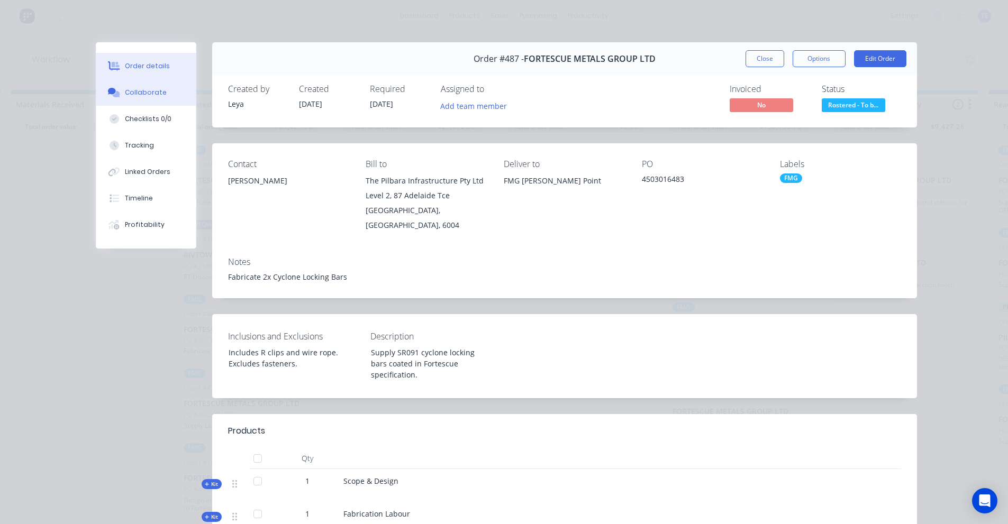
click at [148, 93] on div "Collaborate" at bounding box center [146, 93] width 42 height 10
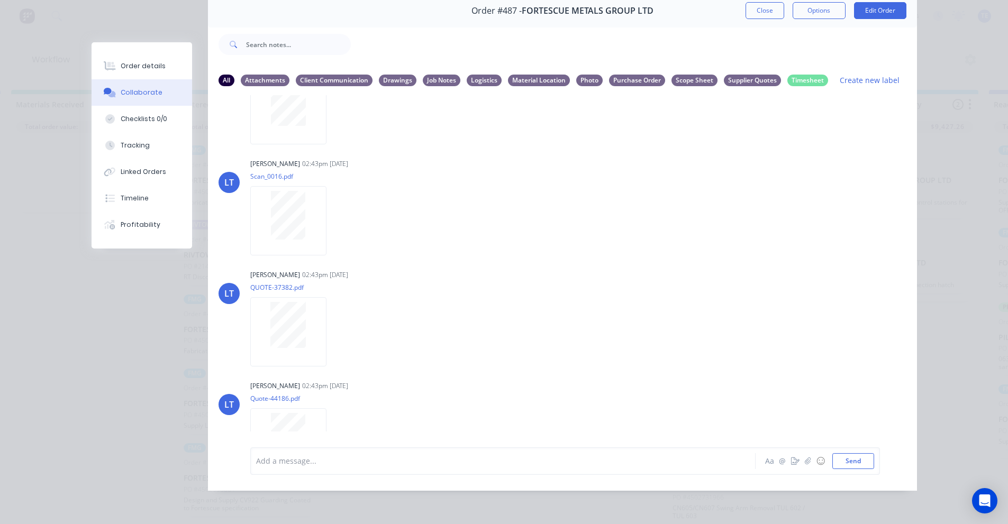
scroll to position [0, 0]
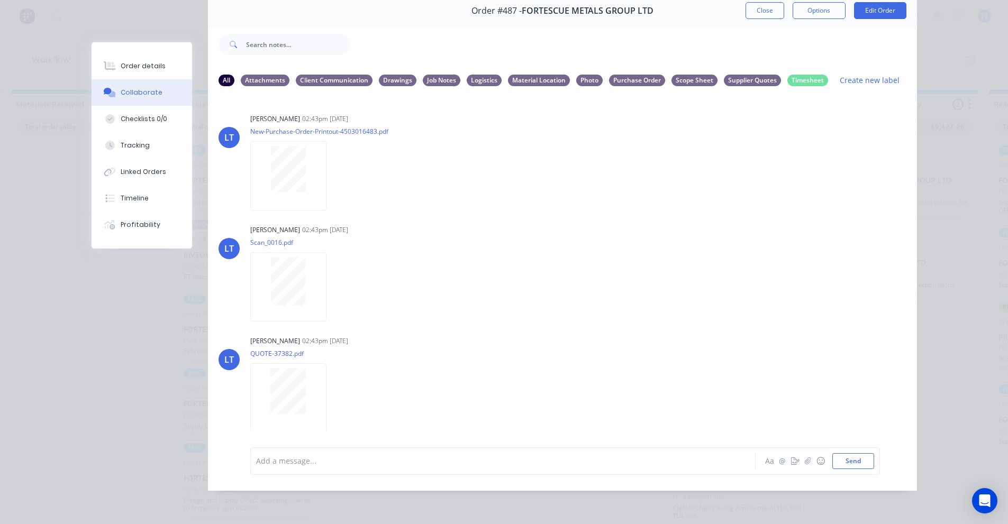
click at [159, 274] on div "Order #487 - FORTESCUE METALS GROUP LTD Close Options Edit Order All Attachment…" at bounding box center [504, 242] width 825 height 497
click at [750, 2] on button "Close" at bounding box center [764, 10] width 39 height 17
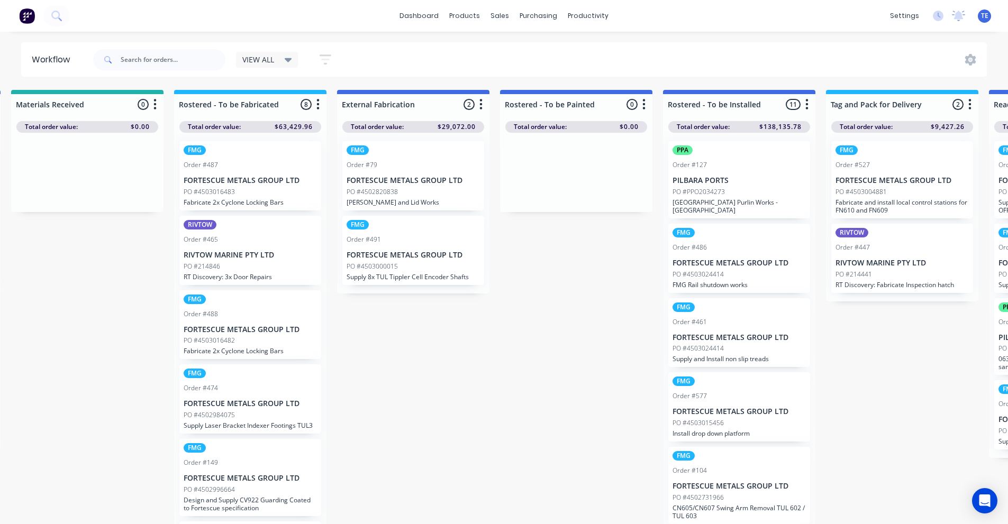
click at [379, 177] on p "FORTESCUE METALS GROUP LTD" at bounding box center [412, 180] width 133 height 9
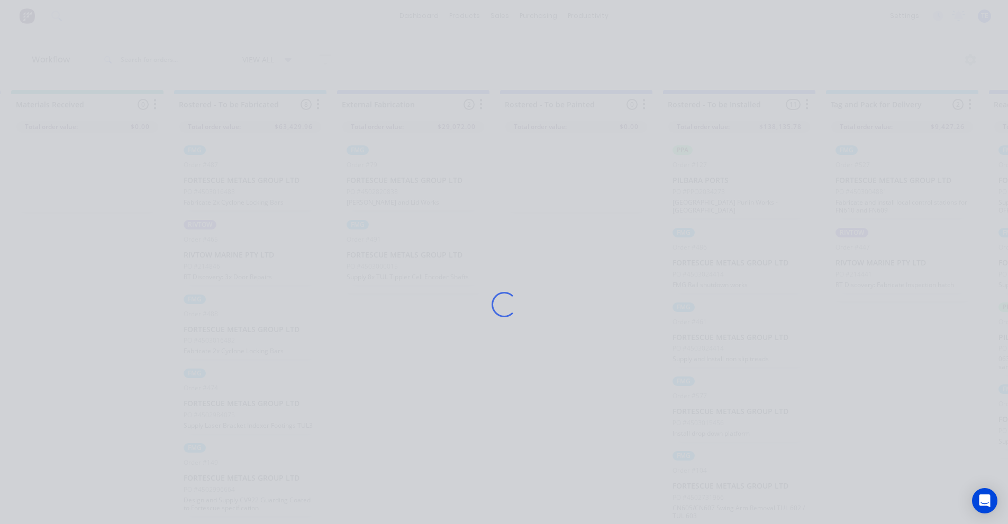
click at [483, 404] on div "Loading..." at bounding box center [504, 304] width 846 height 524
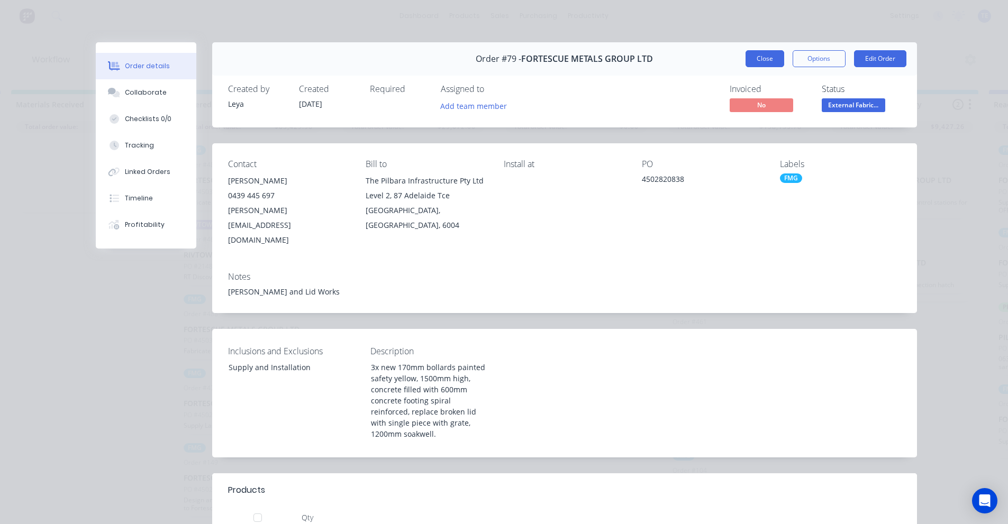
click at [776, 52] on button "Close" at bounding box center [764, 58] width 39 height 17
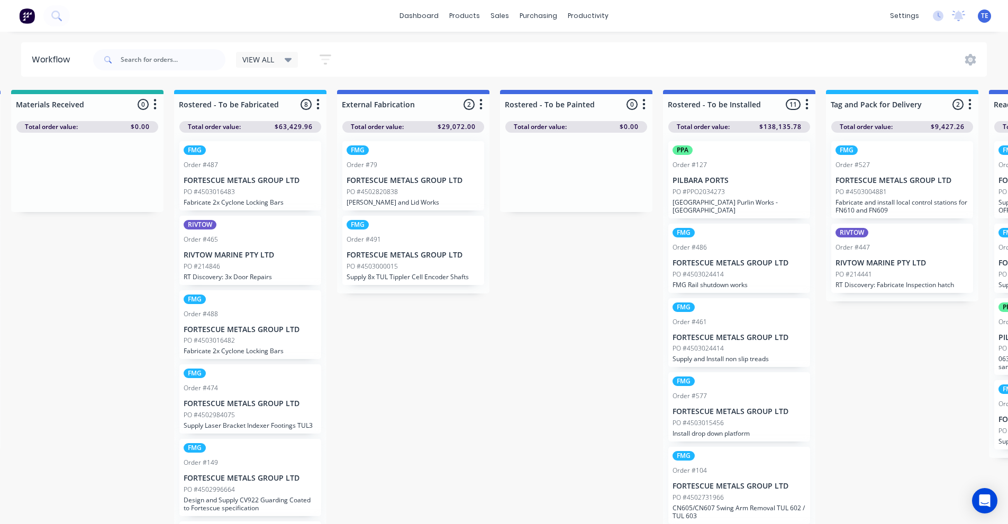
click at [246, 173] on div "FMG Order #487 FORTESCUE METALS GROUP LTD PO #4503016483 Fabricate 2x Cyclone L…" at bounding box center [250, 175] width 142 height 69
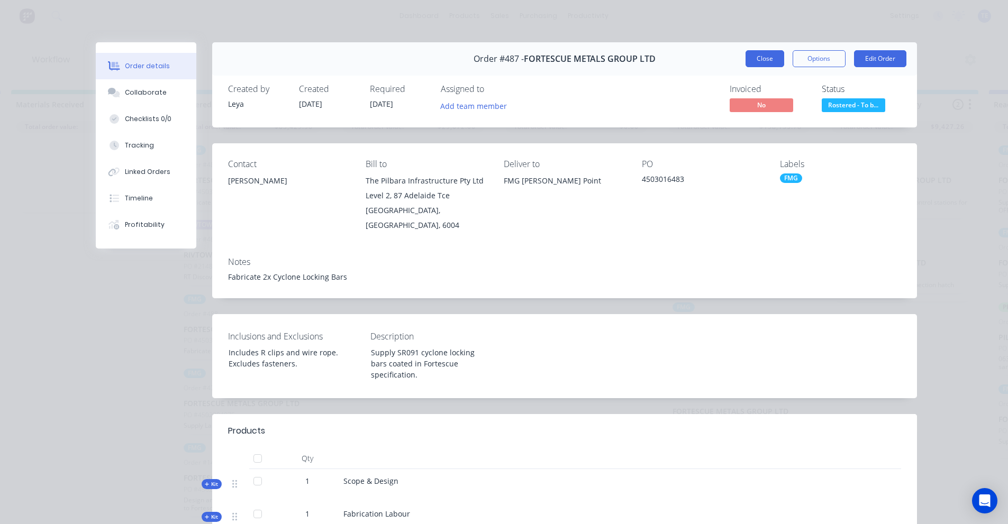
click at [765, 56] on button "Close" at bounding box center [764, 58] width 39 height 17
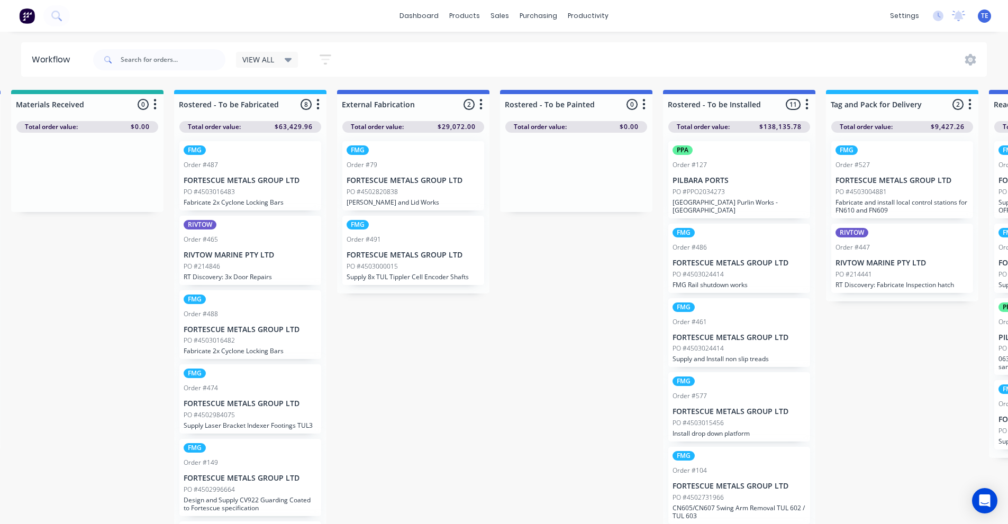
click at [262, 163] on div "Order #487" at bounding box center [250, 165] width 133 height 10
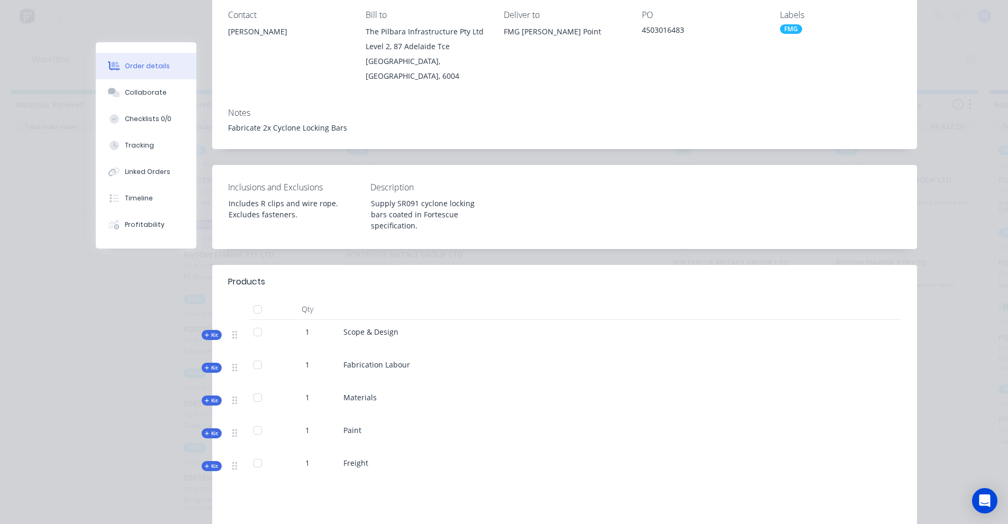
scroll to position [176, 0]
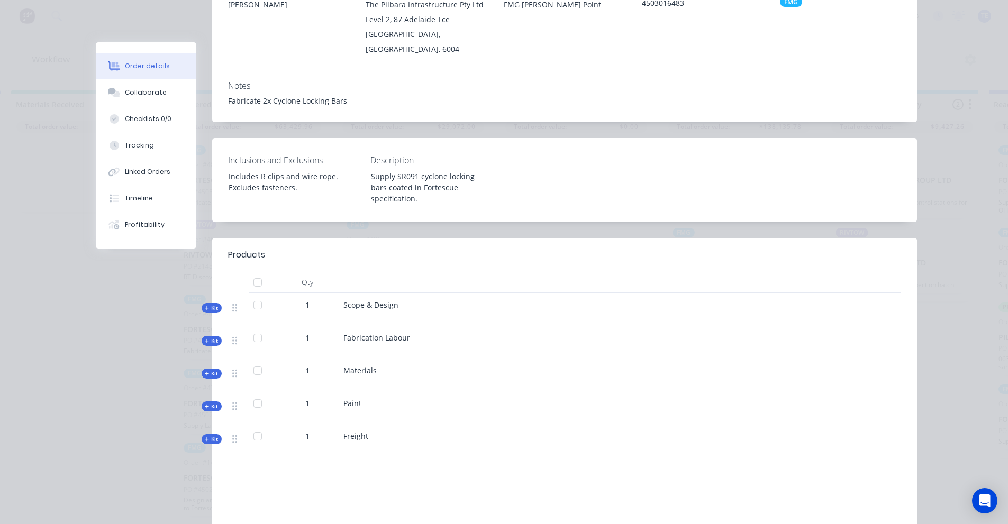
click at [207, 307] on span "Kit" at bounding box center [212, 308] width 14 height 8
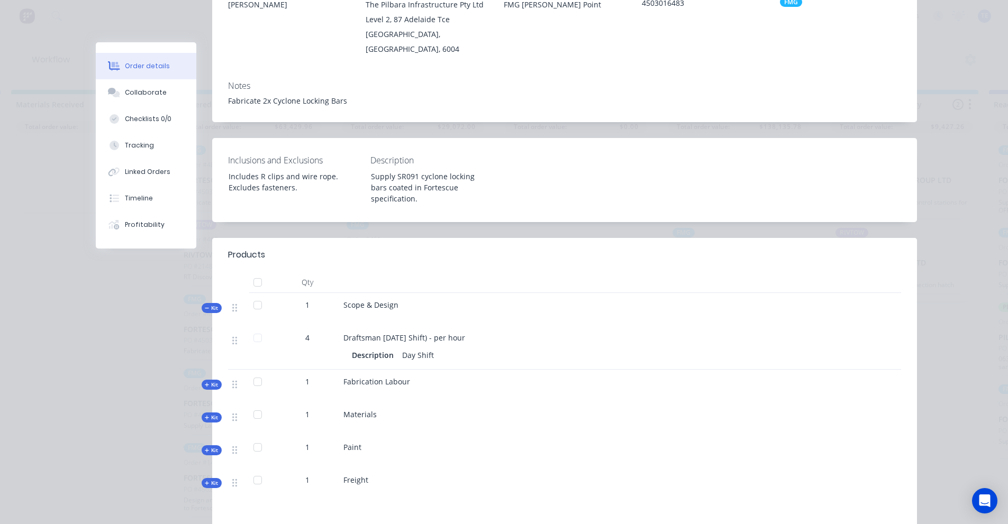
click at [207, 307] on span "Kit" at bounding box center [212, 308] width 14 height 8
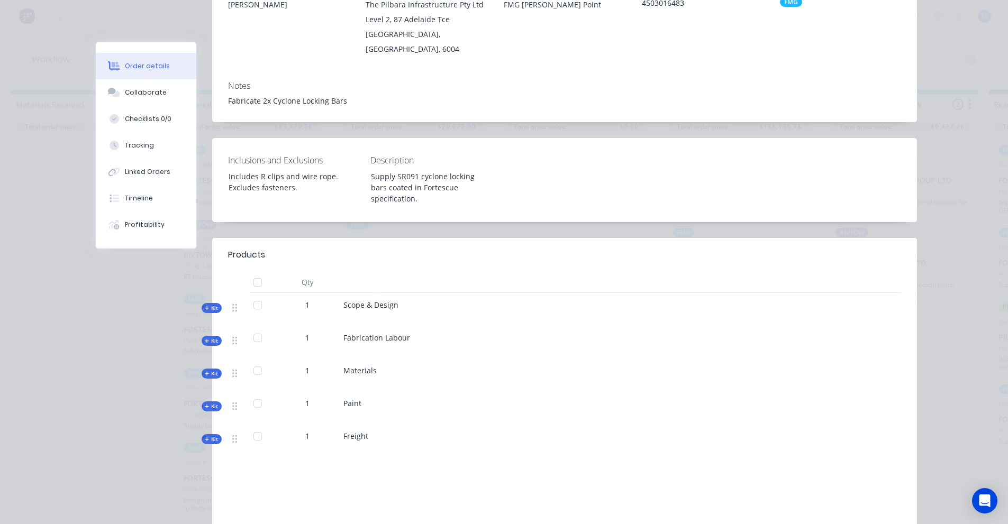
click at [209, 339] on span "Kit" at bounding box center [212, 341] width 14 height 8
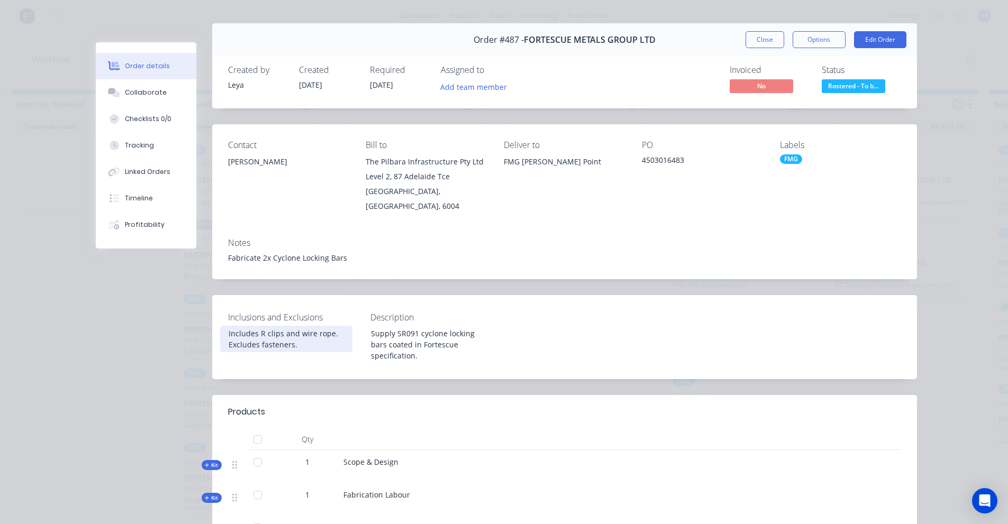
scroll to position [0, 0]
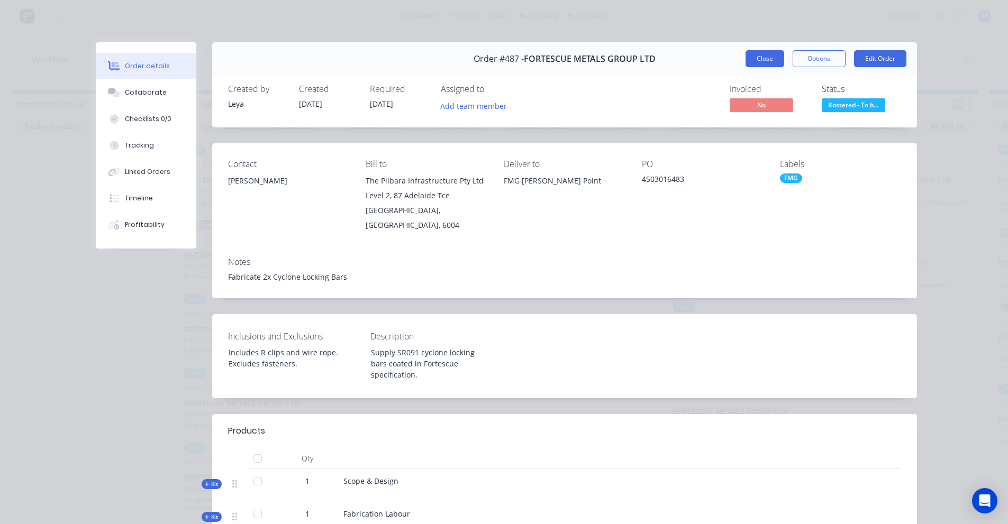
click at [763, 61] on button "Close" at bounding box center [764, 58] width 39 height 17
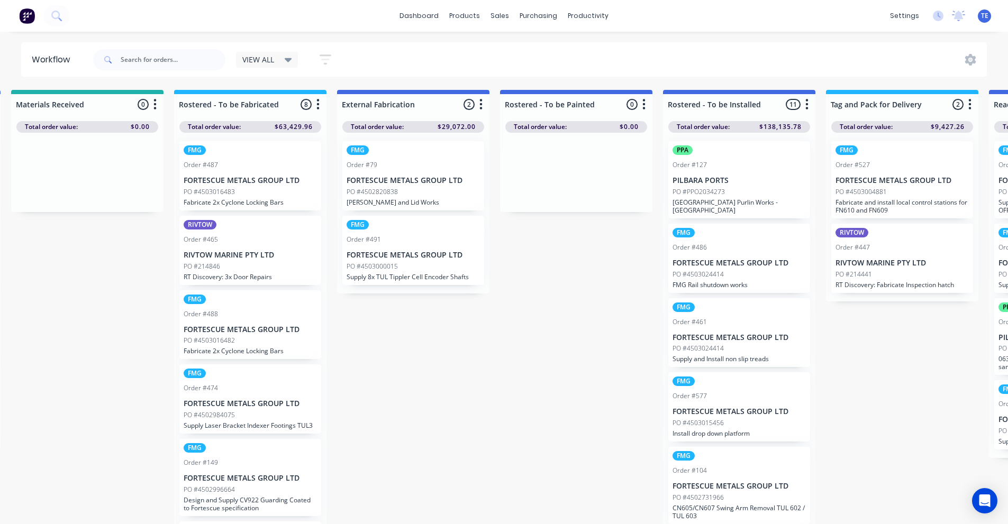
click at [242, 160] on div "FMG Order #487 FORTESCUE METALS GROUP LTD PO #4503016483 Fabricate 2x Cyclone L…" at bounding box center [250, 175] width 142 height 69
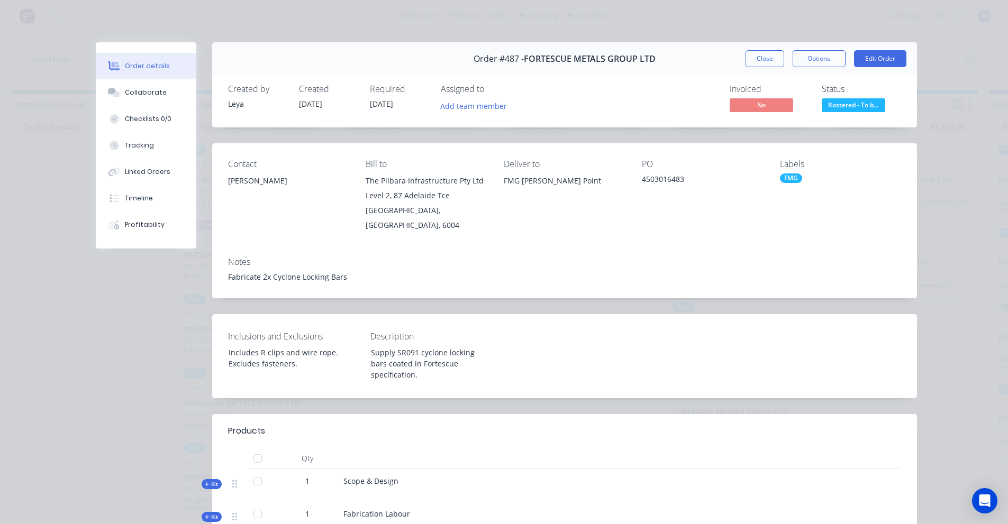
click at [269, 14] on div "Order details Collaborate Checklists 0/0 Tracking Linked Orders Timeline Profit…" at bounding box center [504, 262] width 1008 height 524
click at [766, 55] on button "Close" at bounding box center [764, 58] width 39 height 17
